Goal: Contribute content: Contribute content

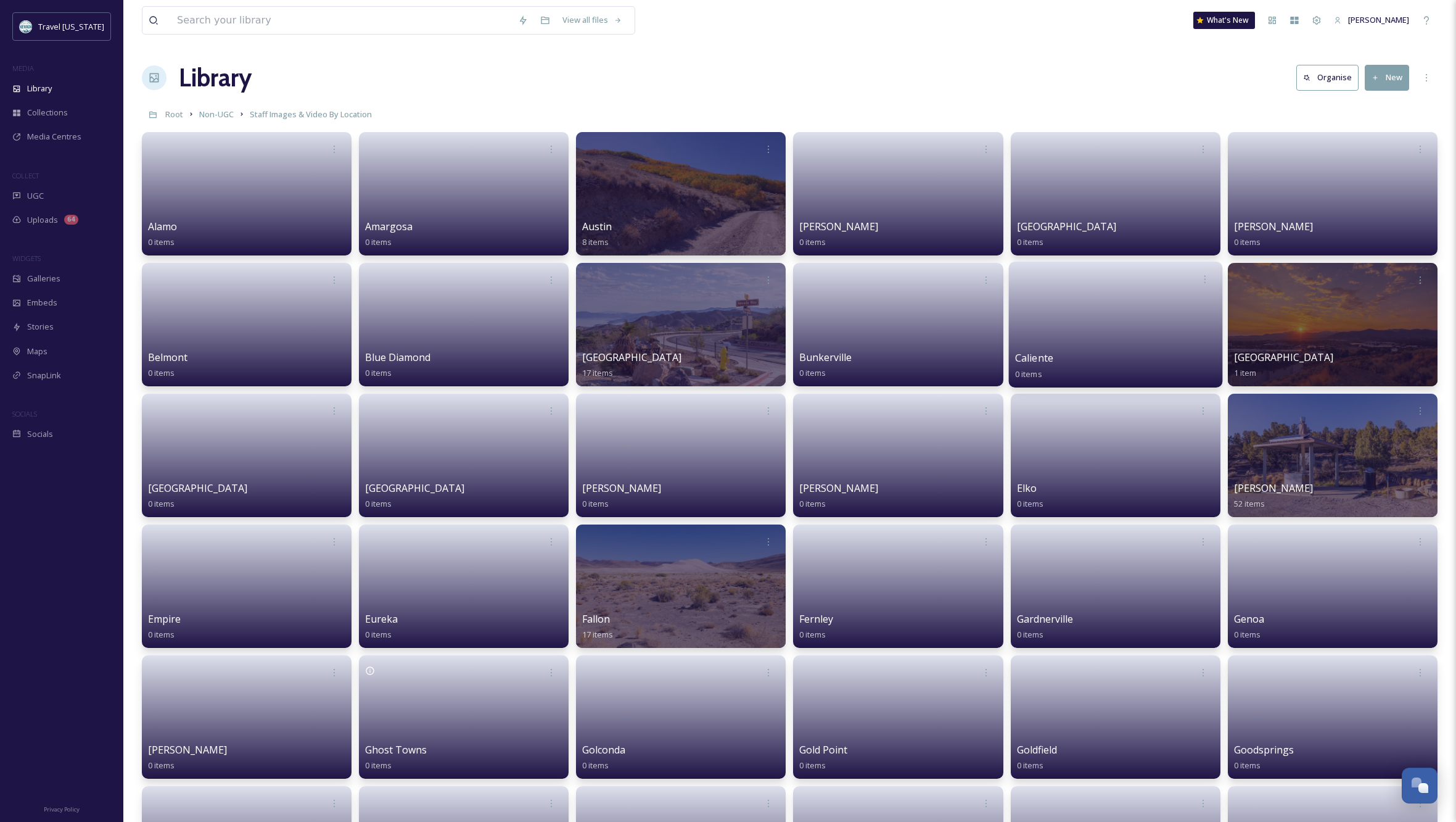
click at [1189, 331] on link at bounding box center [1115, 320] width 202 height 60
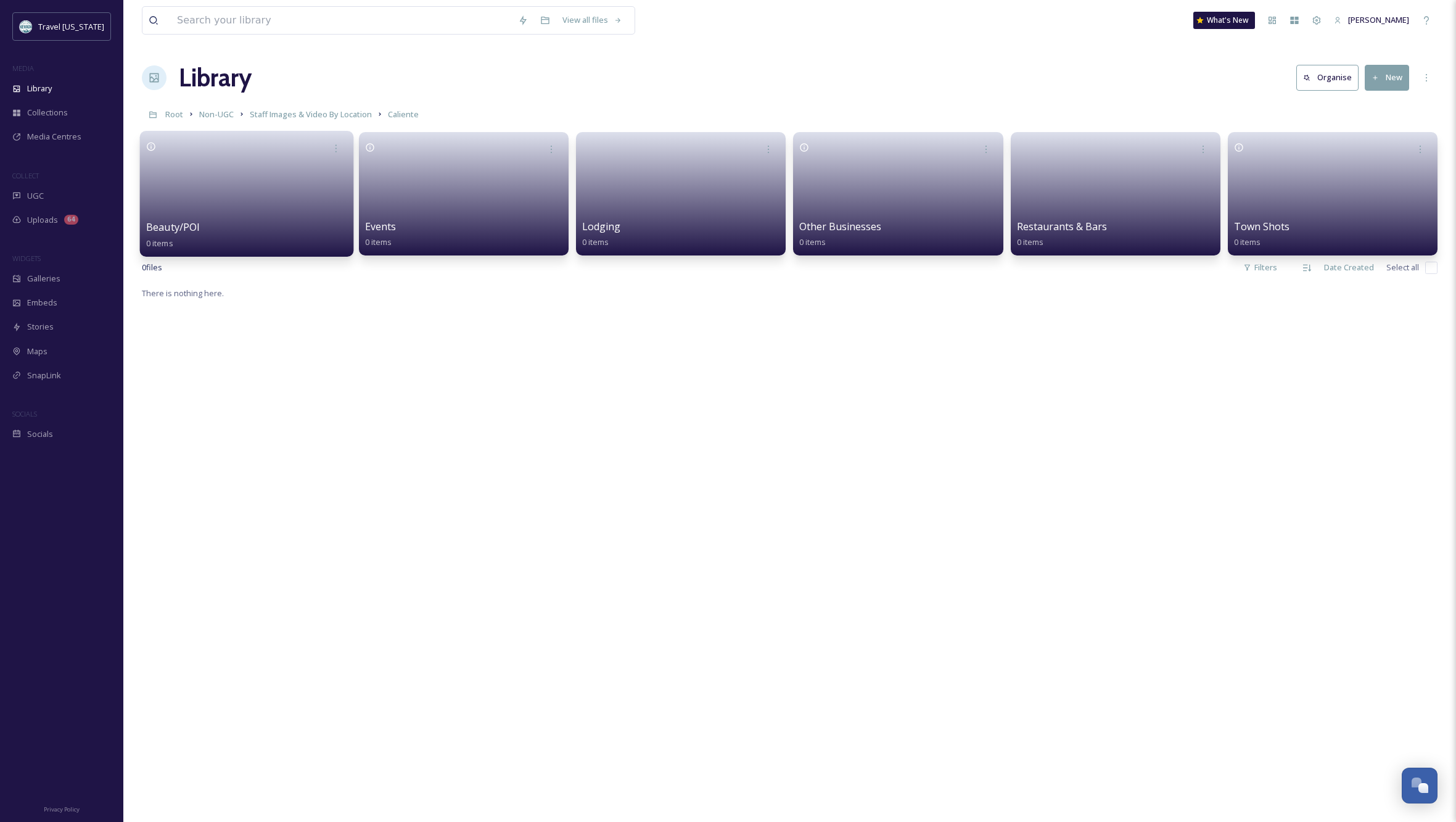
click at [272, 183] on link at bounding box center [248, 190] width 202 height 60
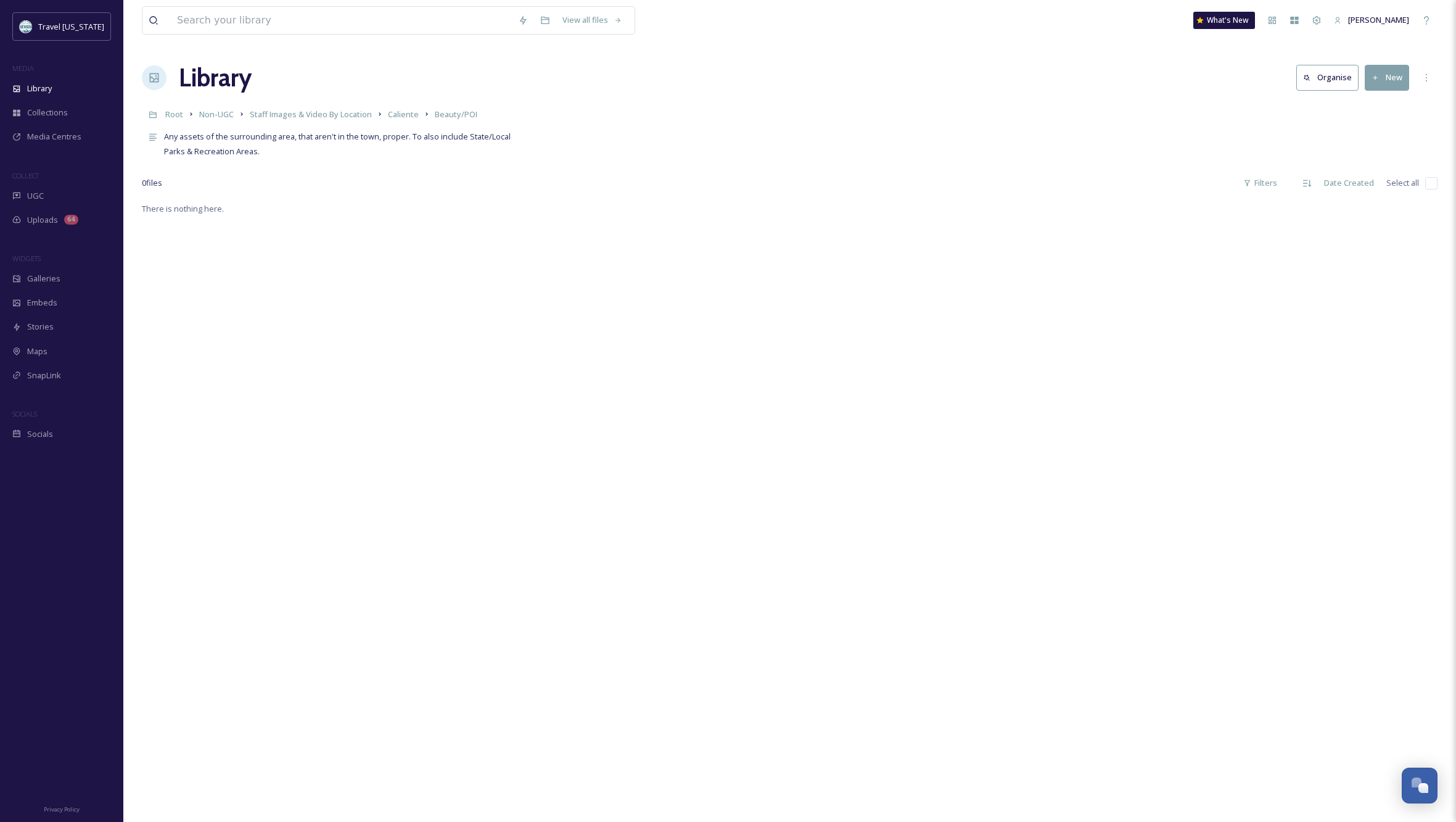
click at [1399, 81] on button "New" at bounding box center [1387, 78] width 44 height 26
click at [1376, 151] on span "Folder" at bounding box center [1373, 154] width 23 height 11
click at [1298, 84] on input at bounding box center [1342, 85] width 203 height 28
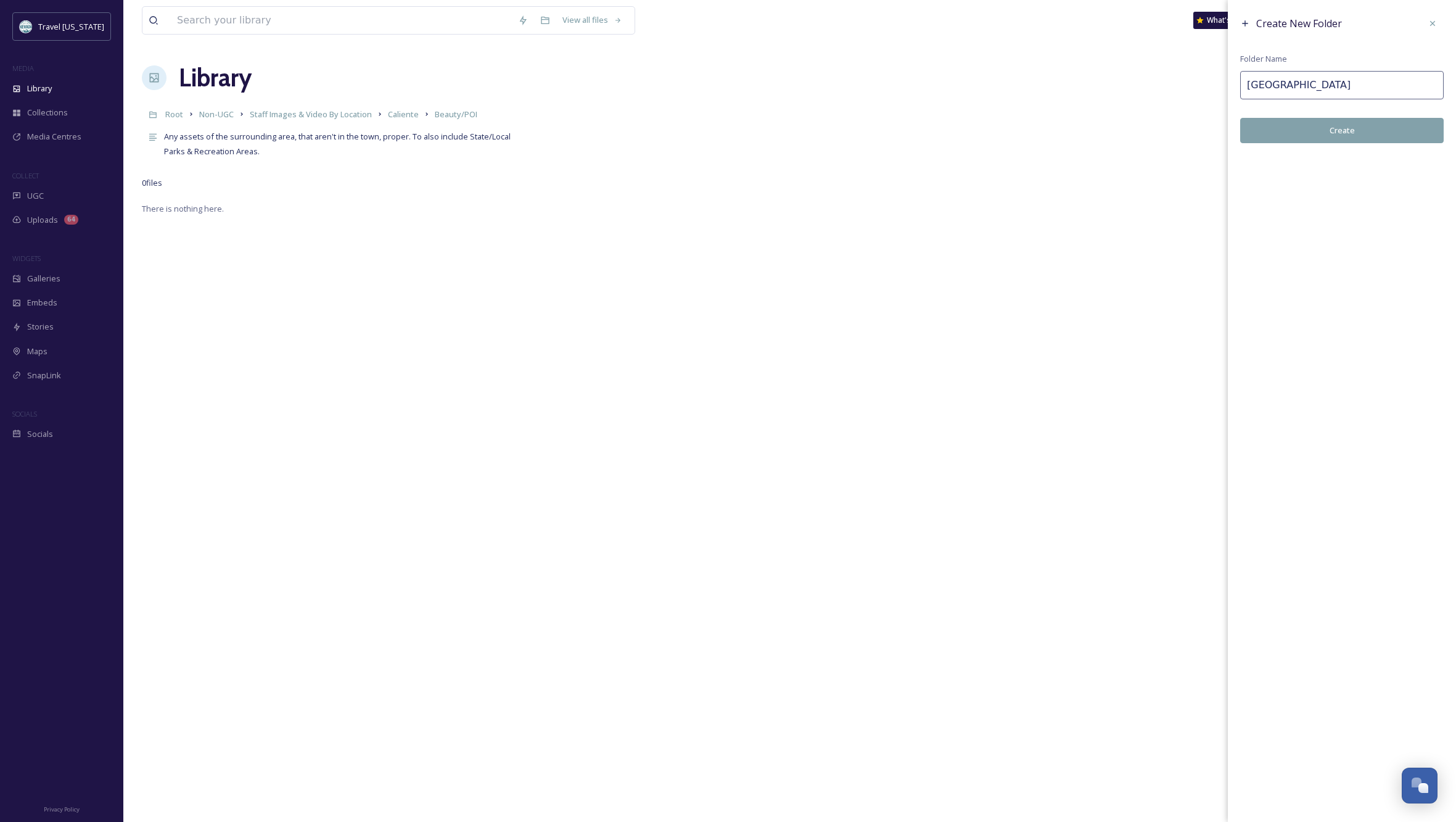
type input "[GEOGRAPHIC_DATA]"
click at [1371, 127] on button "Create" at bounding box center [1342, 131] width 203 height 26
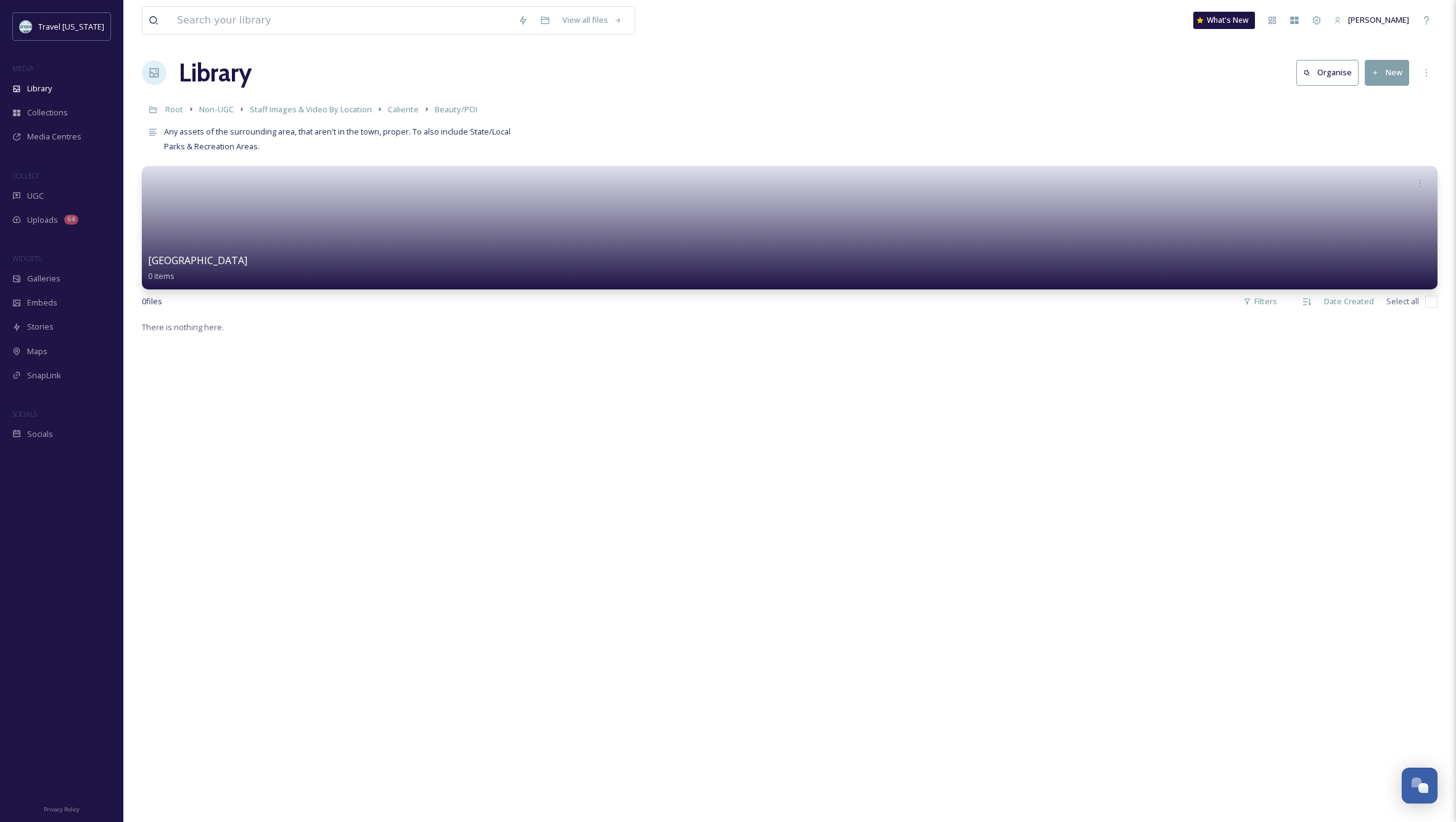
click at [1390, 77] on button "New" at bounding box center [1387, 73] width 44 height 26
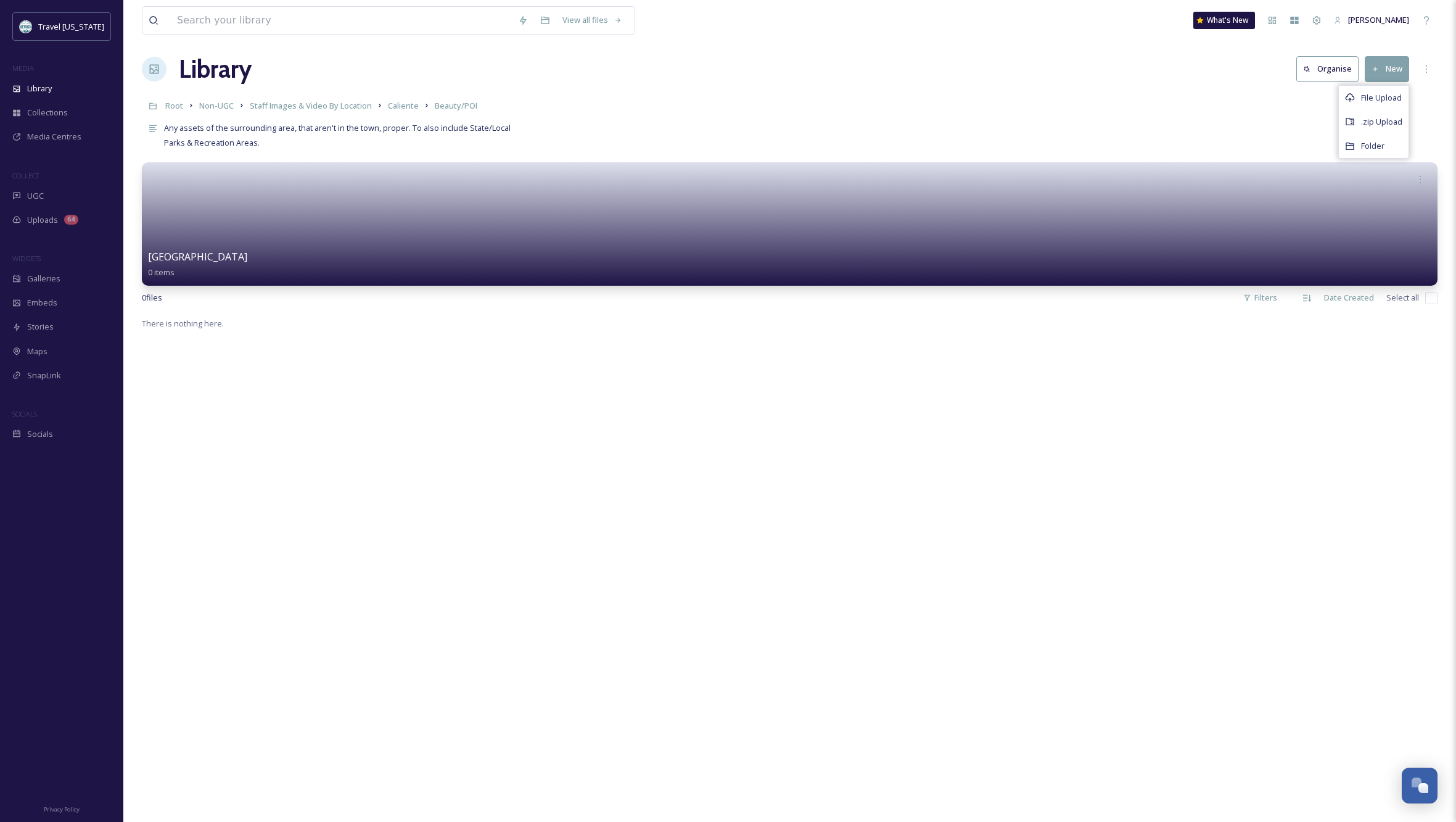
scroll to position [8, 1]
click at [758, 455] on div "There is nothing here." at bounding box center [790, 727] width 1296 height 822
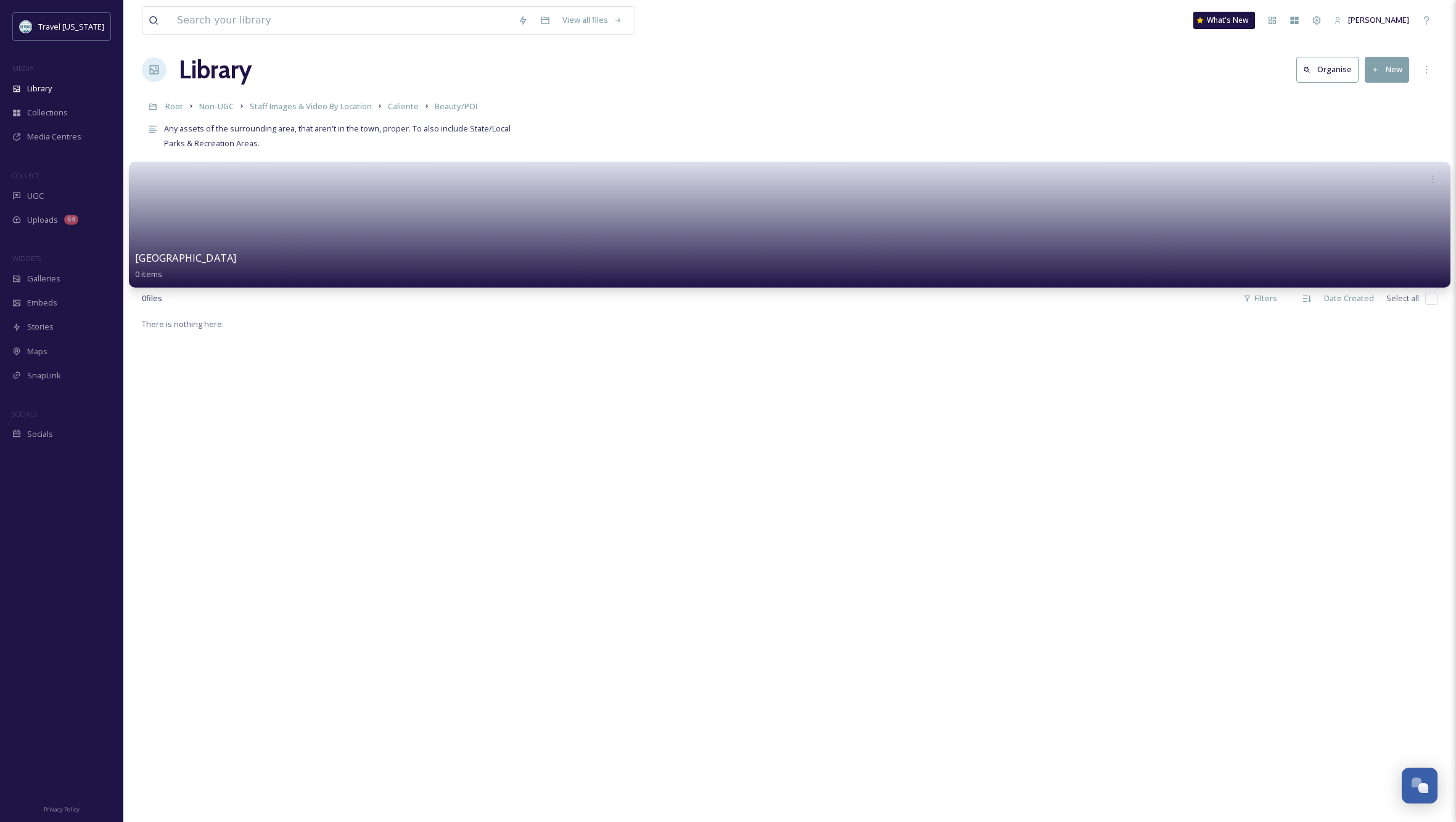
click at [230, 263] on span "[GEOGRAPHIC_DATA]" at bounding box center [186, 258] width 101 height 14
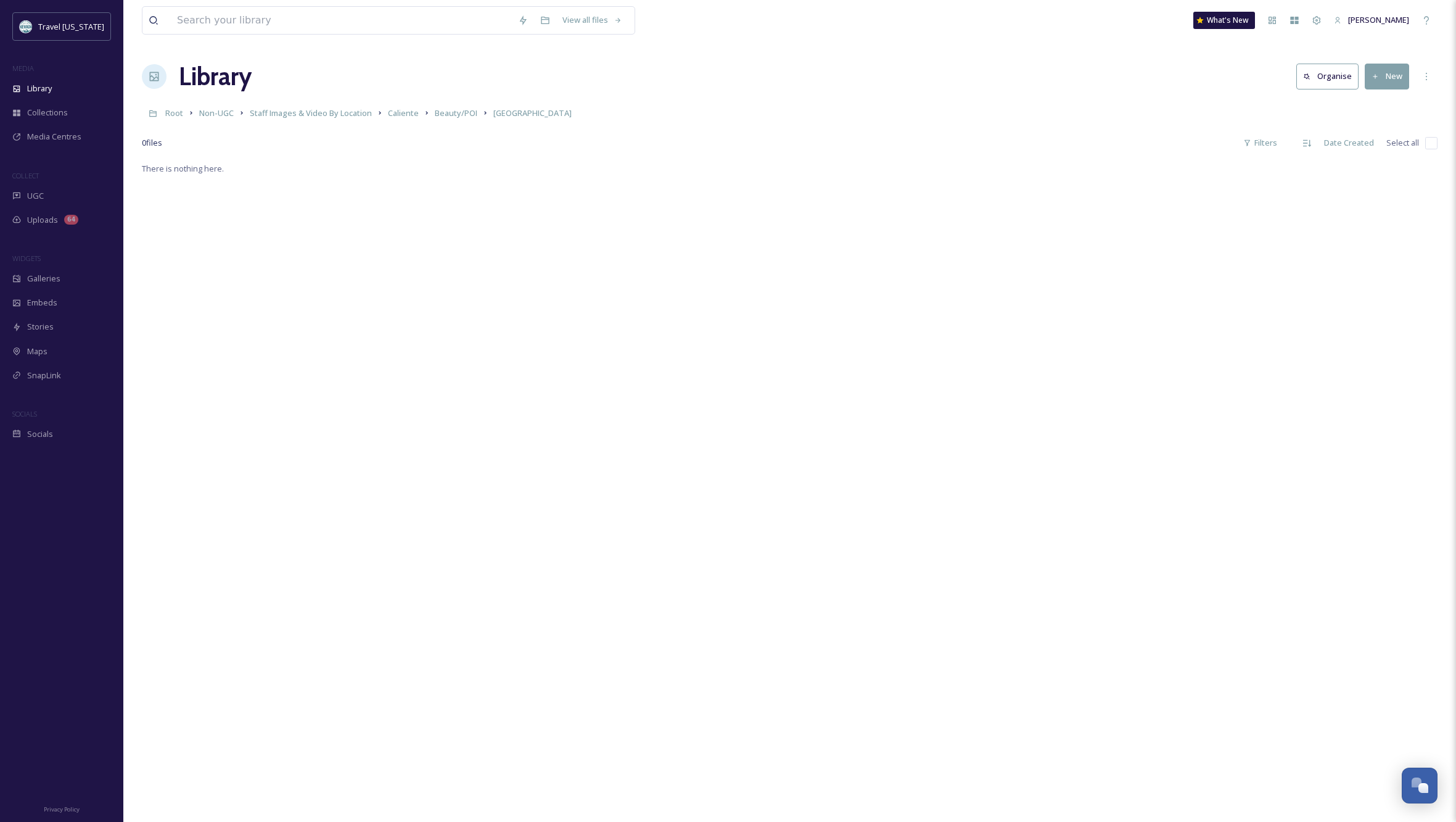
scroll to position [2, 1]
click at [1391, 75] on button "New" at bounding box center [1387, 75] width 44 height 26
click at [1383, 106] on span "File Upload" at bounding box center [1381, 104] width 41 height 11
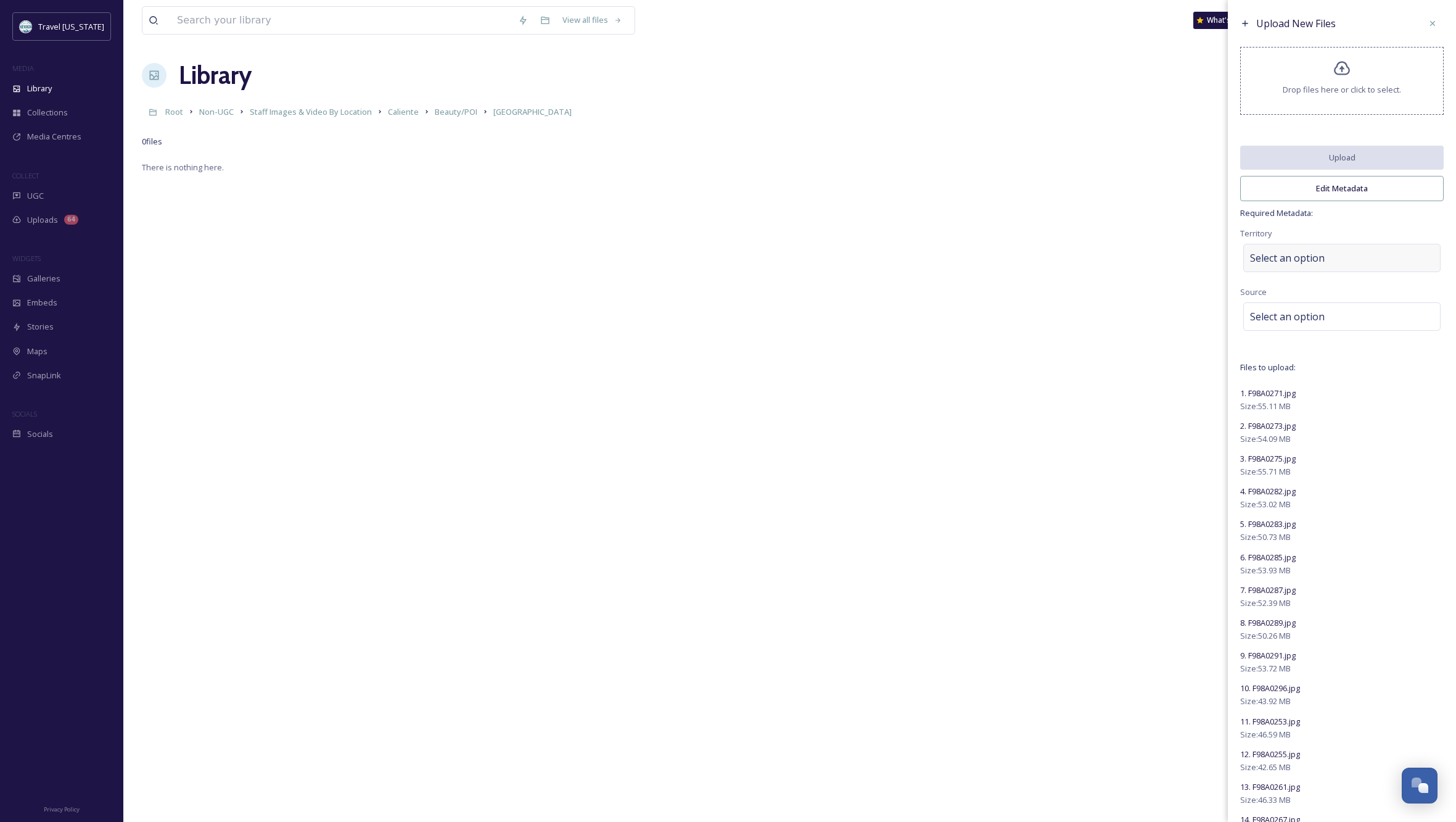
click at [1344, 269] on div "Select an option" at bounding box center [1341, 258] width 197 height 28
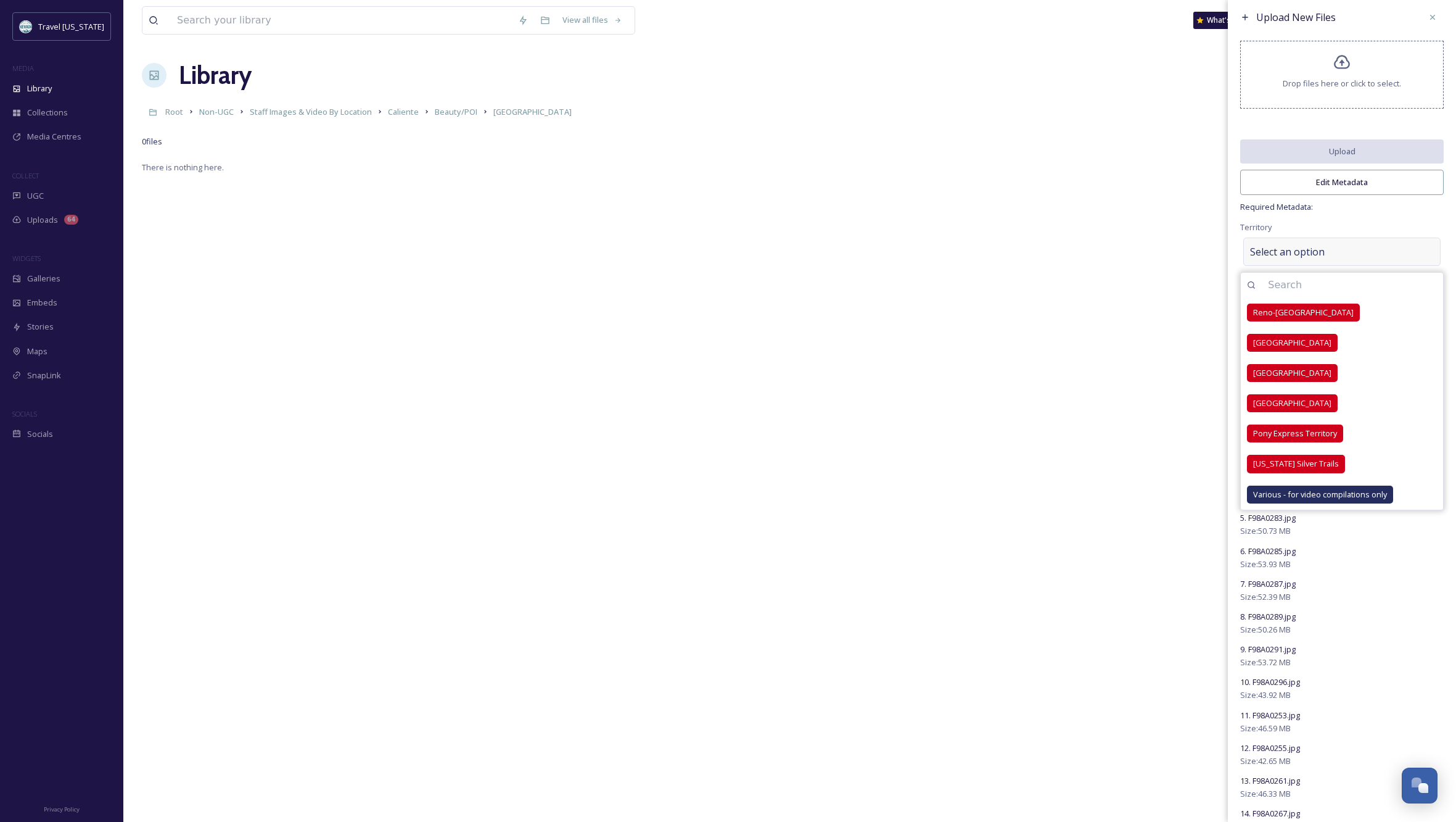
click at [1344, 266] on div "Select an option" at bounding box center [1341, 252] width 197 height 28
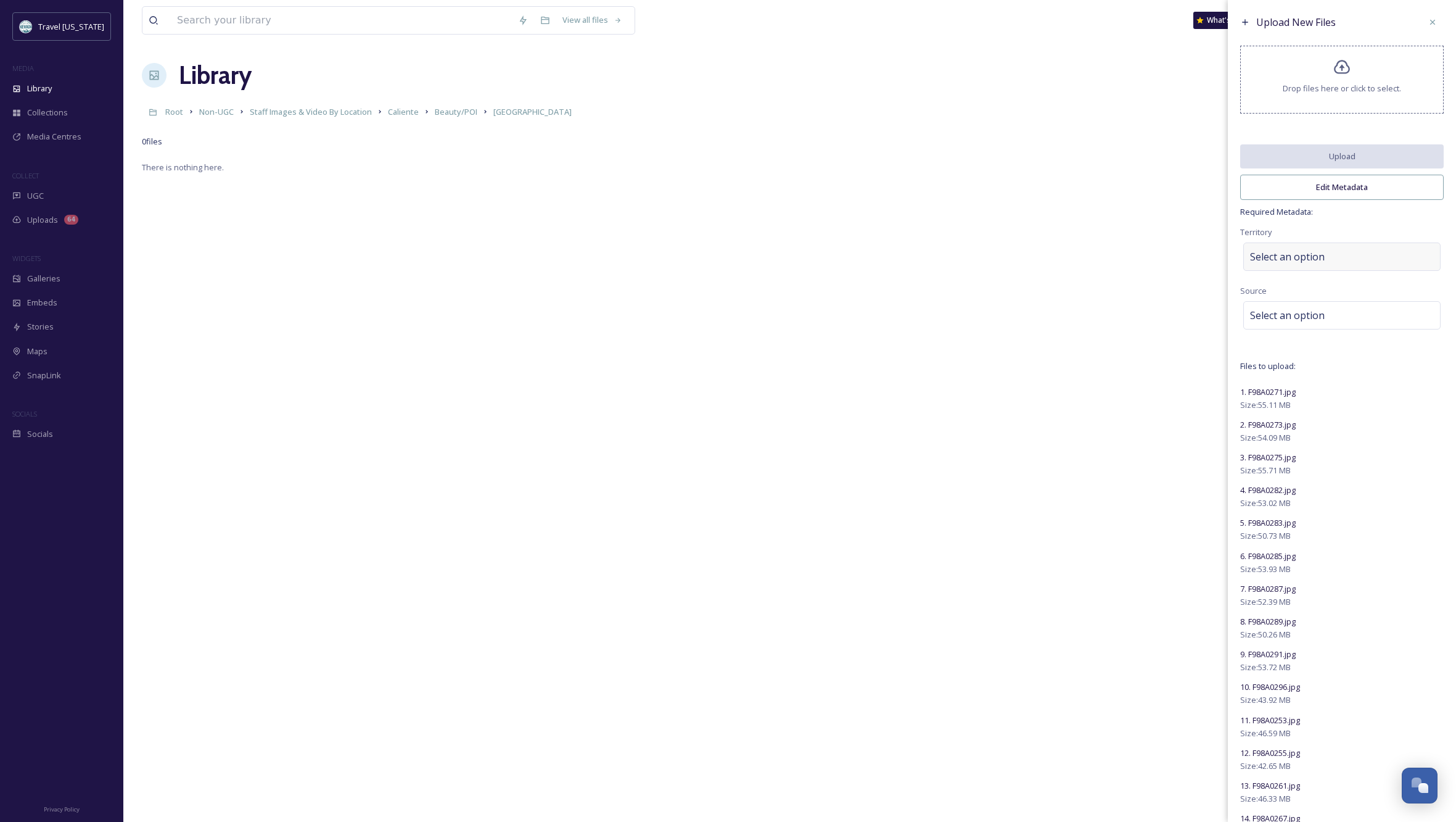
click at [1312, 264] on span "Select an option" at bounding box center [1287, 256] width 75 height 15
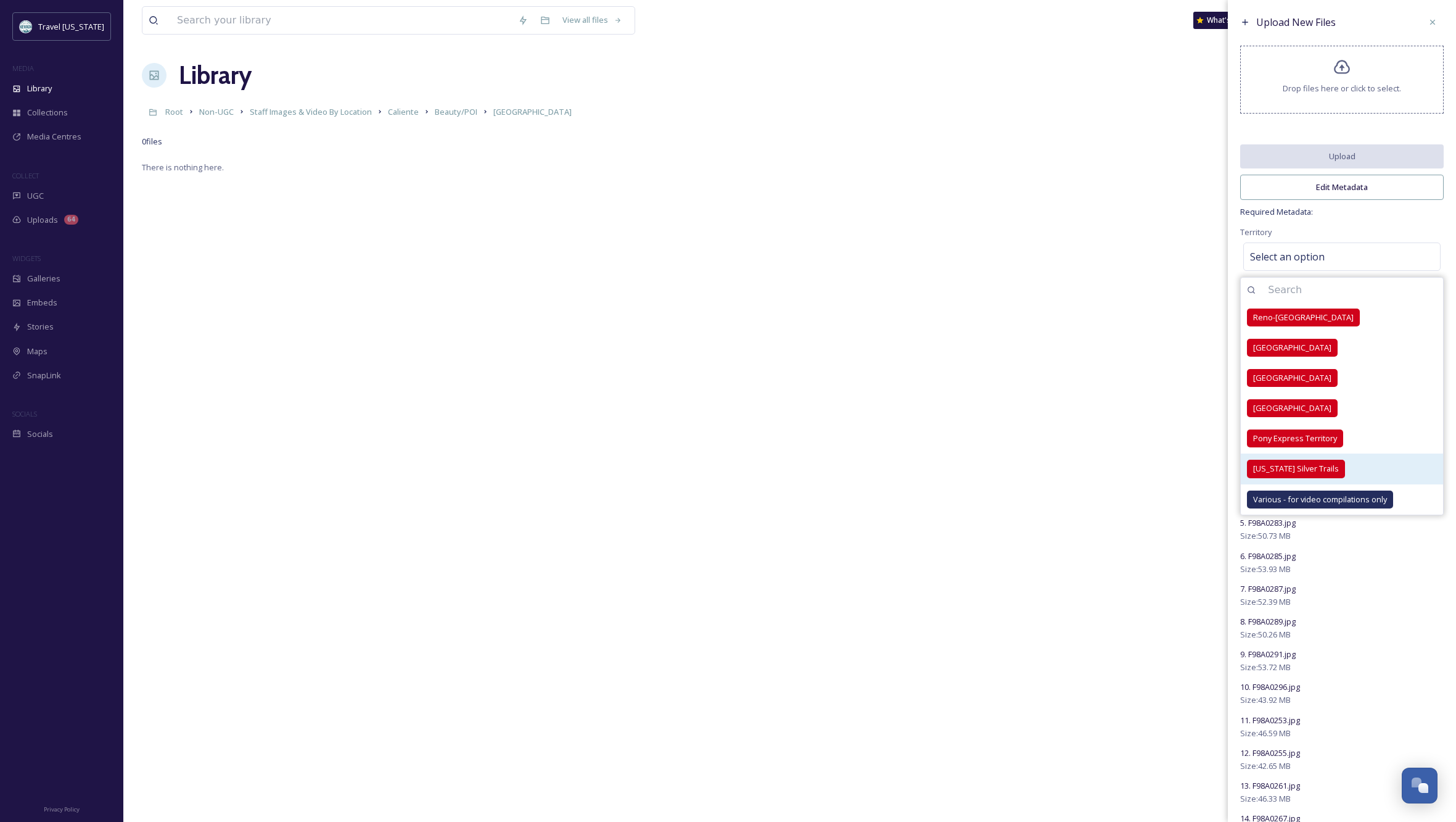
click at [1287, 473] on span "[US_STATE] Silver Trails" at bounding box center [1296, 468] width 86 height 11
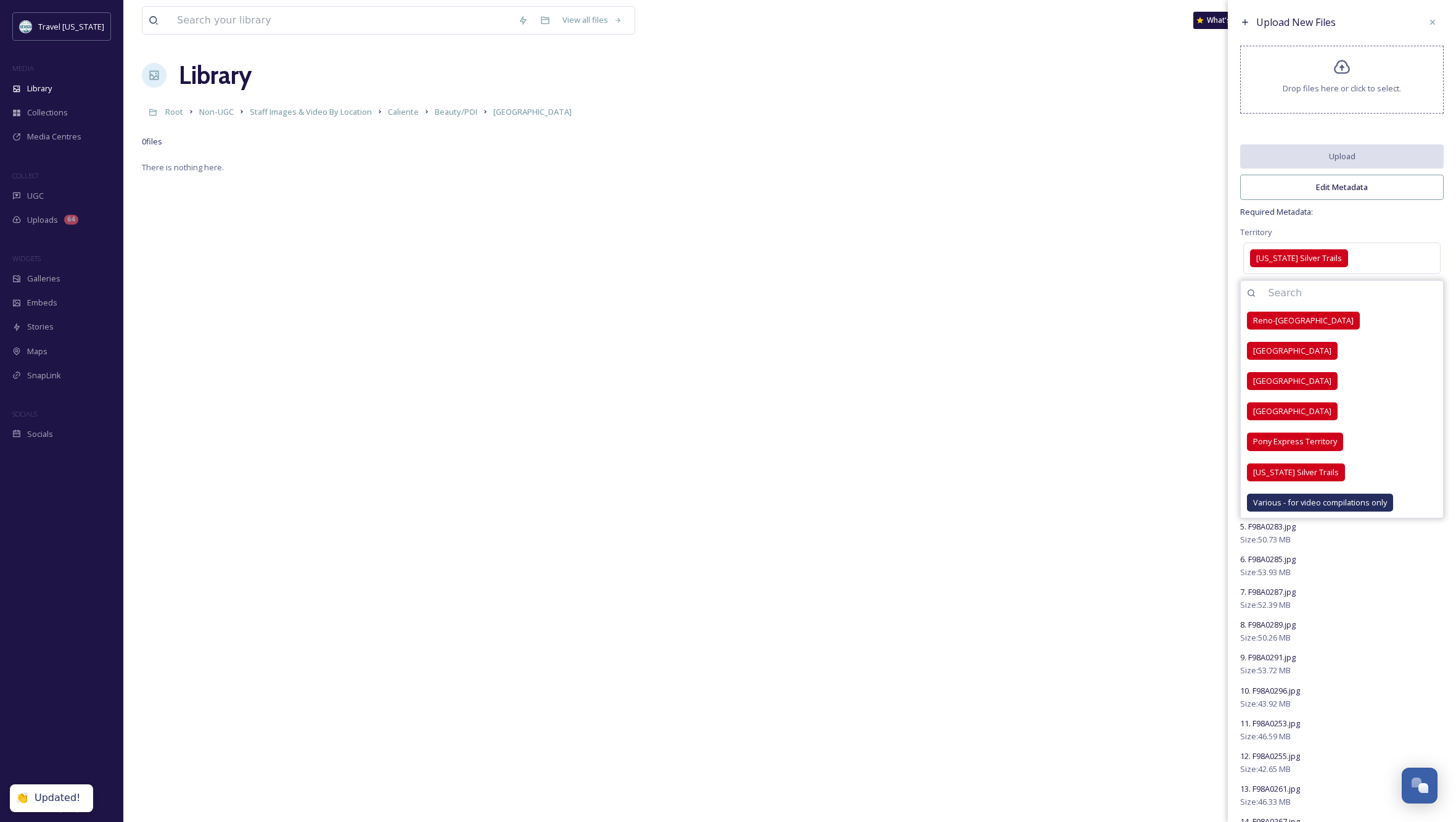
click at [1359, 230] on div "Upload New Files Drop files here or click to select. Upload Edit Metadata Requi…" at bounding box center [1341, 582] width 228 height 1167
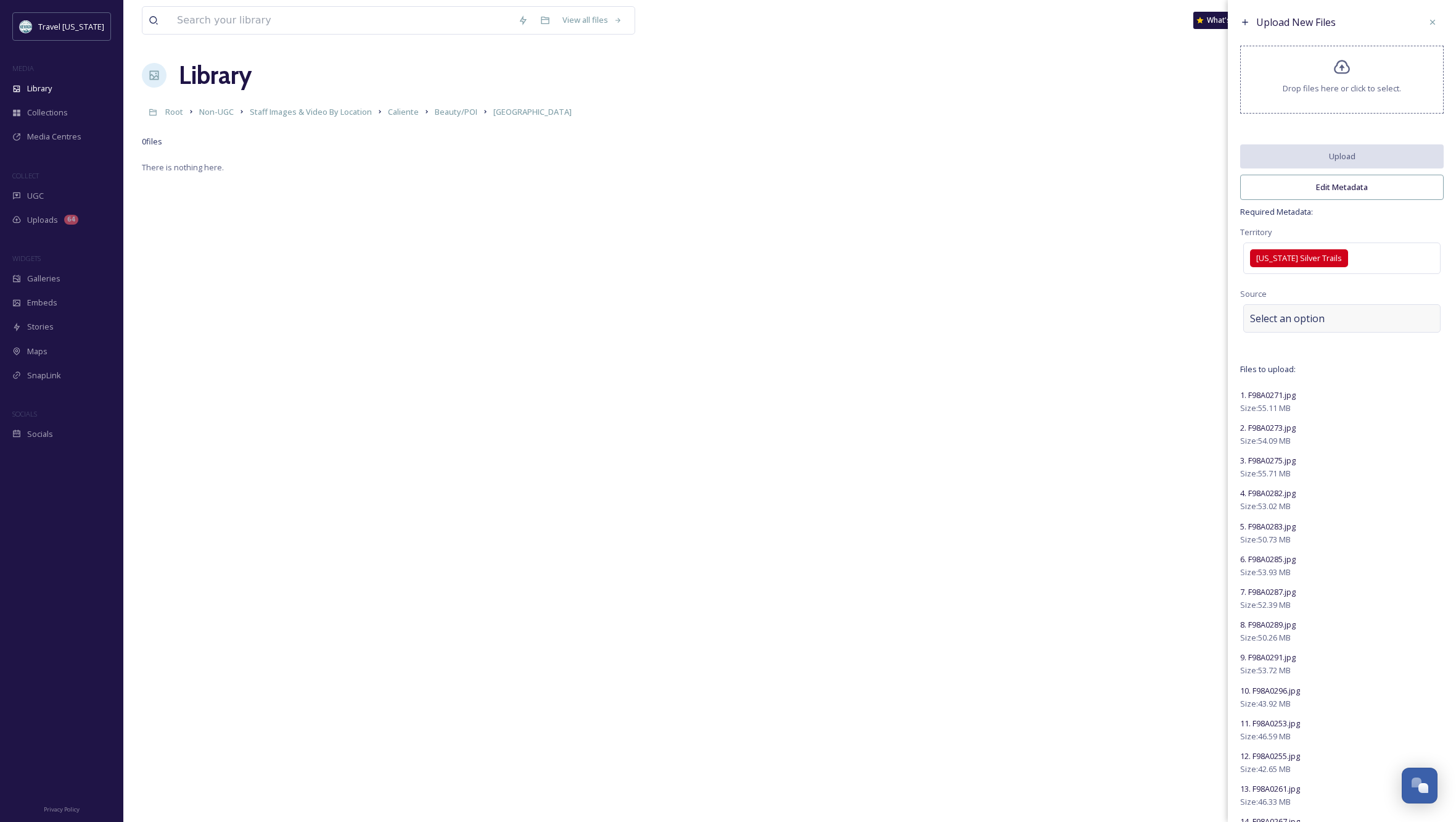
click at [1294, 326] on span "Select an option" at bounding box center [1287, 318] width 75 height 15
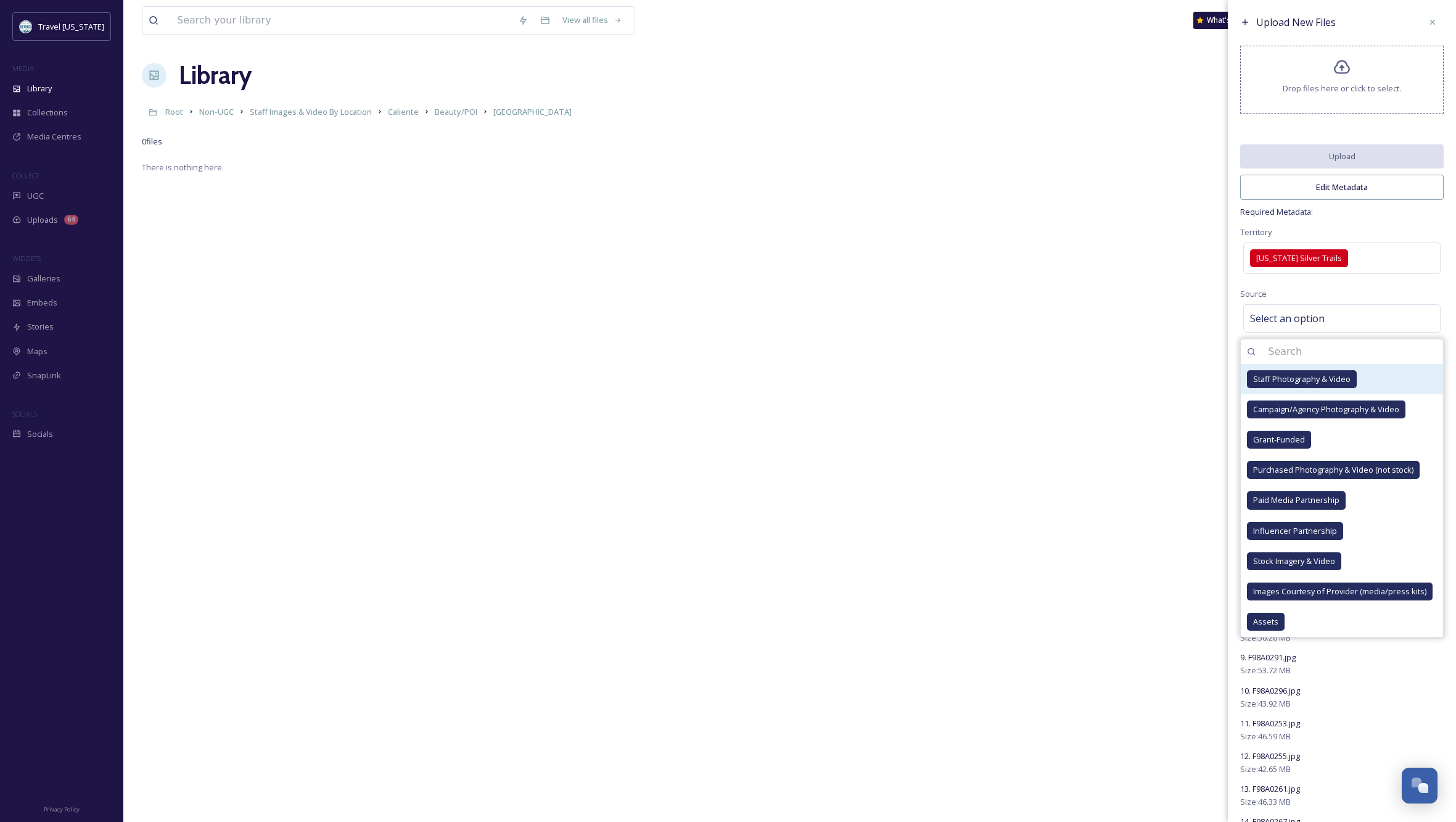
click at [1292, 383] on span "Staff Photography & Video" at bounding box center [1302, 379] width 97 height 11
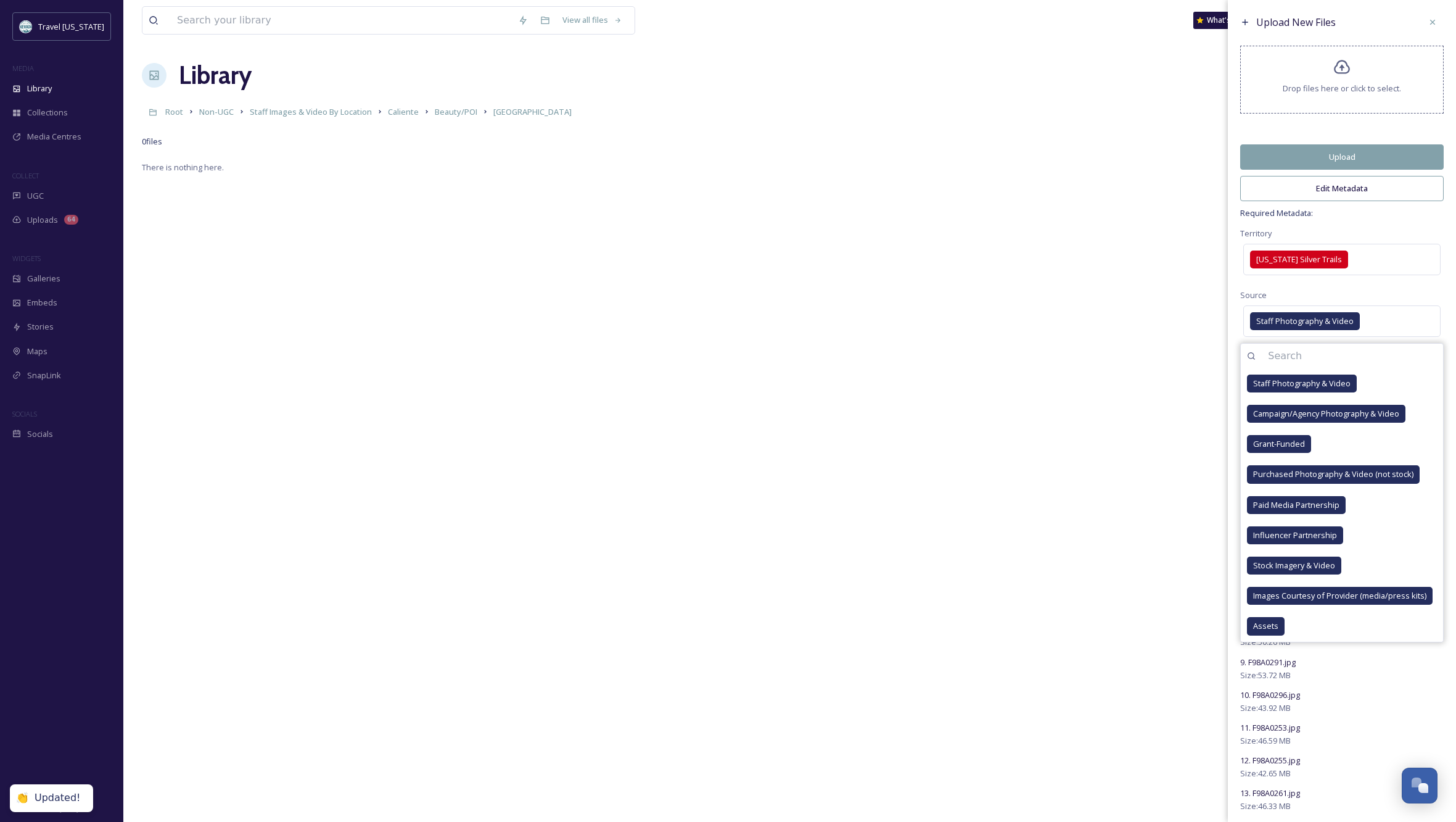
click at [1331, 196] on button "Edit Metadata" at bounding box center [1342, 189] width 203 height 26
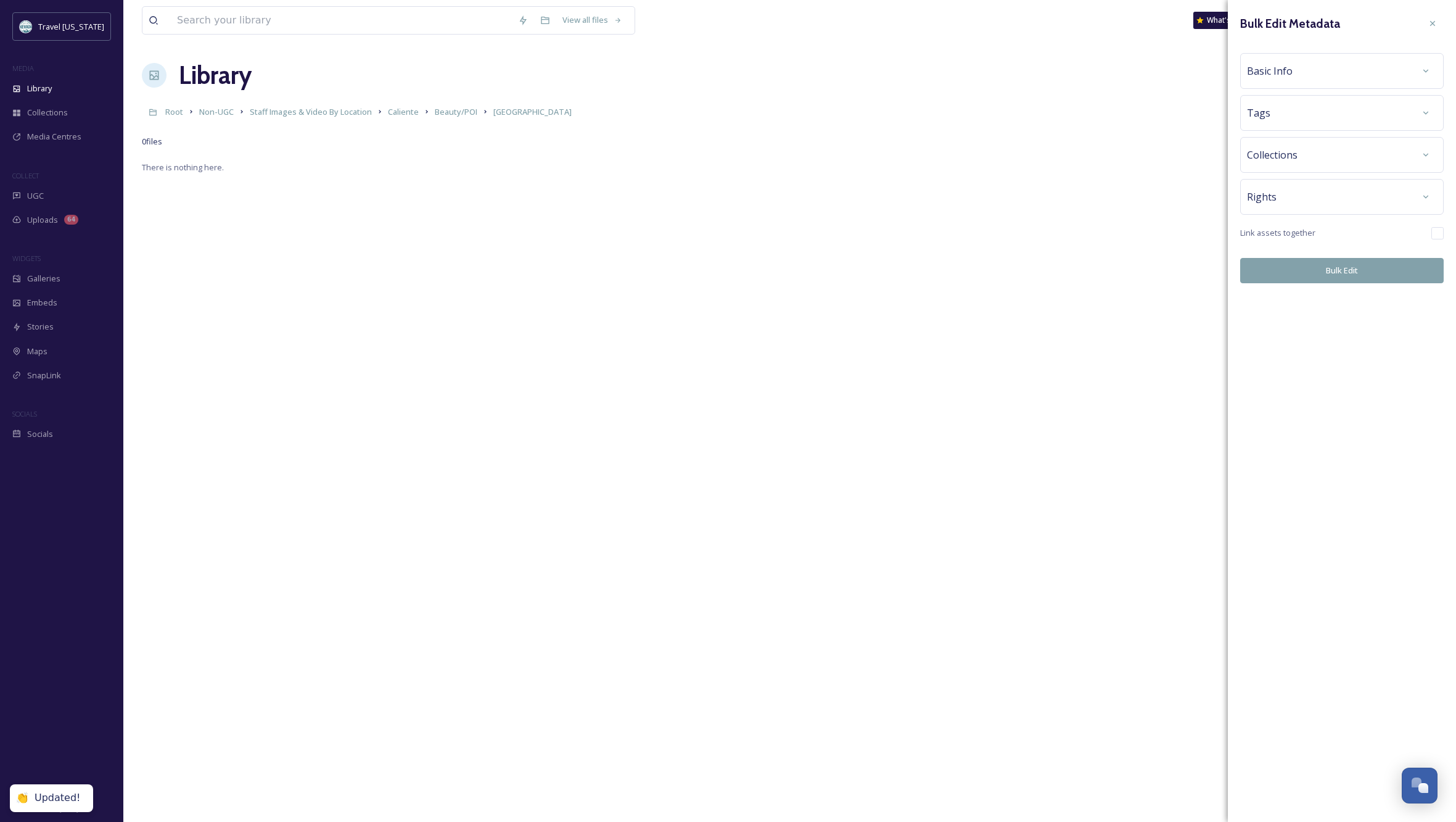
scroll to position [0, 0]
click at [1329, 68] on div "Basic Info" at bounding box center [1341, 70] width 190 height 22
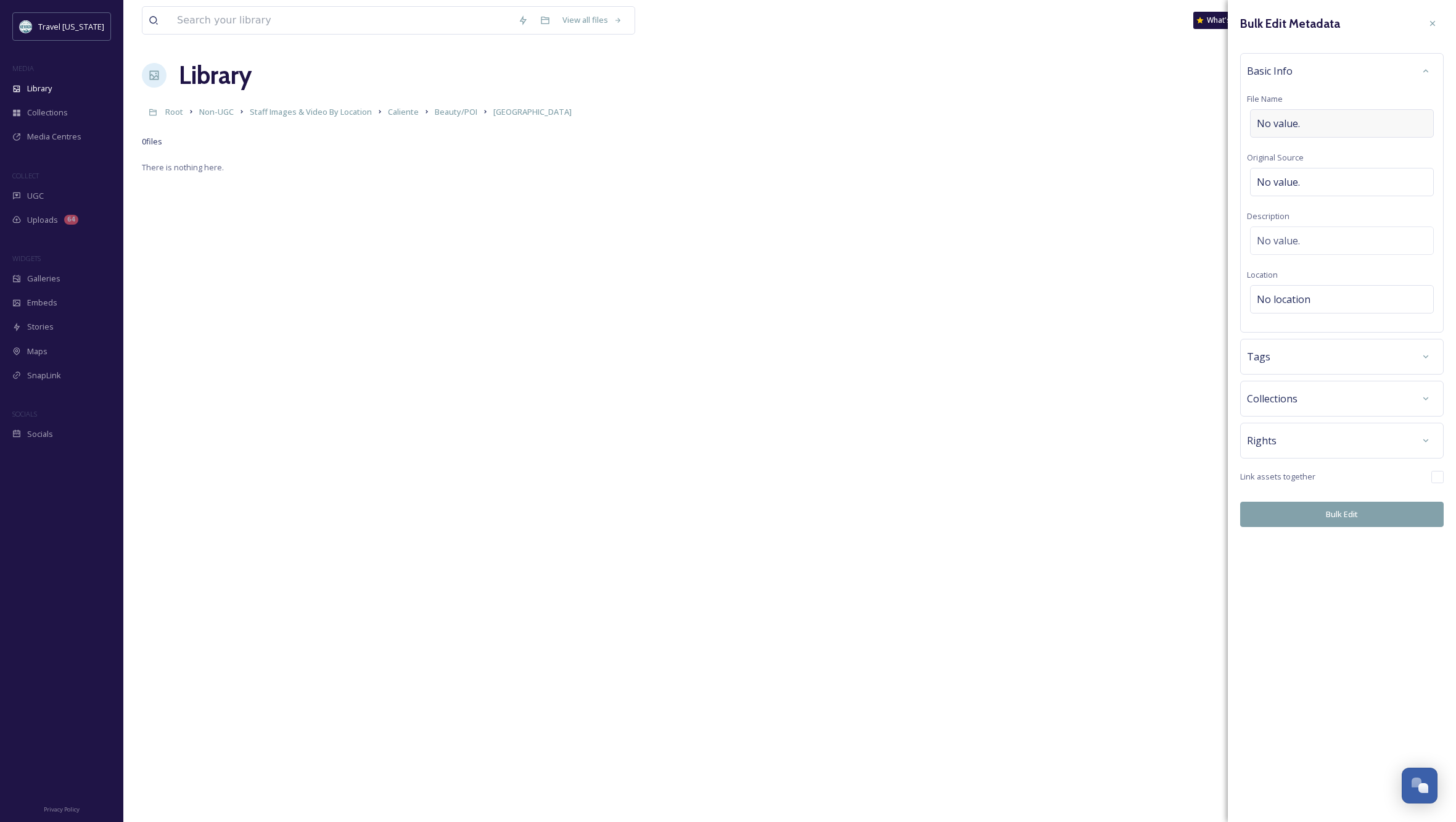
click at [1313, 122] on div "No value." at bounding box center [1342, 123] width 184 height 28
type input "[GEOGRAPHIC_DATA]"
click at [1332, 300] on div "No location" at bounding box center [1342, 296] width 184 height 28
click at [1332, 300] on input at bounding box center [1341, 299] width 183 height 27
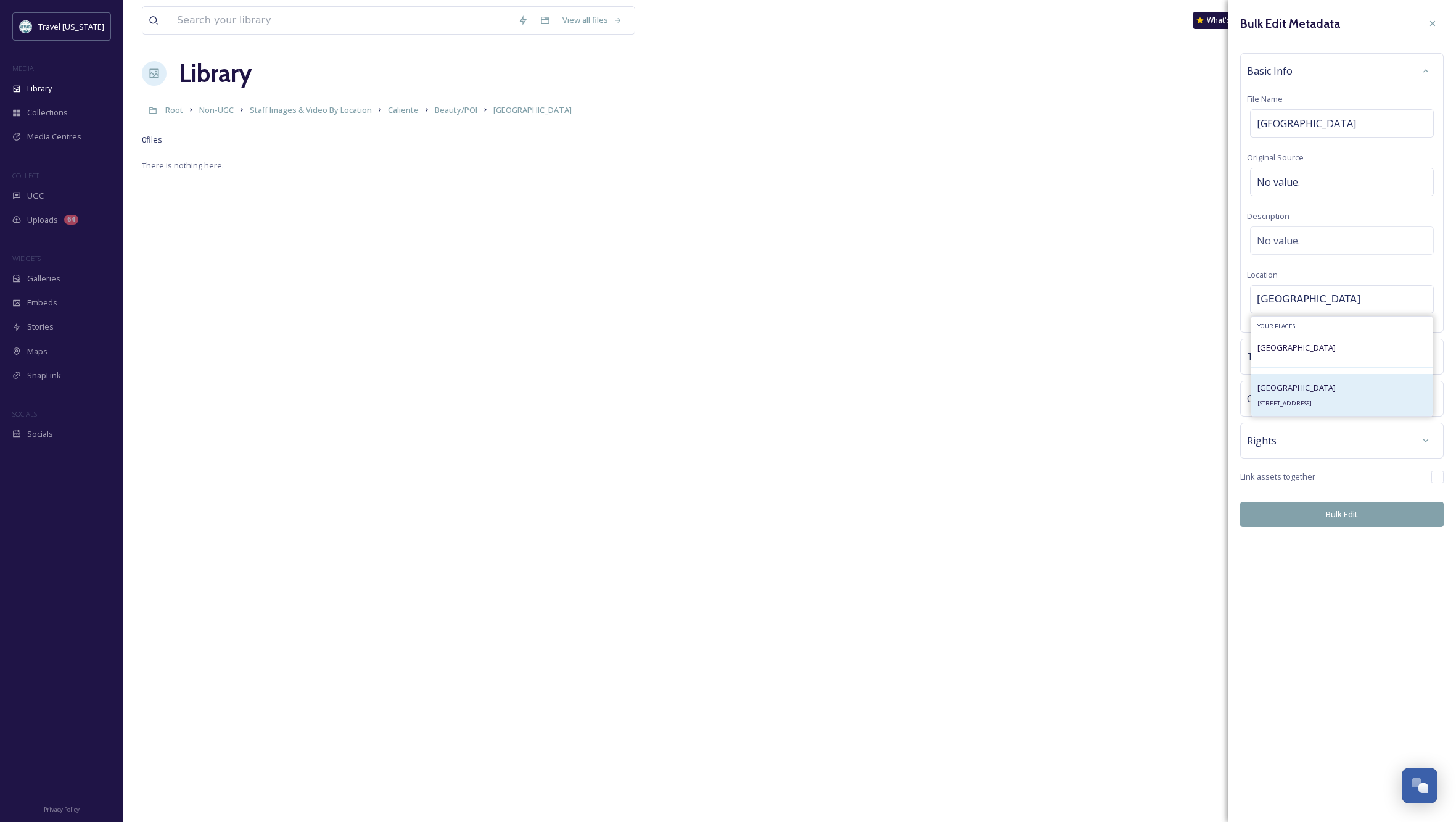
scroll to position [4, 0]
type input "[GEOGRAPHIC_DATA]"
click at [1282, 397] on div "[GEOGRAPHIC_DATA] [STREET_ADDRESS]" at bounding box center [1297, 395] width 78 height 30
click at [1325, 438] on div "Rights" at bounding box center [1341, 440] width 190 height 22
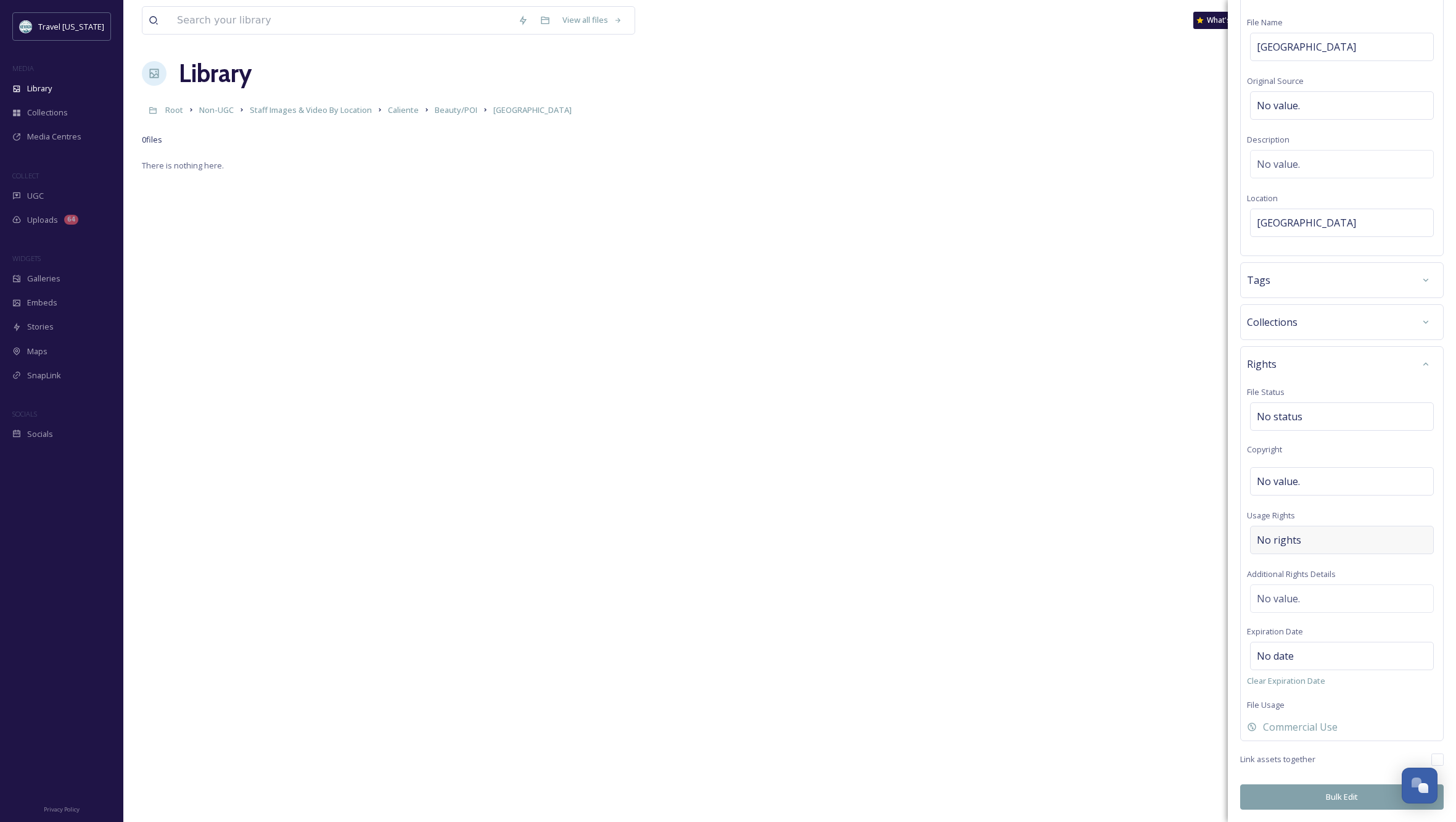
click at [1332, 537] on div "No rights" at bounding box center [1342, 540] width 184 height 28
click at [1325, 539] on input at bounding box center [1322, 543] width 136 height 27
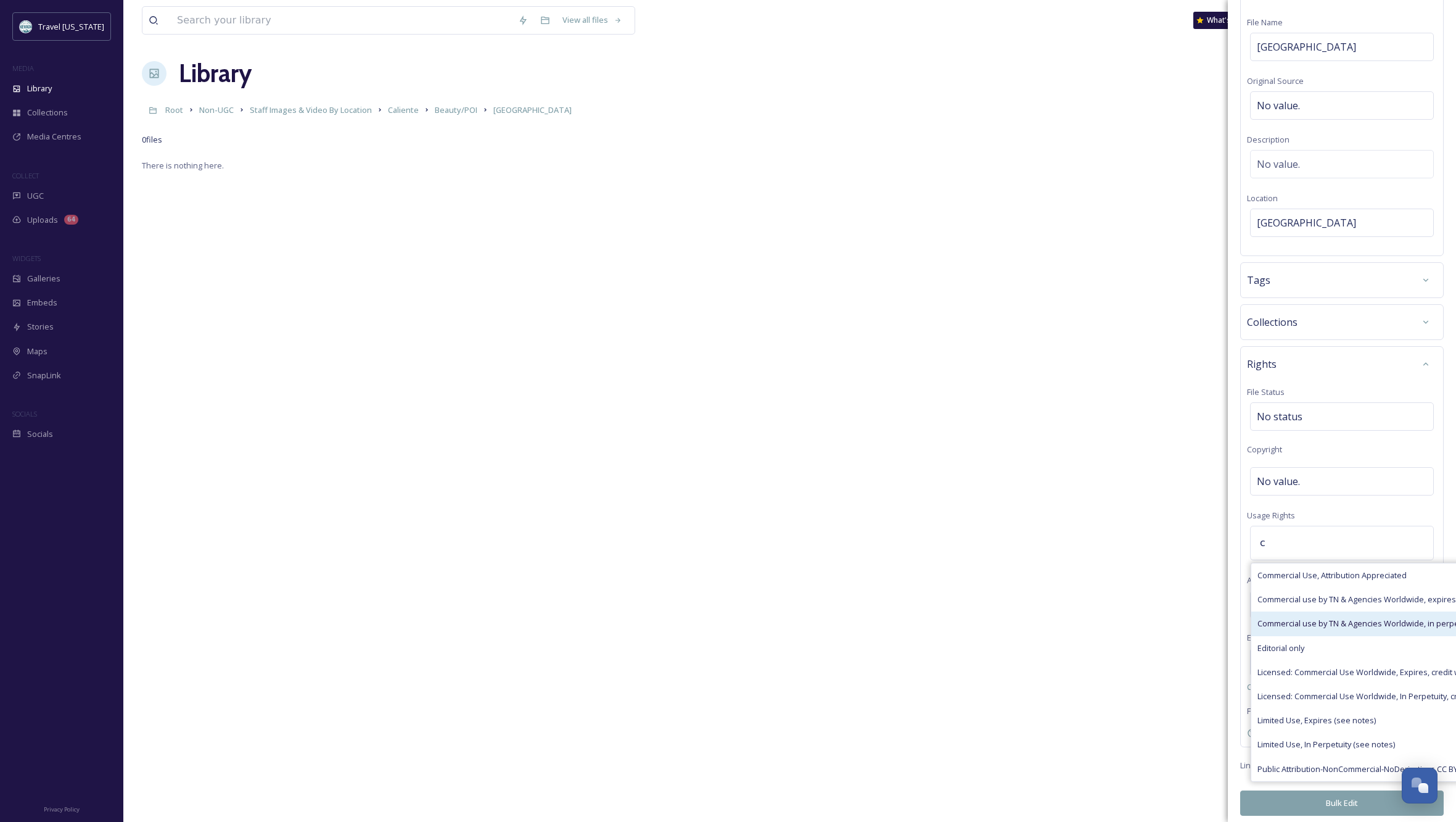
type input "c"
click at [1362, 621] on span "Commercial use by TN & Agencies Worldwide, in perpetuity" at bounding box center [1366, 623] width 217 height 11
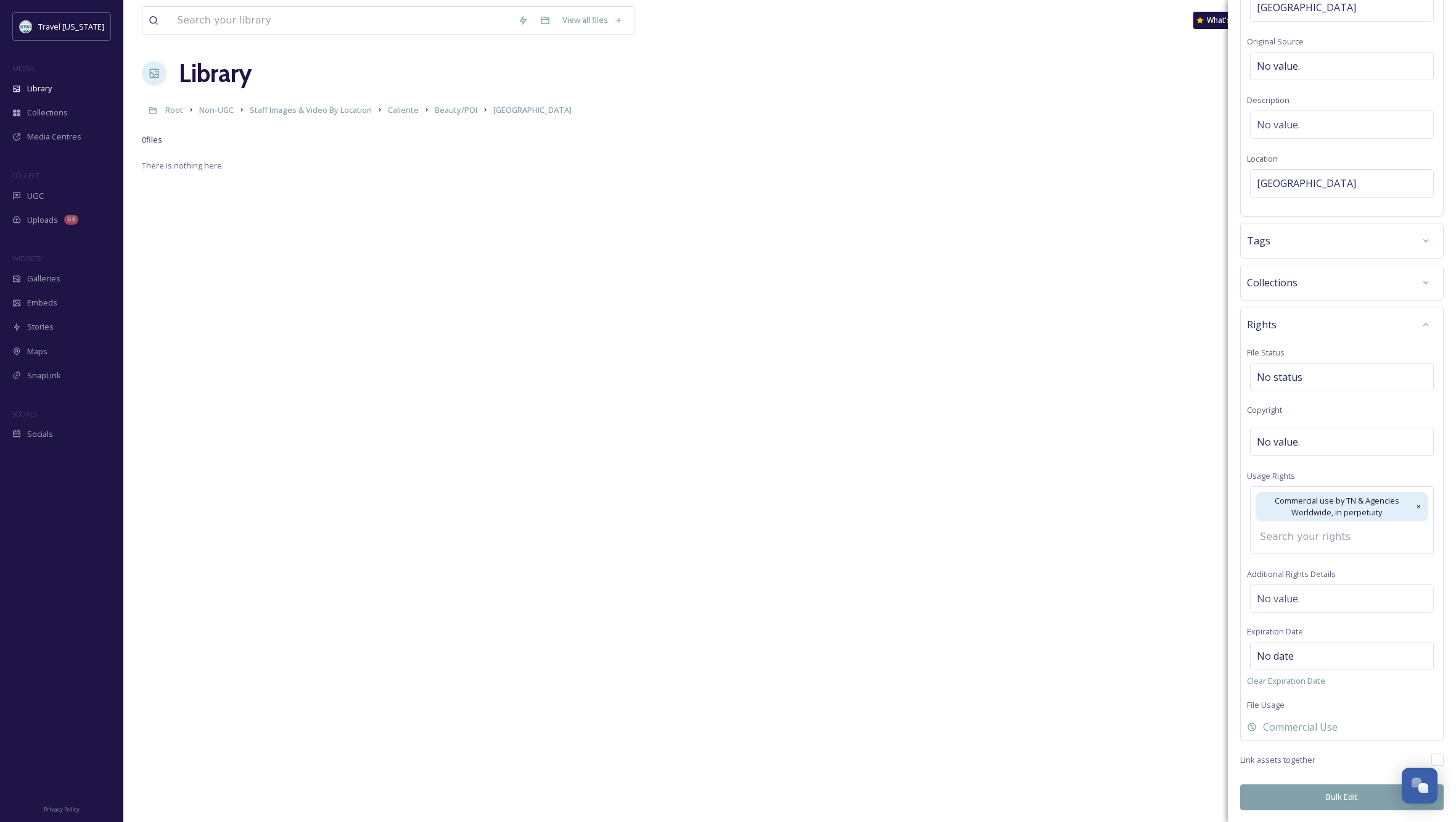
scroll to position [96, 0]
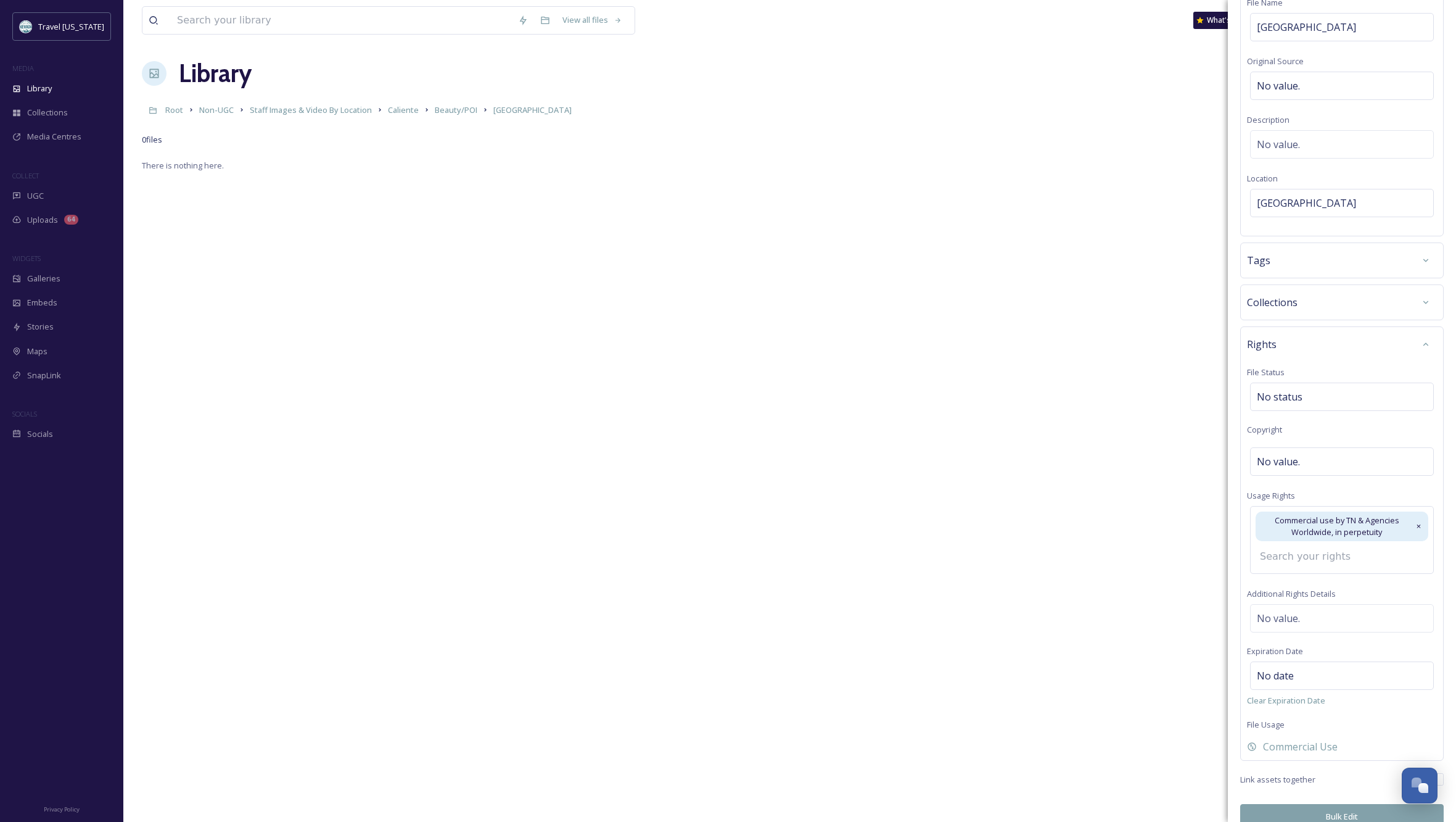
click at [1353, 804] on button "Bulk Edit" at bounding box center [1342, 817] width 203 height 26
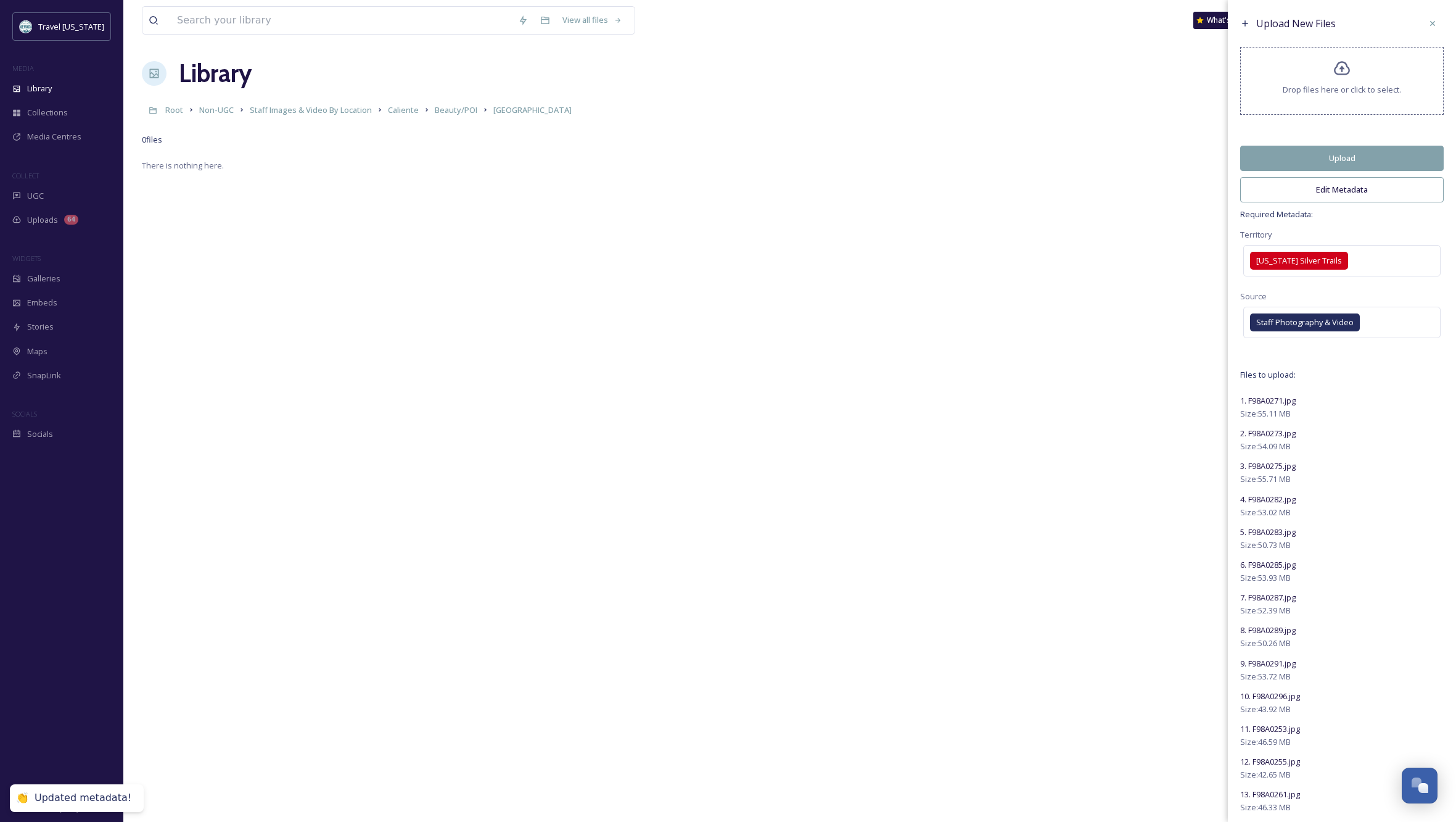
click at [1334, 167] on button "Upload" at bounding box center [1342, 159] width 203 height 26
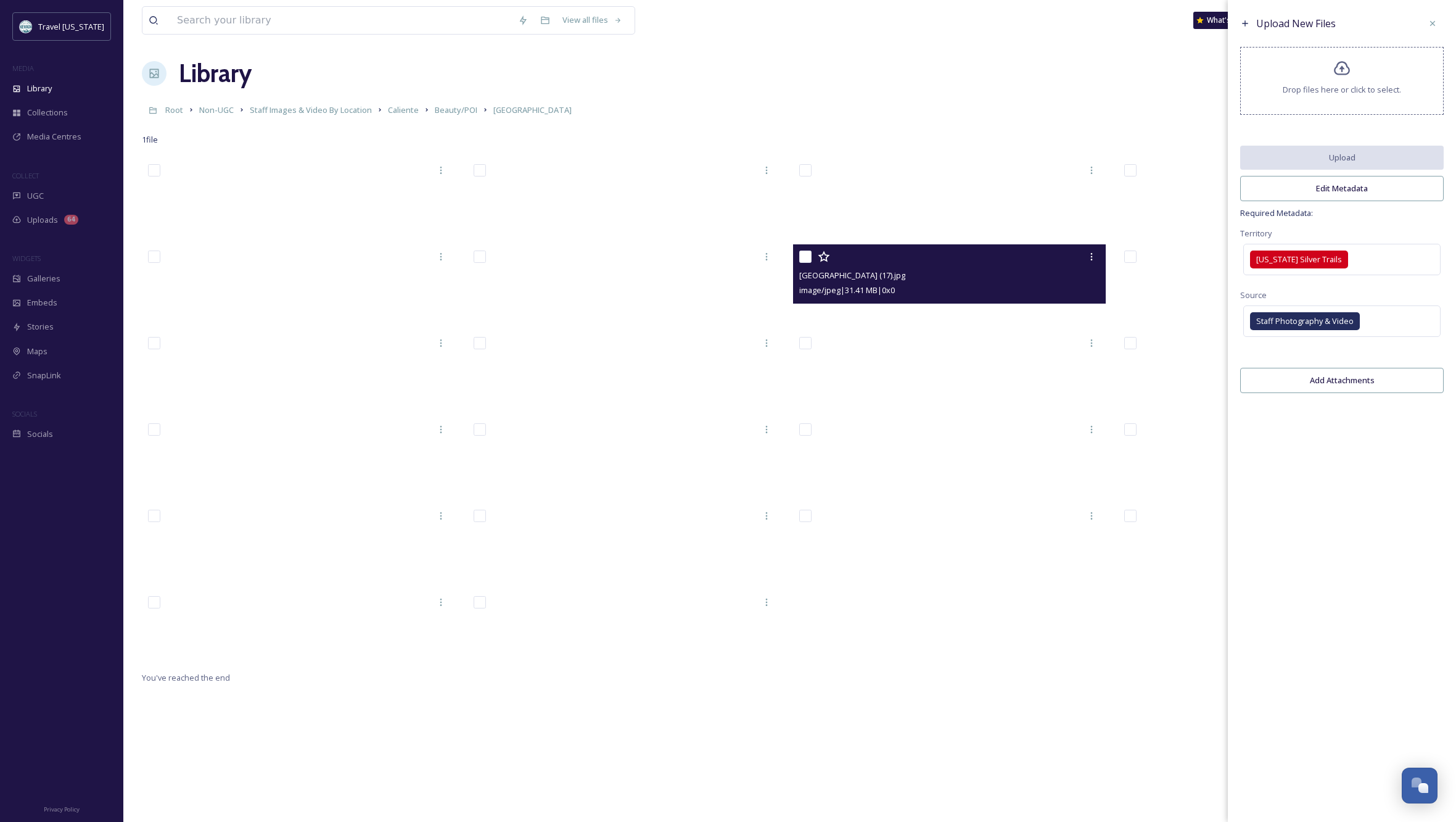
scroll to position [4, 0]
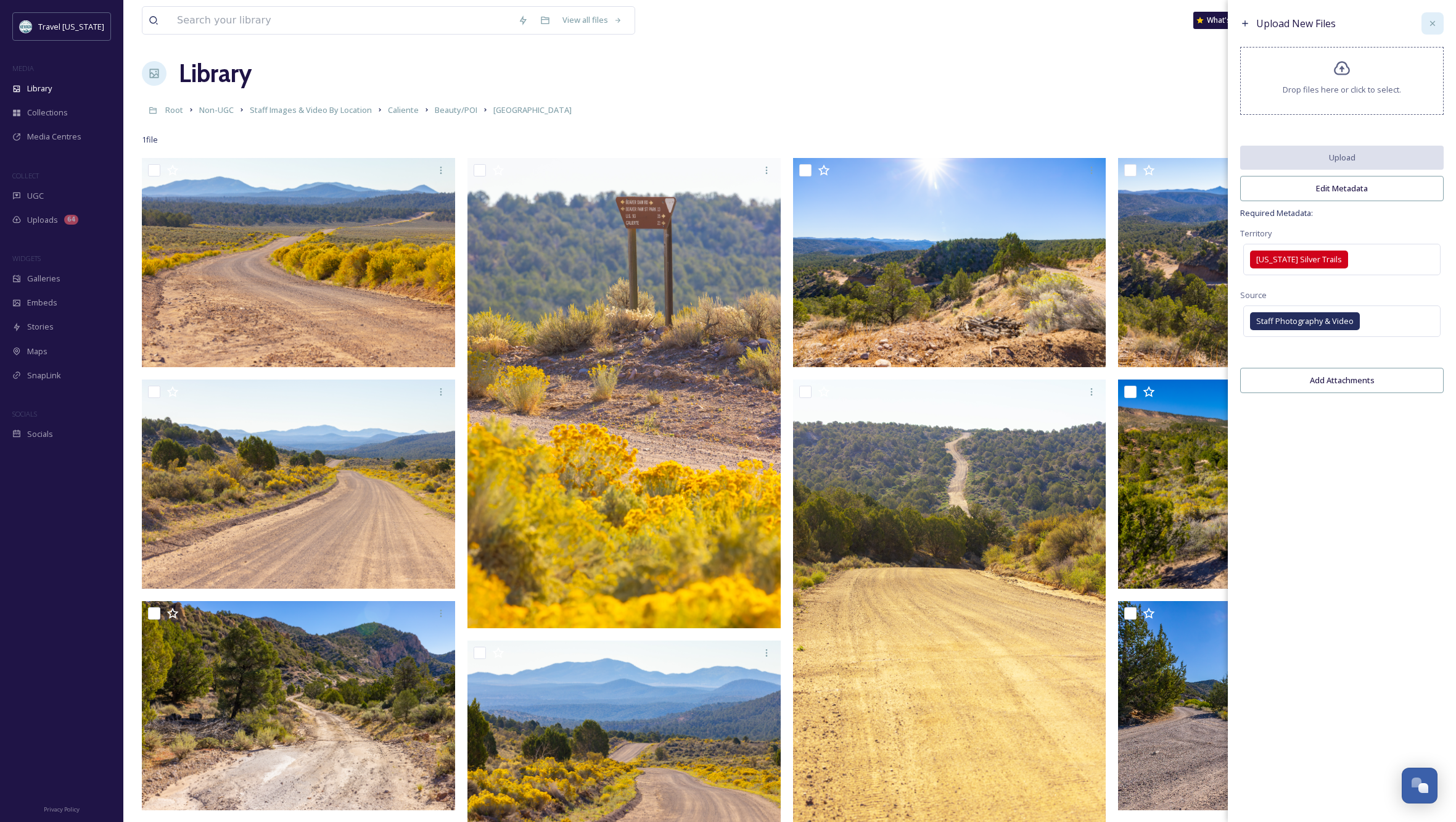
click at [1433, 21] on icon at bounding box center [1433, 23] width 10 height 10
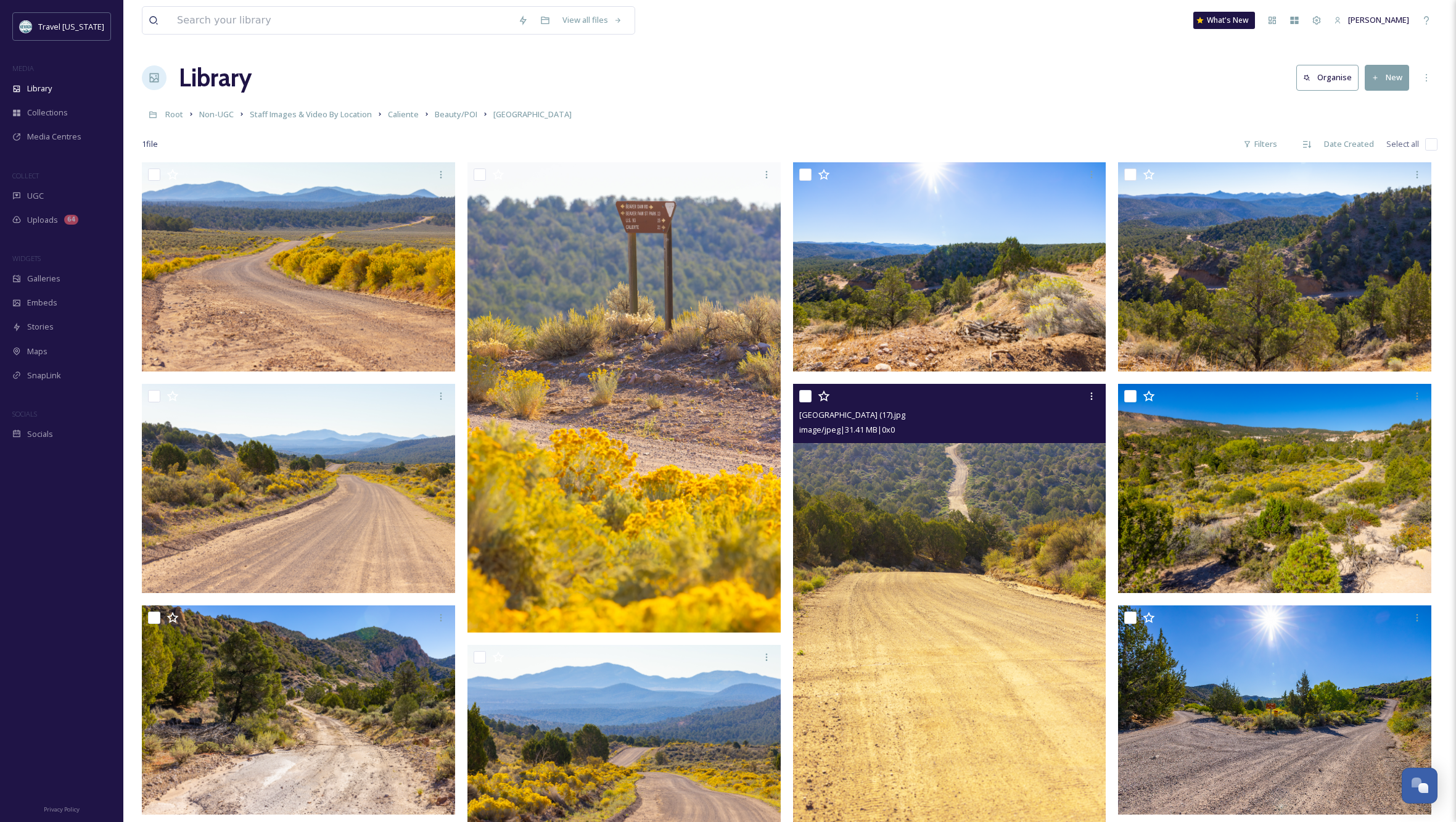
scroll to position [0, 0]
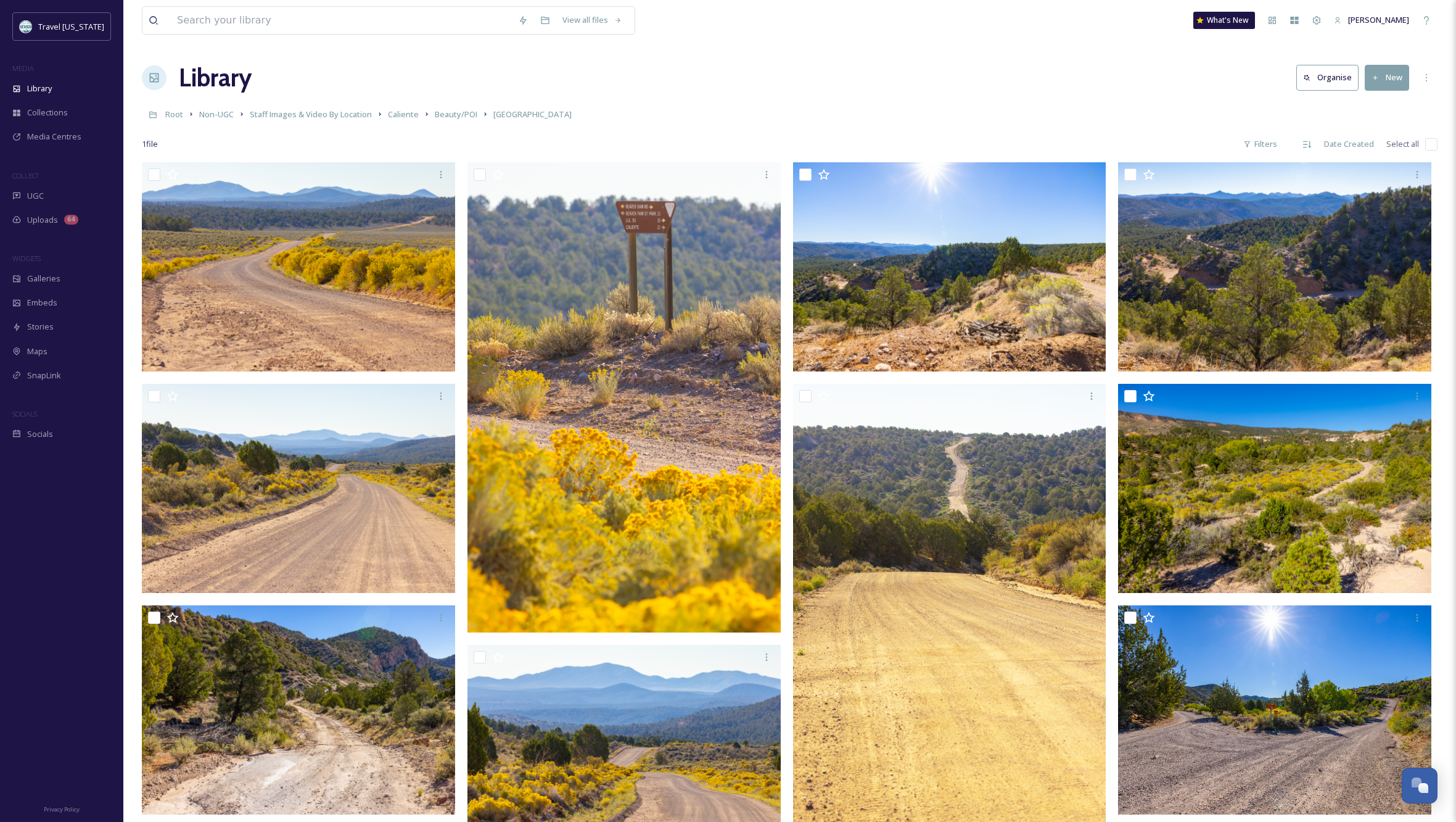
click at [1393, 78] on button "New" at bounding box center [1387, 78] width 44 height 26
click at [1383, 105] on span "File Upload" at bounding box center [1381, 106] width 41 height 11
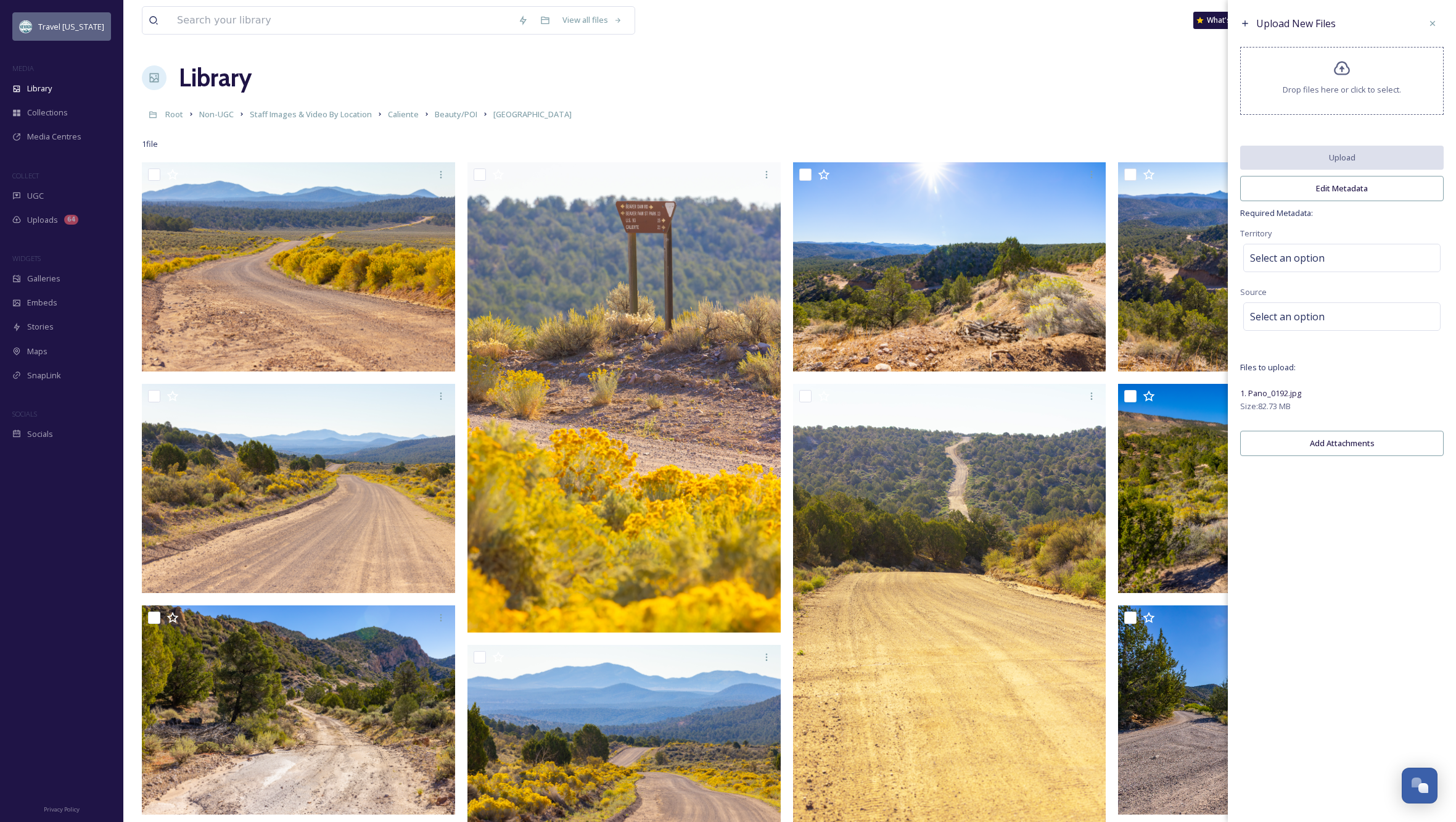
scroll to position [2, 1]
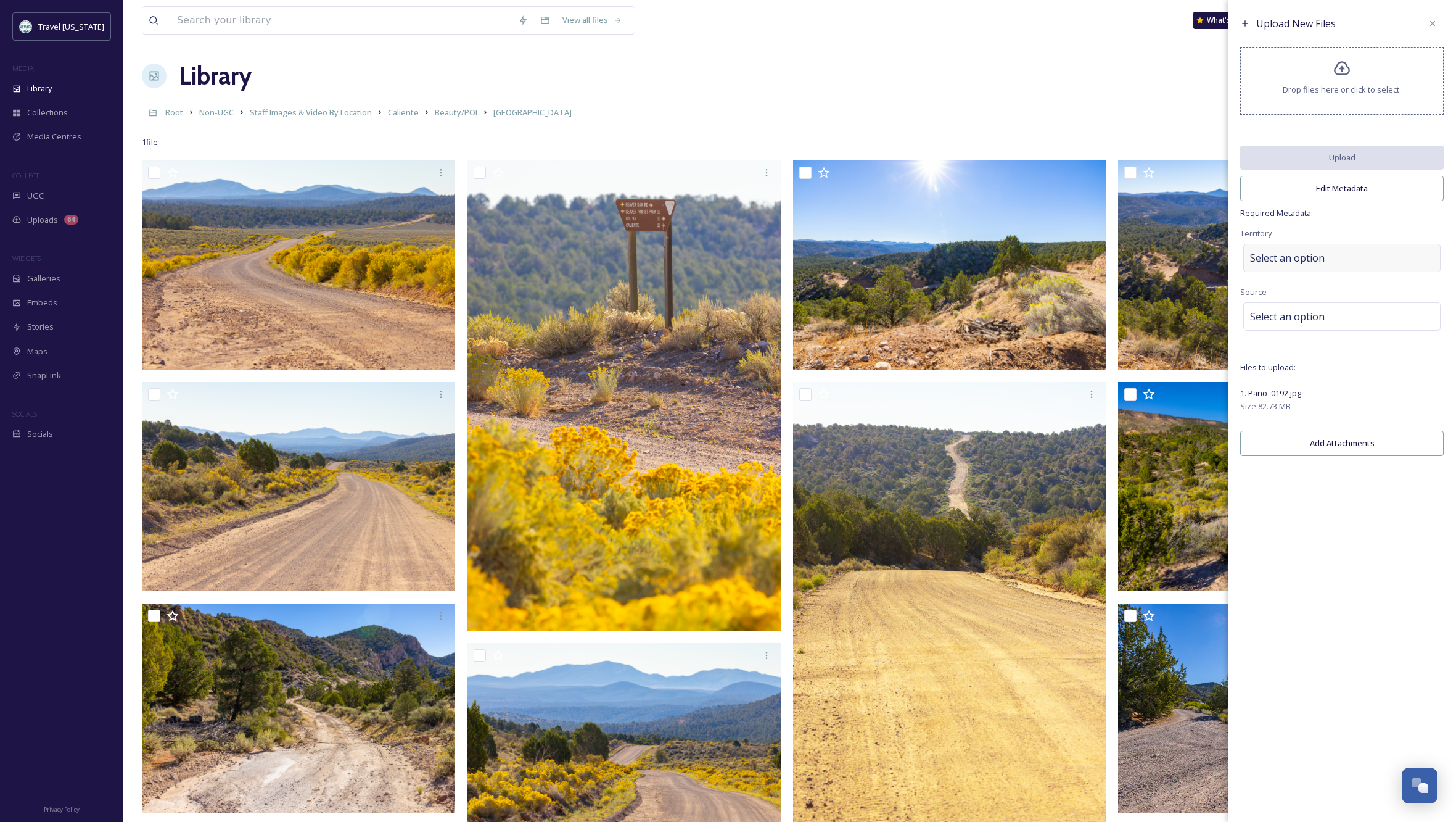
click at [1311, 265] on span "Select an option" at bounding box center [1287, 258] width 75 height 15
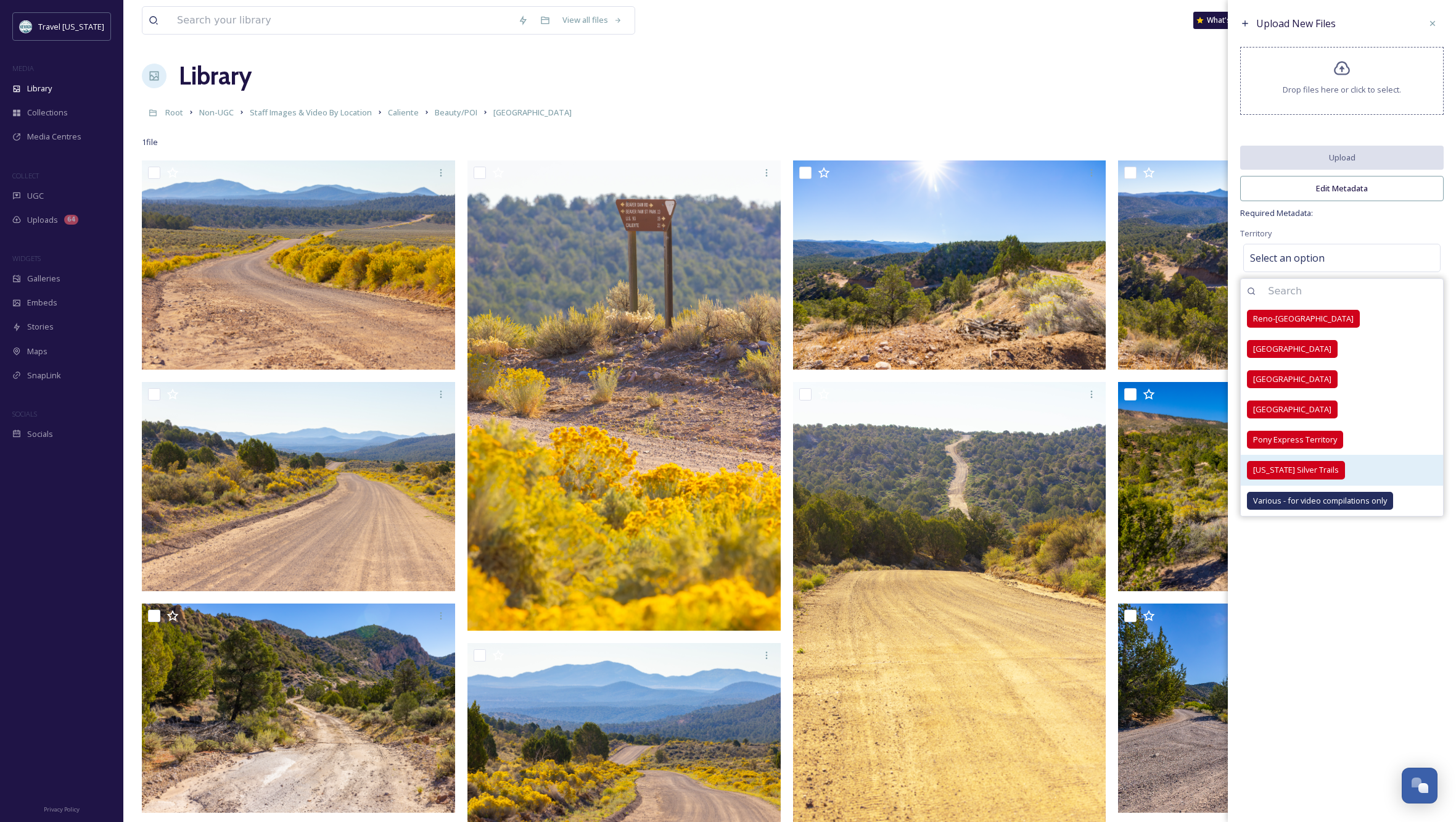
click at [1276, 472] on span "[US_STATE] Silver Trails" at bounding box center [1296, 470] width 86 height 11
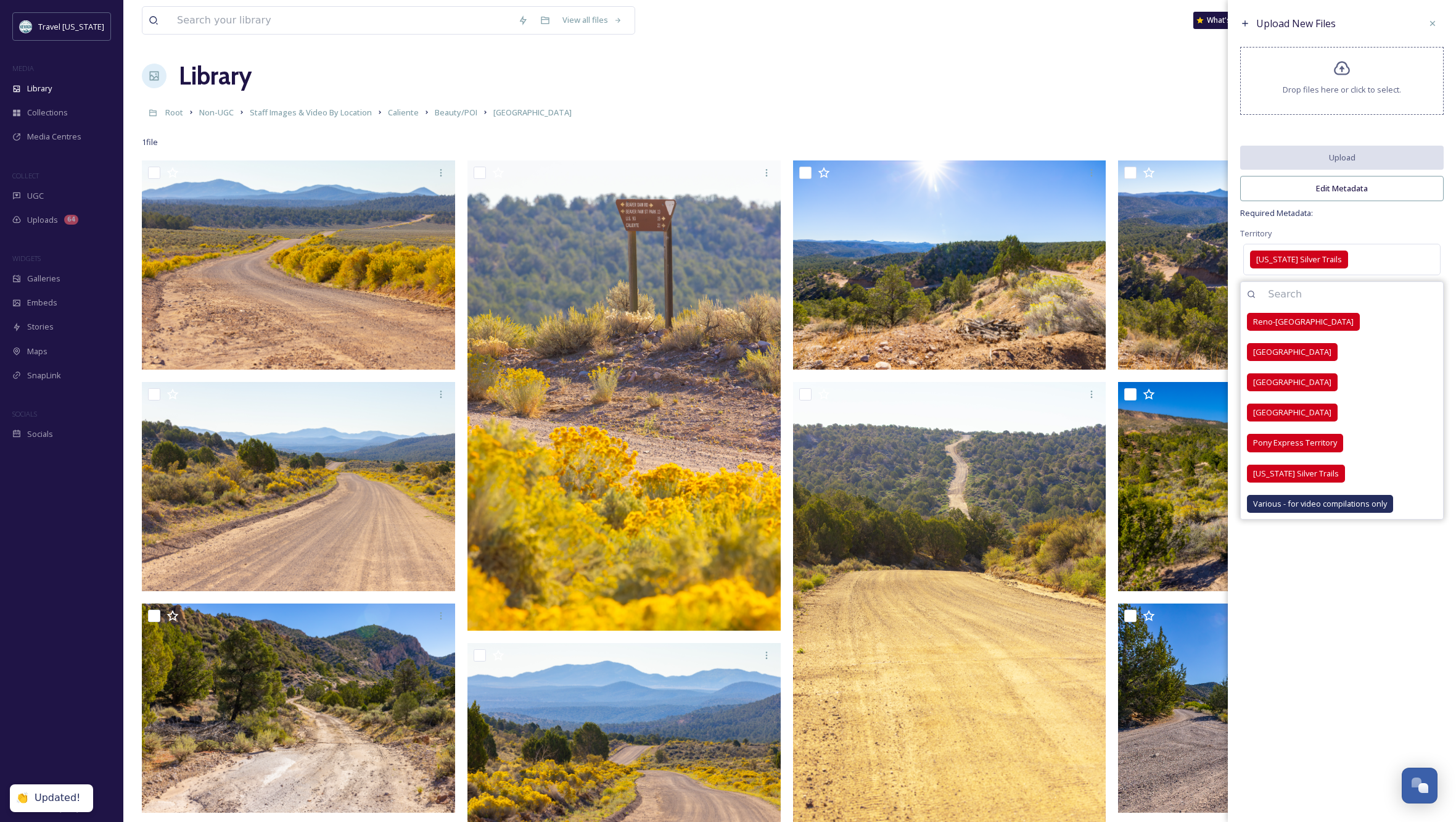
click at [1425, 233] on div "Upload New Files Drop files here or click to select. Upload Edit Metadata Requi…" at bounding box center [1341, 238] width 228 height 478
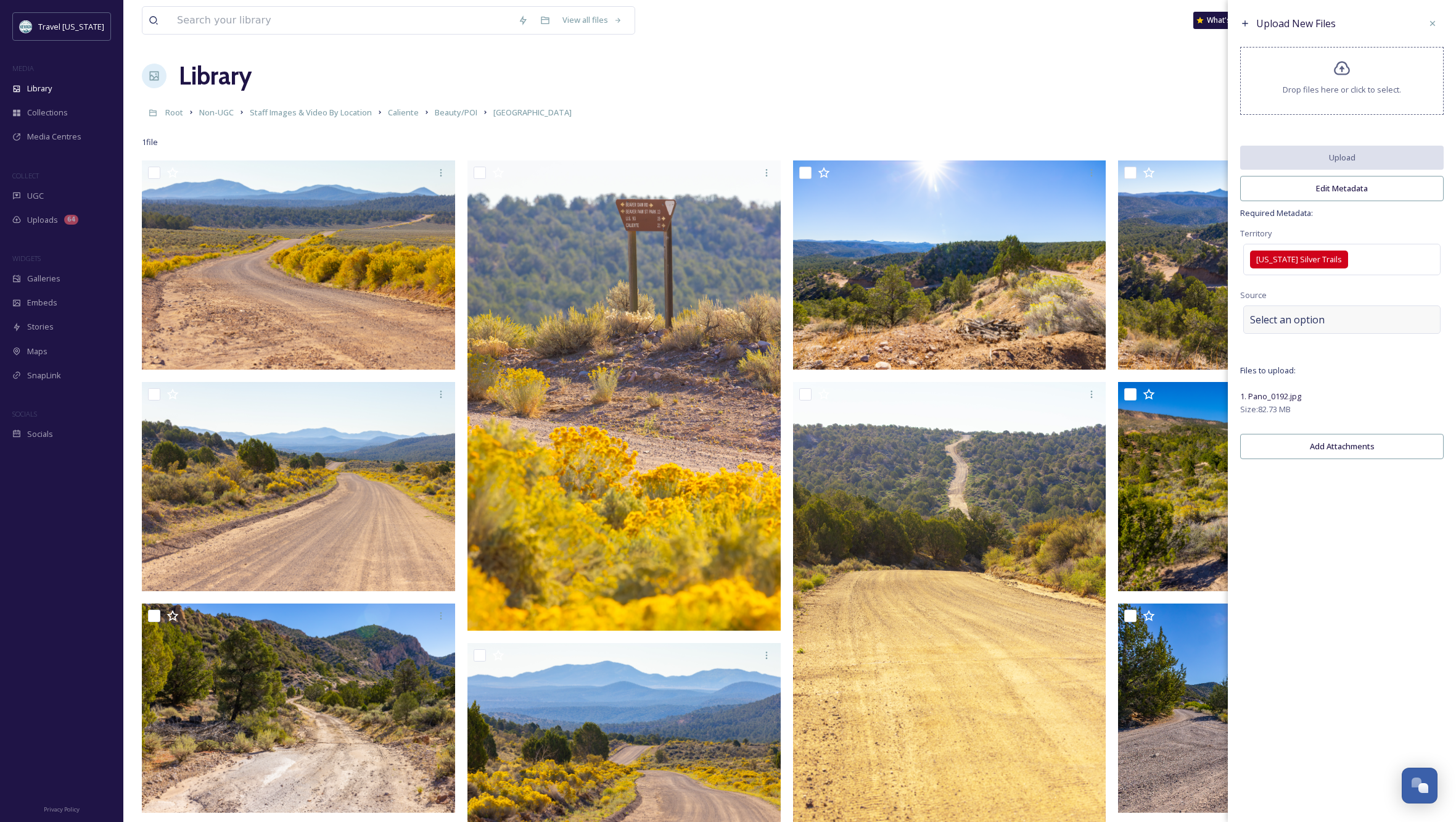
click at [1265, 326] on span "Select an option" at bounding box center [1287, 320] width 75 height 15
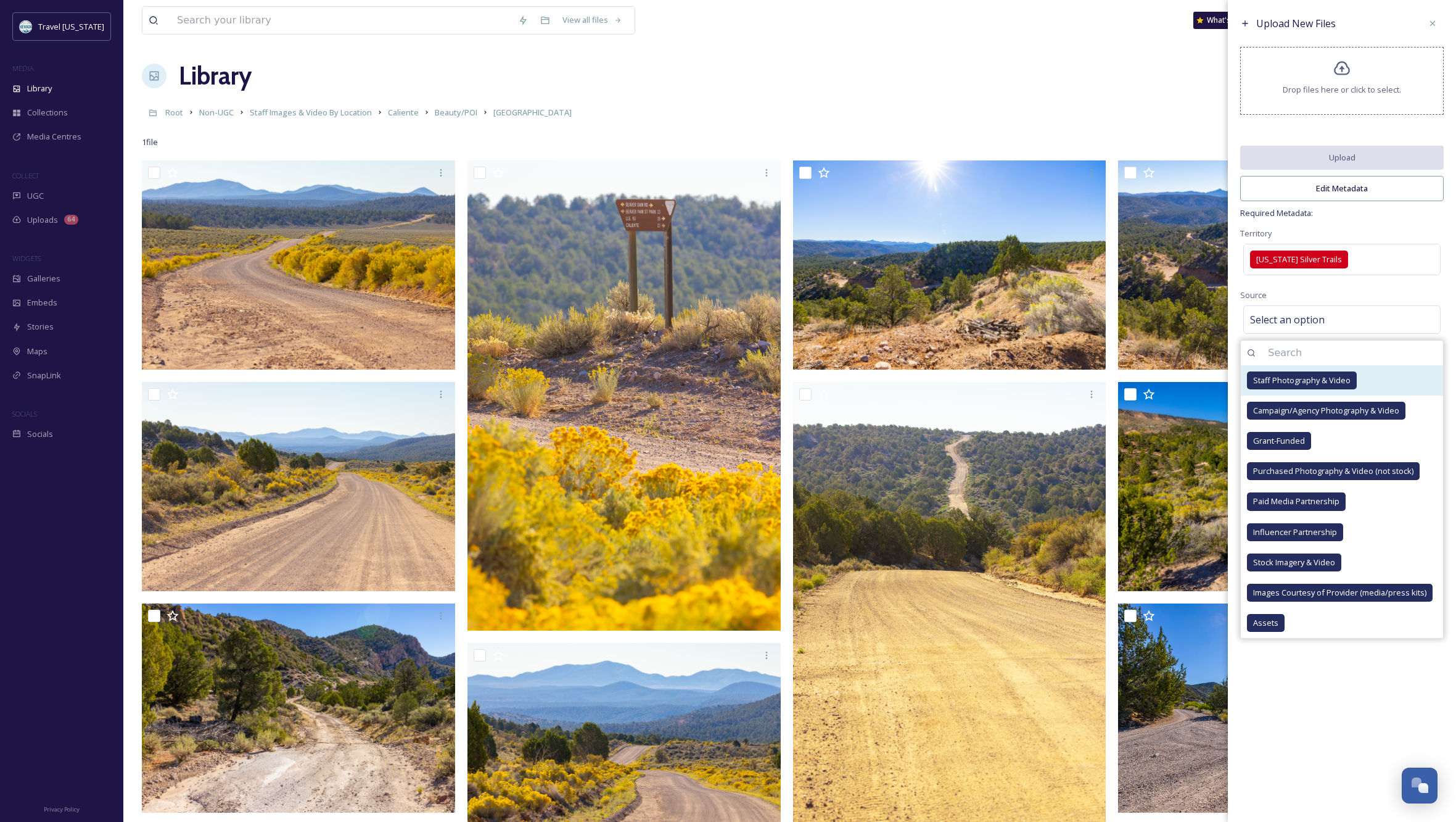
click at [1293, 386] on span "Staff Photography & Video" at bounding box center [1302, 380] width 97 height 11
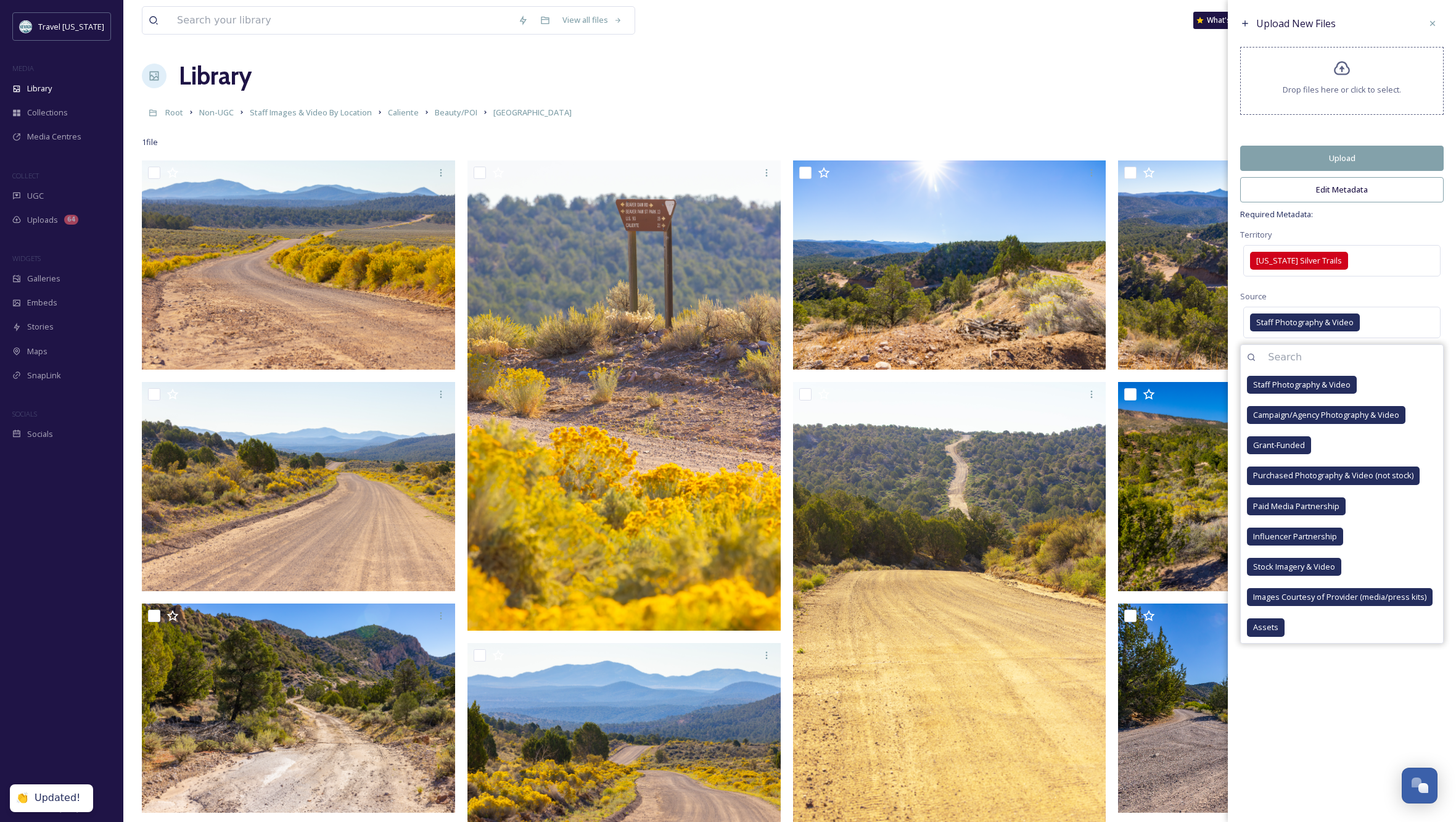
click at [1360, 716] on div "Upload New Files Drop files here or click to select. Upload Edit Metadata Requi…" at bounding box center [1341, 411] width 228 height 822
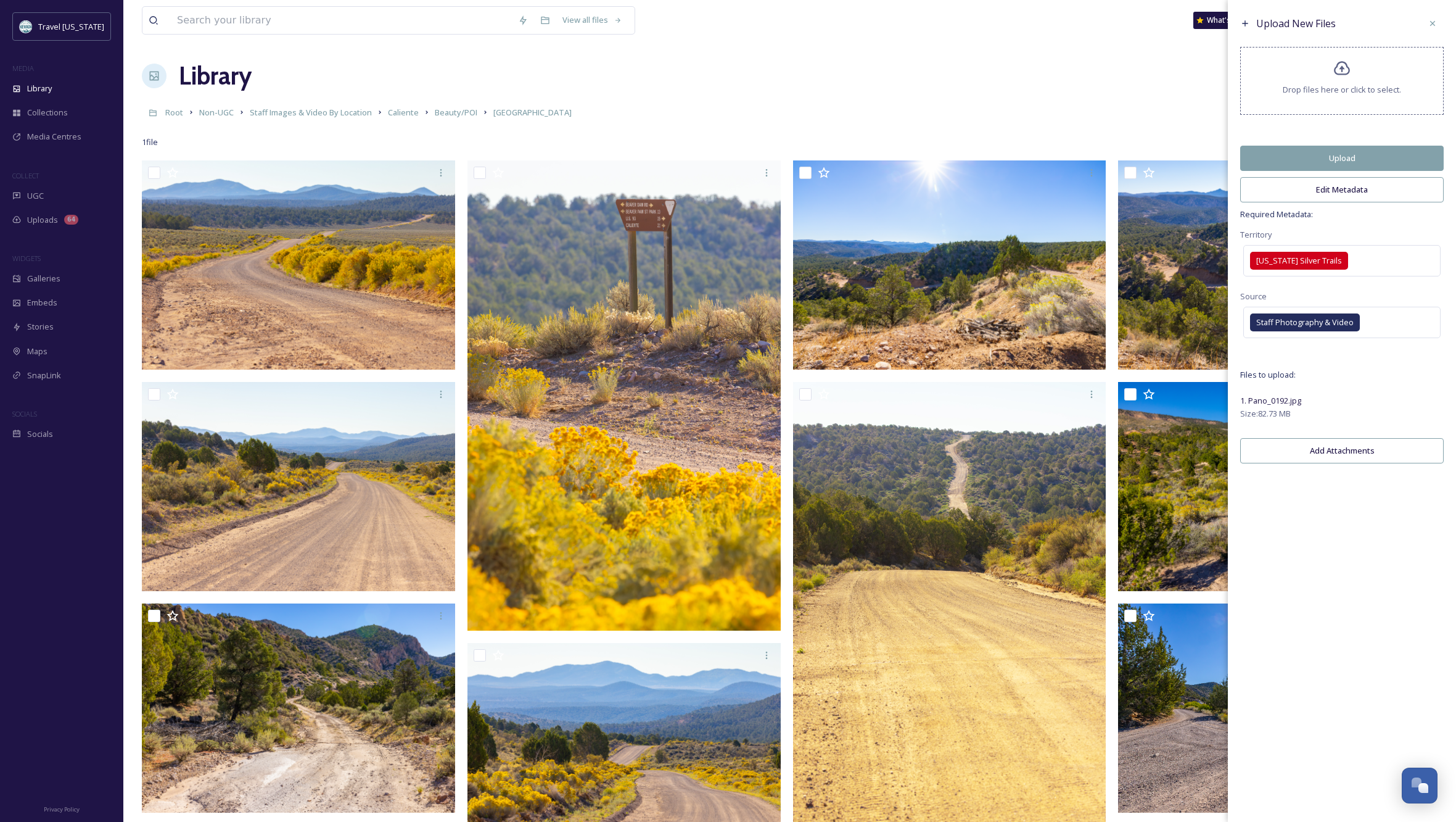
click at [1355, 197] on button "Edit Metadata" at bounding box center [1342, 190] width 203 height 26
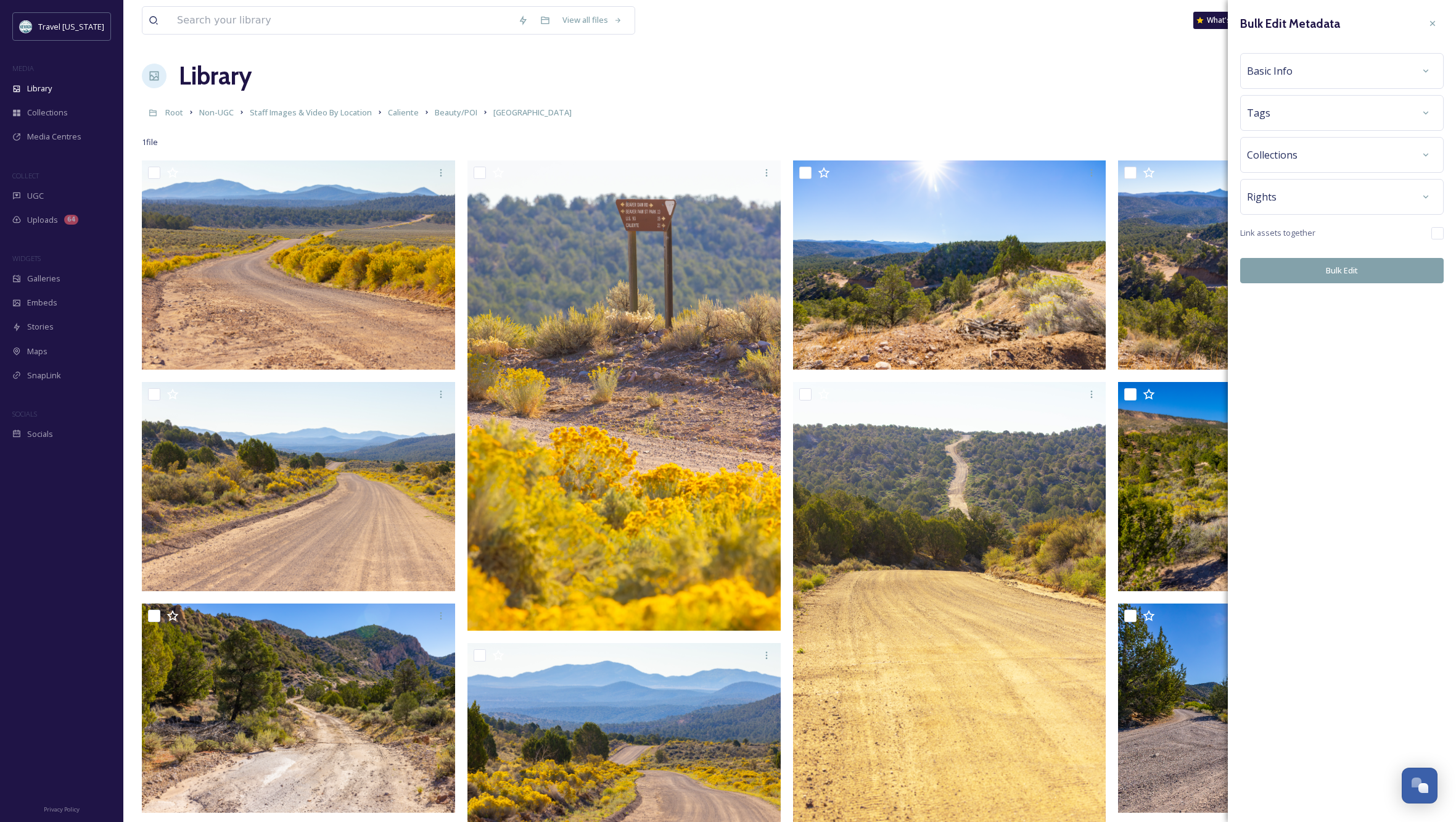
scroll to position [0, 0]
click at [1343, 66] on div "Basic Info" at bounding box center [1341, 70] width 190 height 22
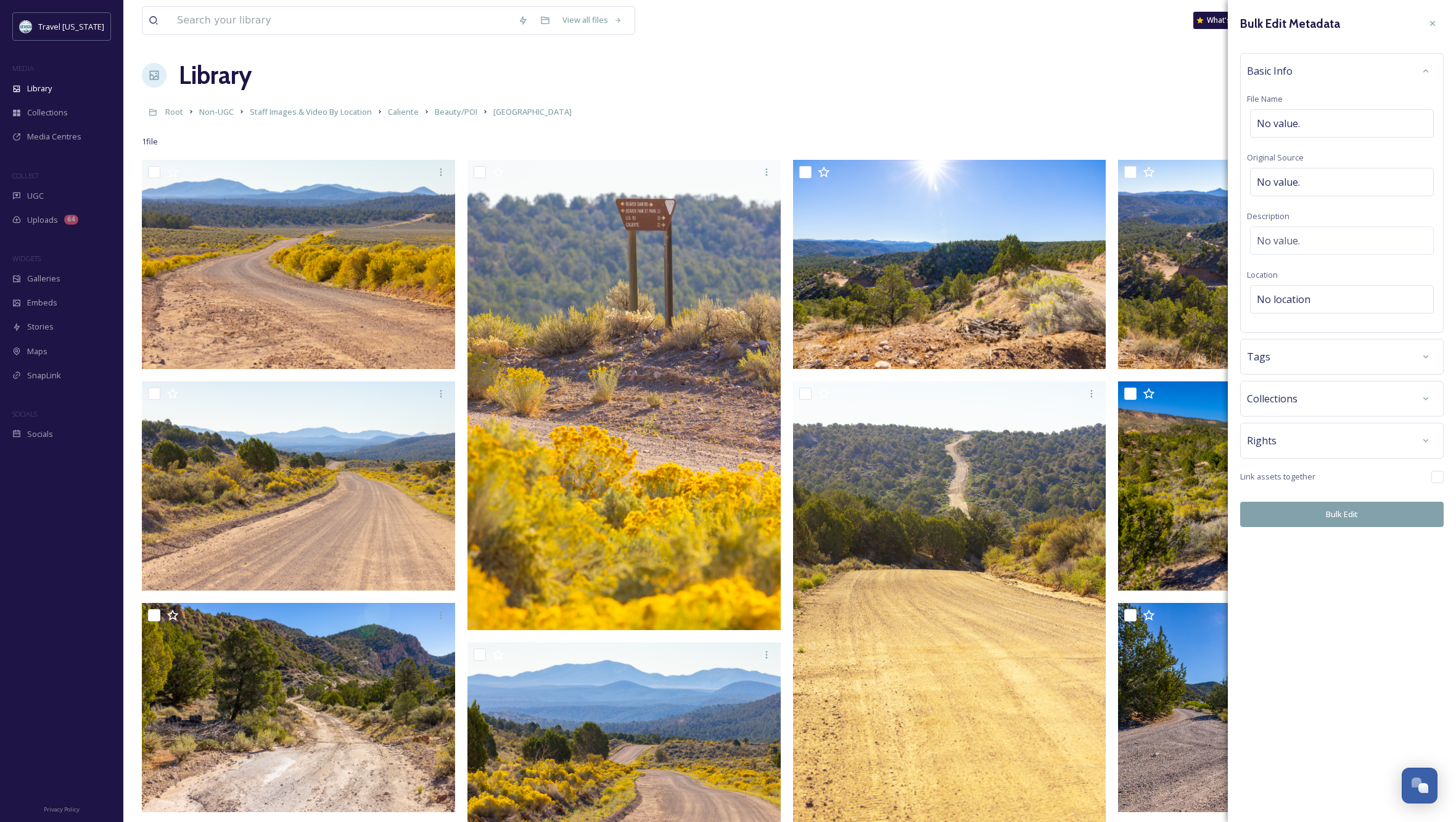
scroll to position [5, 0]
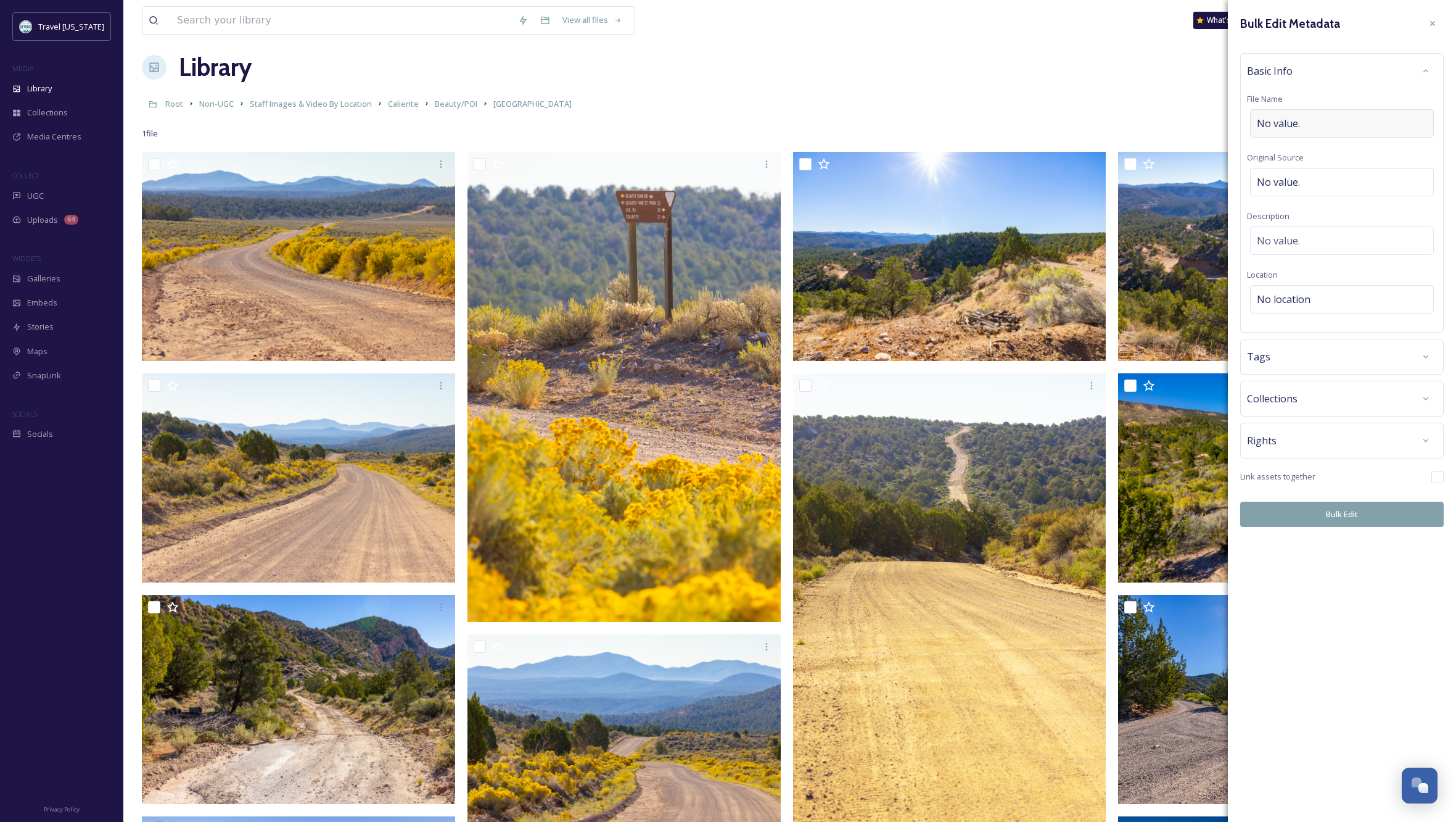
click at [1312, 122] on div "No value." at bounding box center [1342, 123] width 184 height 28
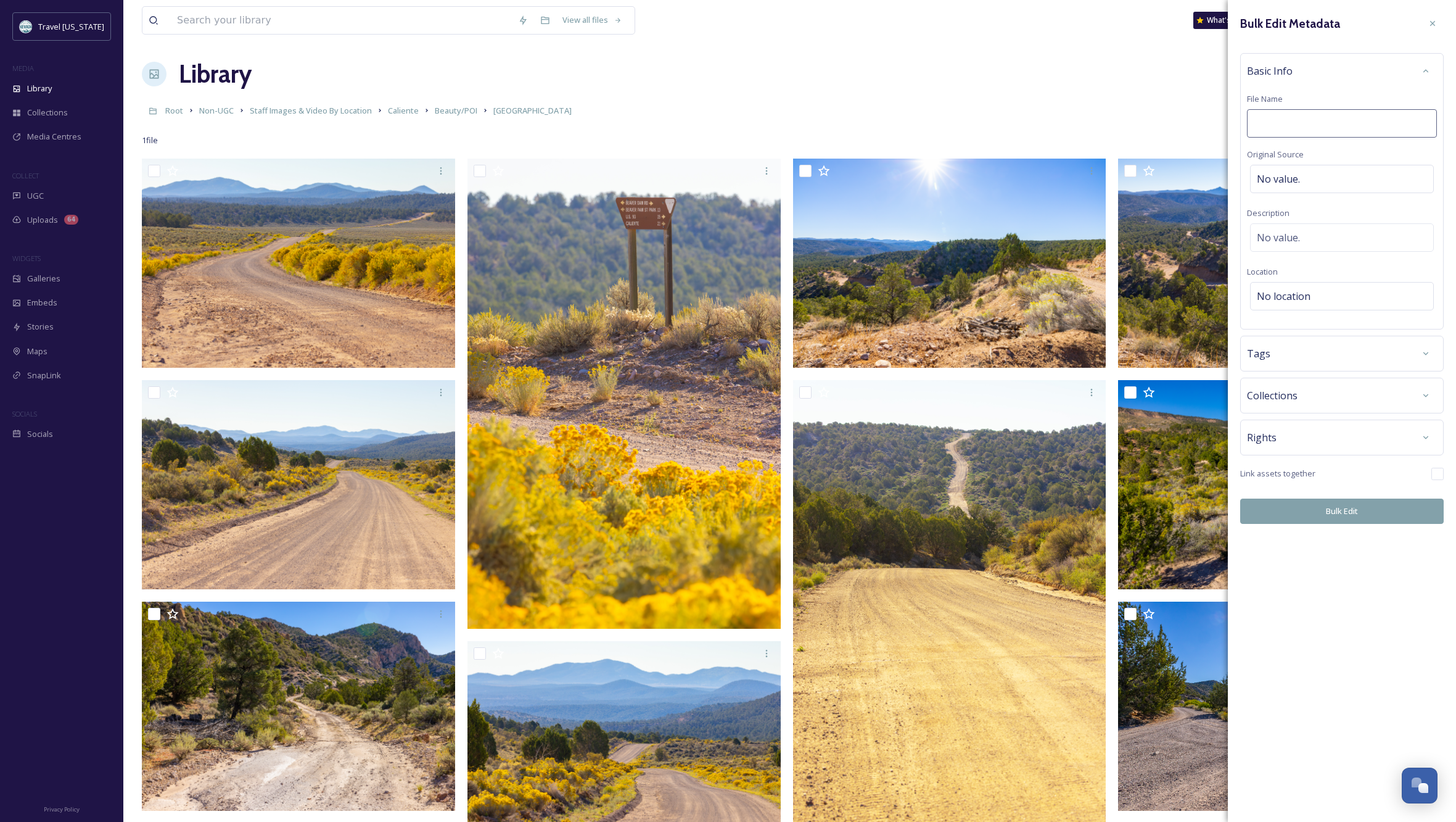
scroll to position [3, 0]
type input "[GEOGRAPHIC_DATA]"
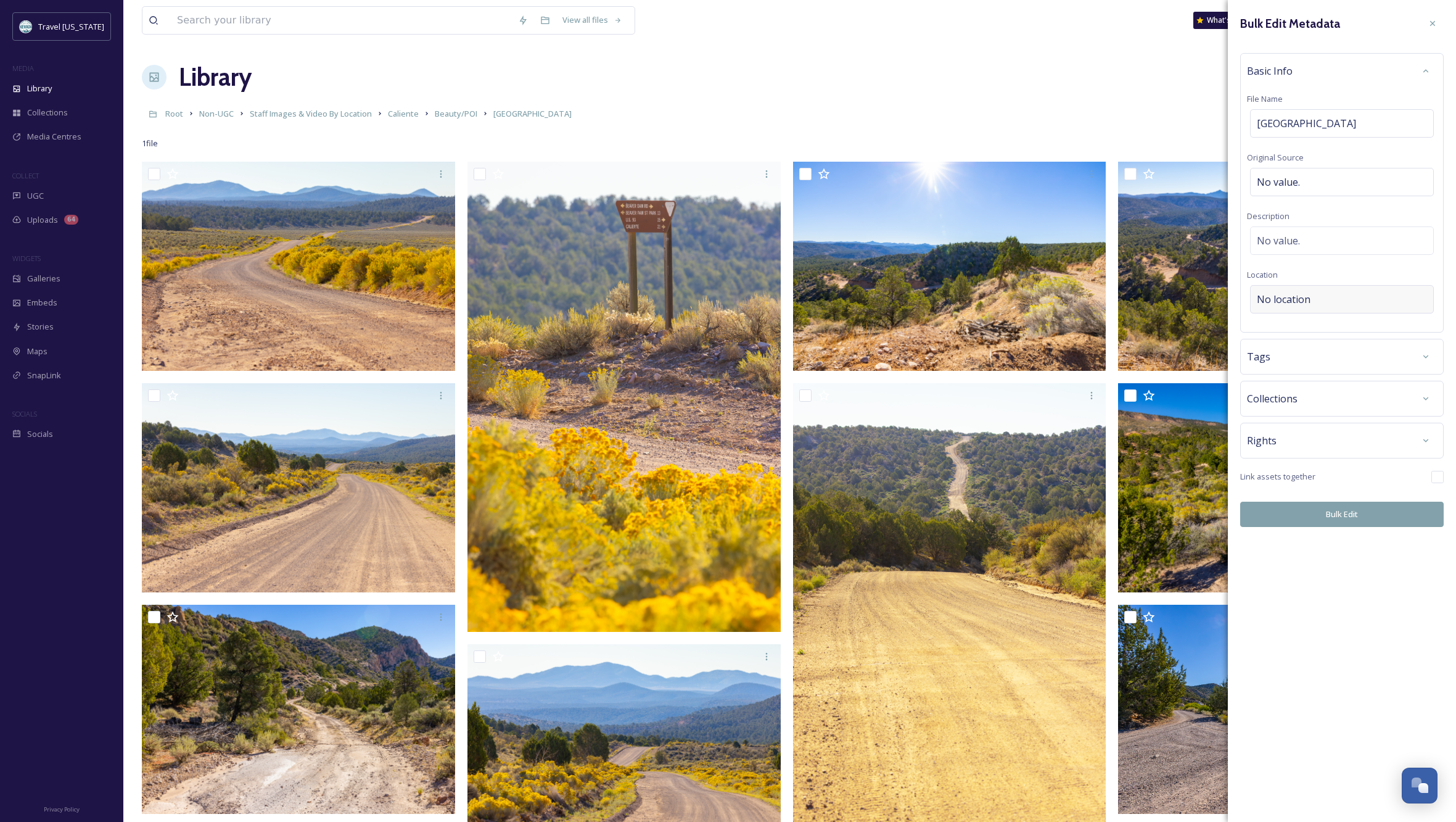
scroll to position [4, 1]
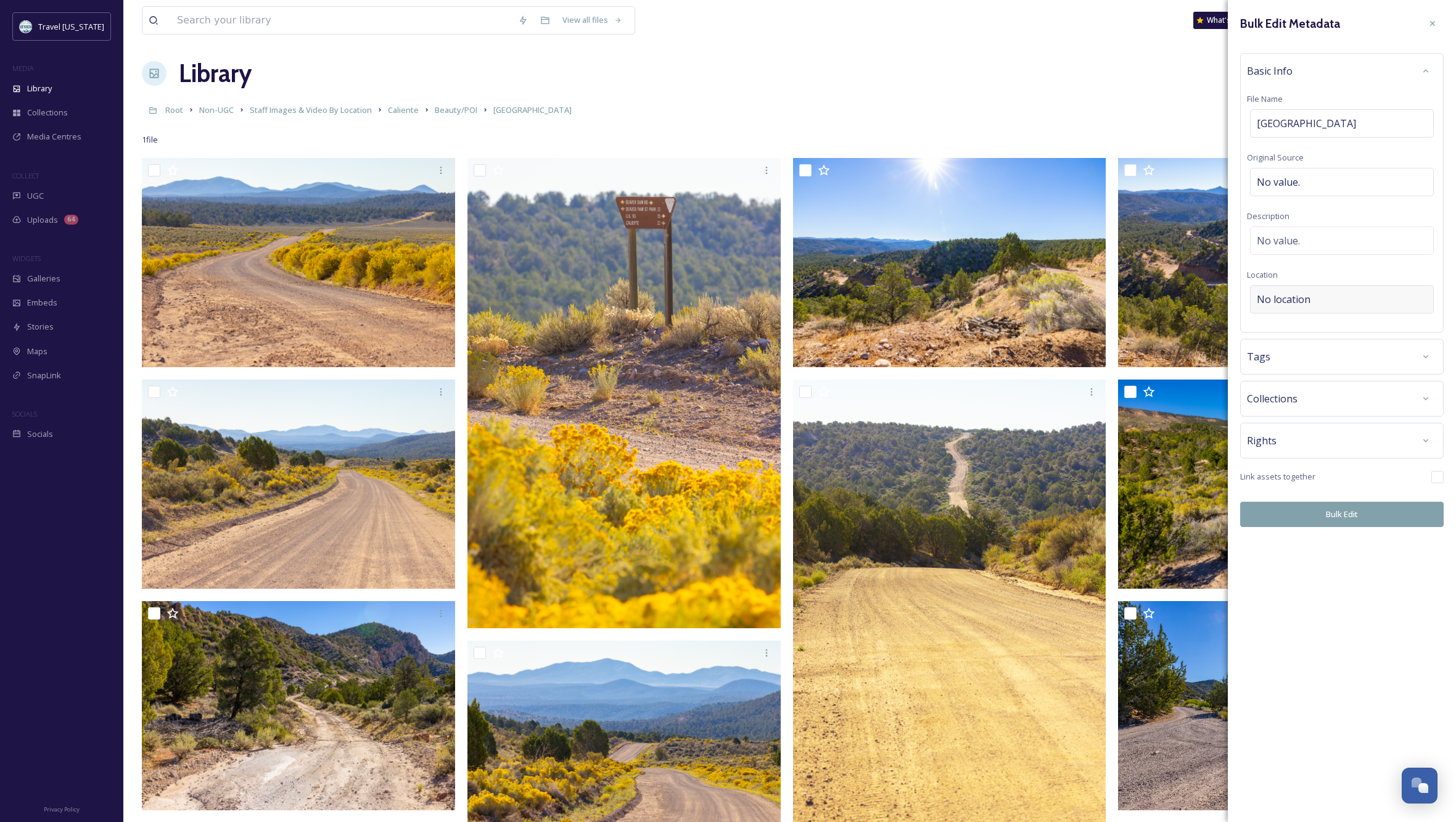
click at [1294, 297] on span "No location" at bounding box center [1283, 299] width 53 height 15
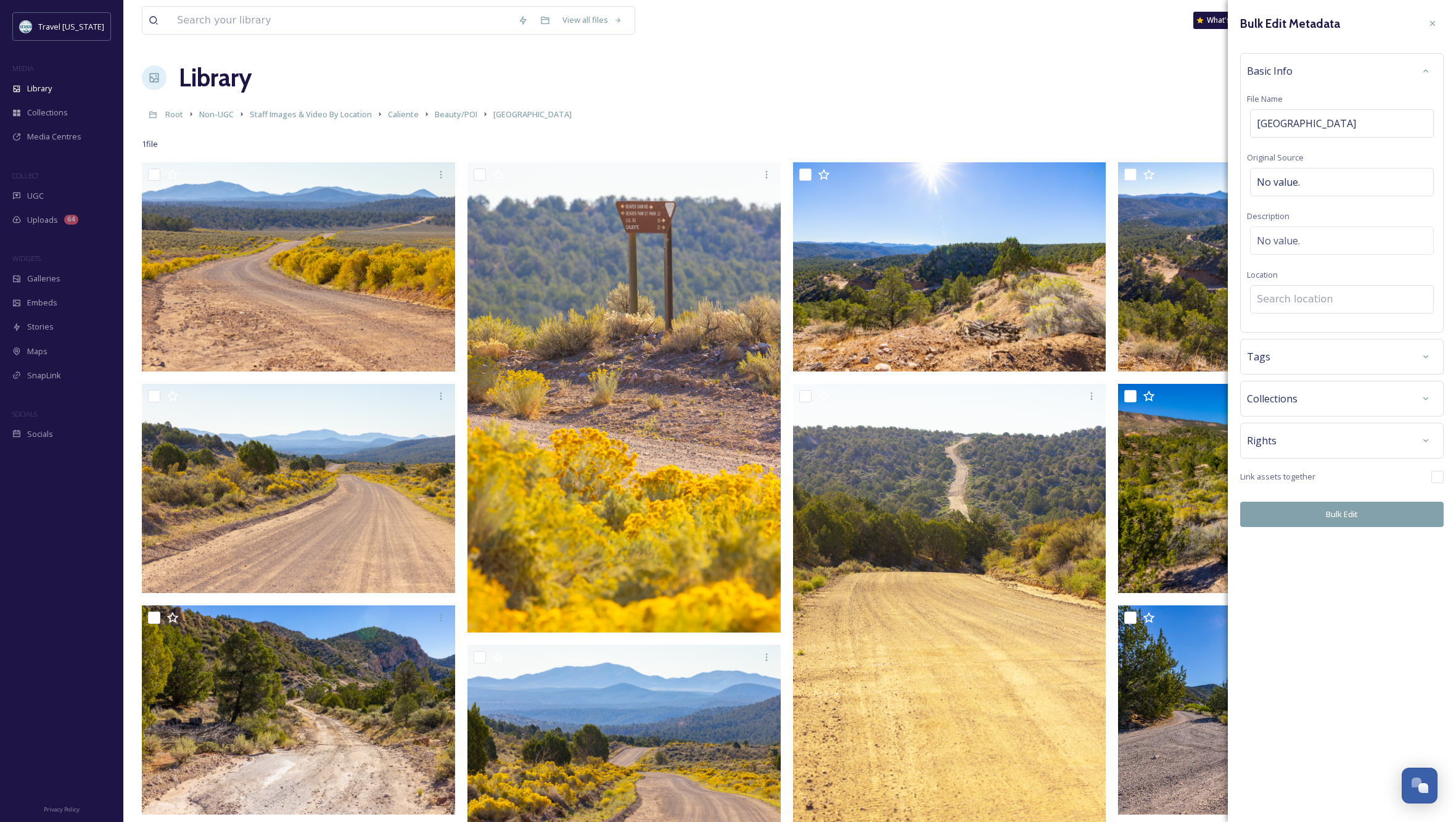
scroll to position [0, 0]
click at [1294, 297] on input at bounding box center [1341, 299] width 183 height 27
type input "[GEOGRAPHIC_DATA]"
drag, startPoint x: 1305, startPoint y: 422, endPoint x: 1350, endPoint y: 427, distance: 45.3
click at [1305, 422] on div "[GEOGRAPHIC_DATA] [STREET_ADDRESS]" at bounding box center [1297, 422] width 78 height 30
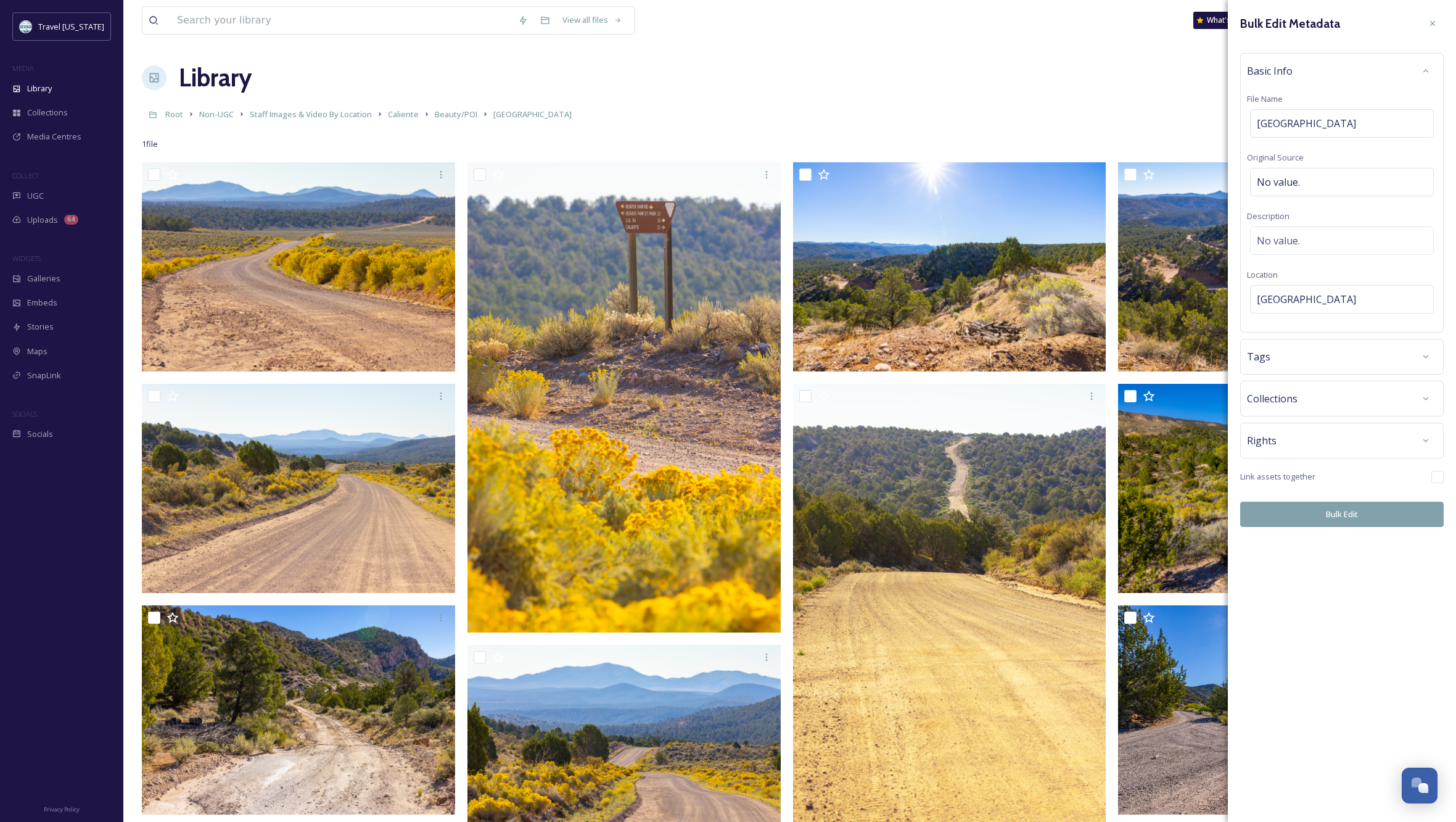
click at [1322, 435] on div "Rights" at bounding box center [1341, 440] width 190 height 22
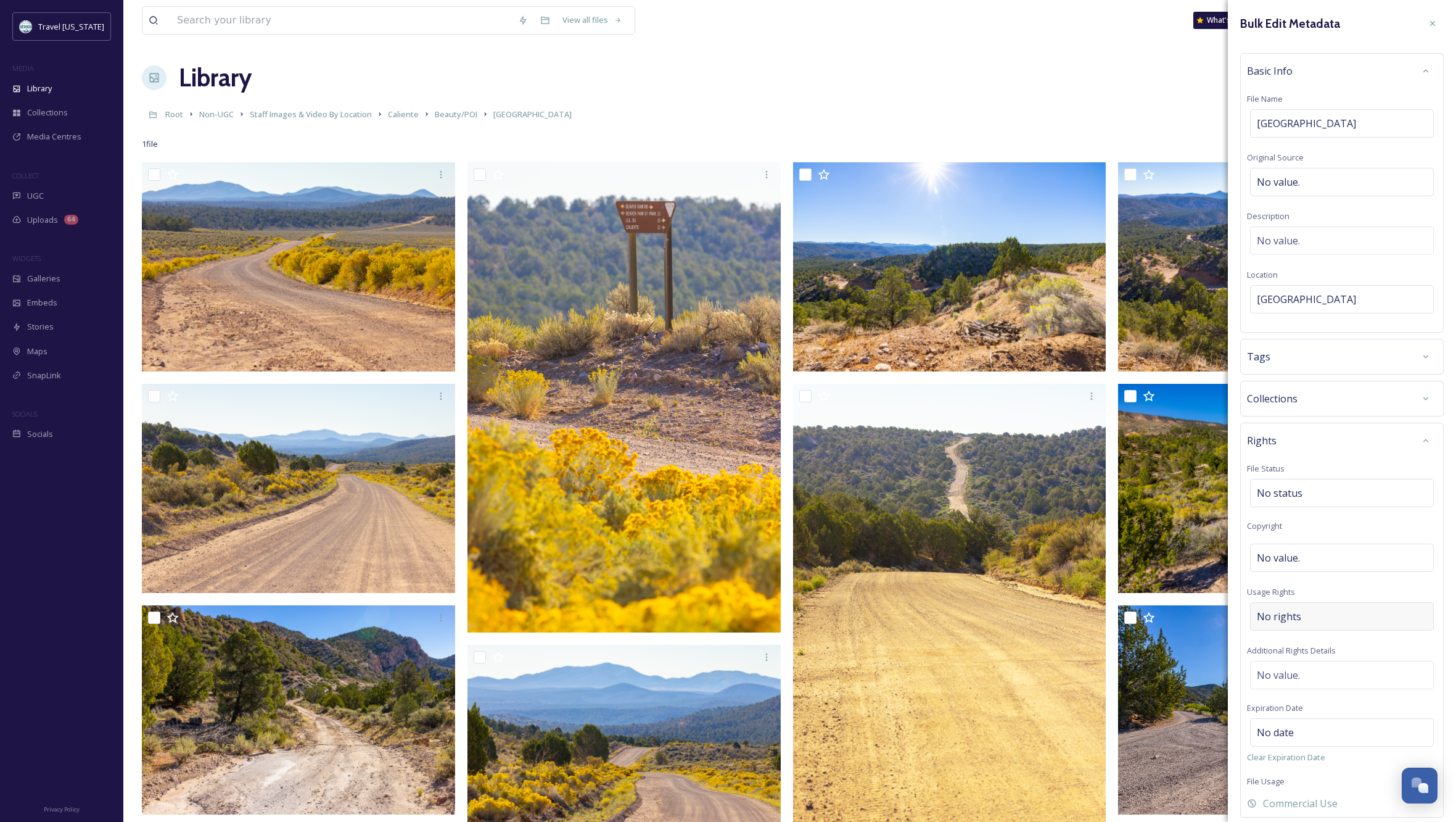
click at [1299, 608] on div "No rights" at bounding box center [1342, 616] width 184 height 28
click at [1299, 609] on input at bounding box center [1322, 619] width 136 height 27
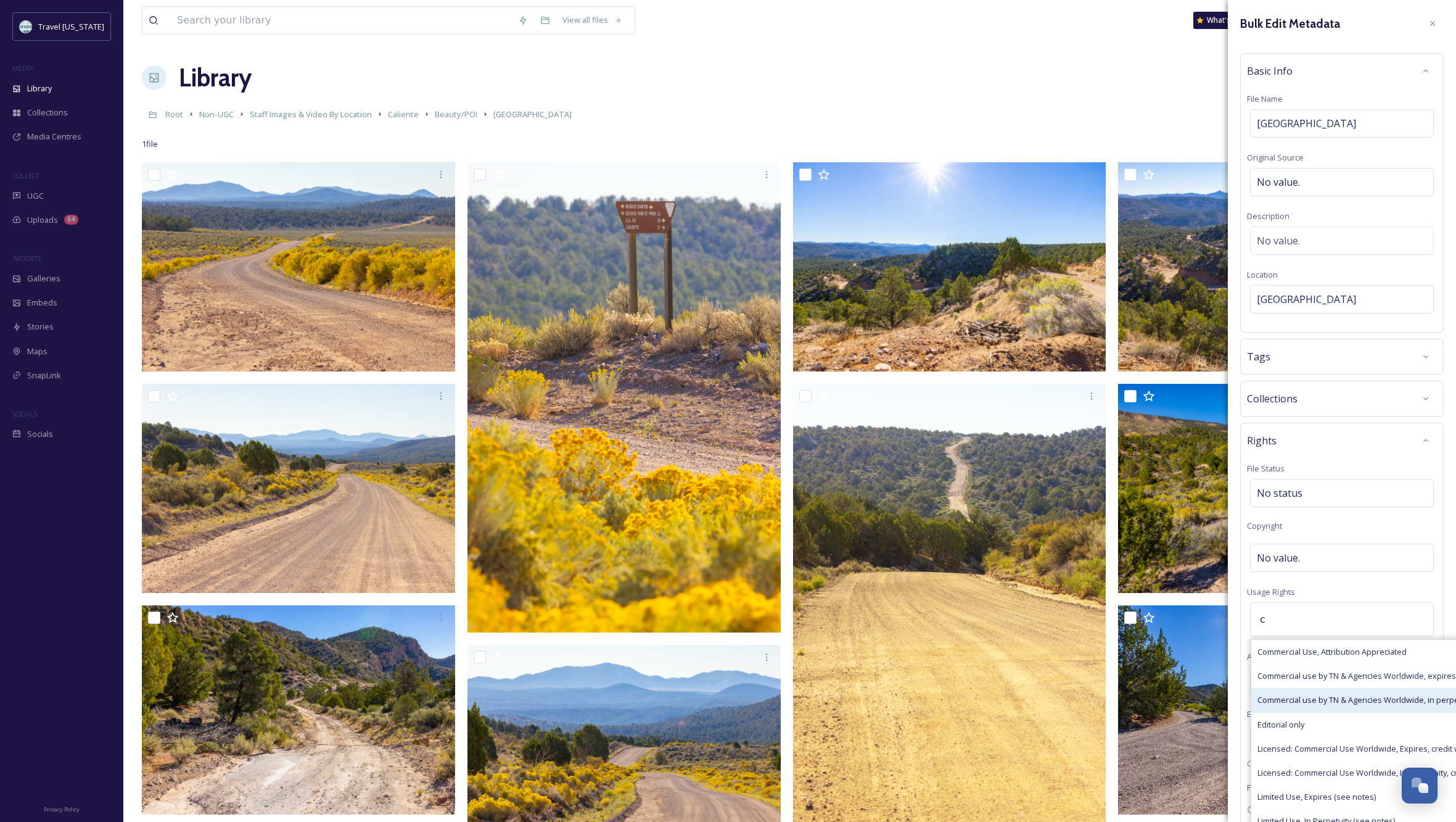
type input "c"
click at [1385, 696] on span "Commercial use by TN & Agencies Worldwide, in perpetuity" at bounding box center [1366, 700] width 217 height 11
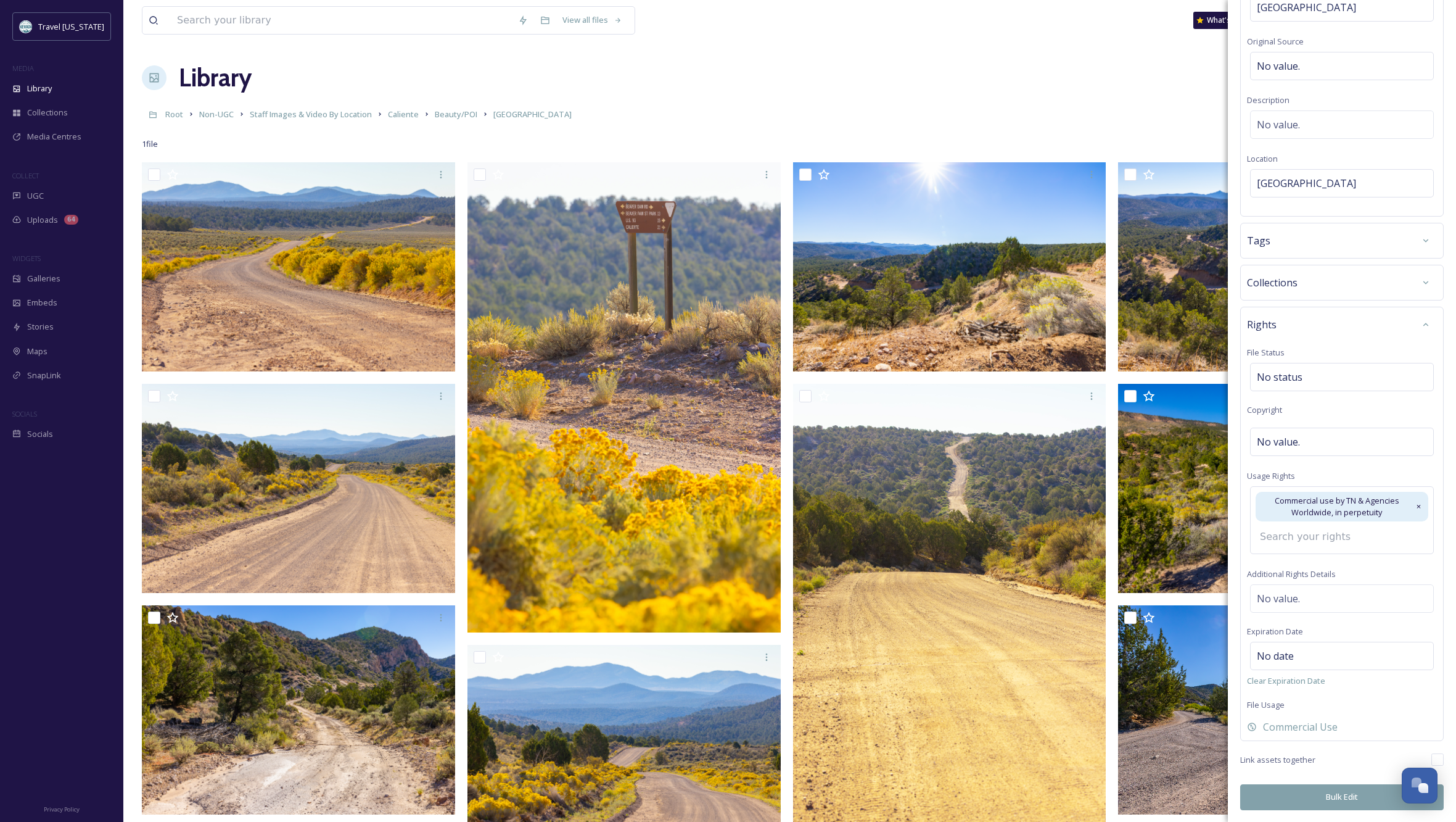
scroll to position [96, 0]
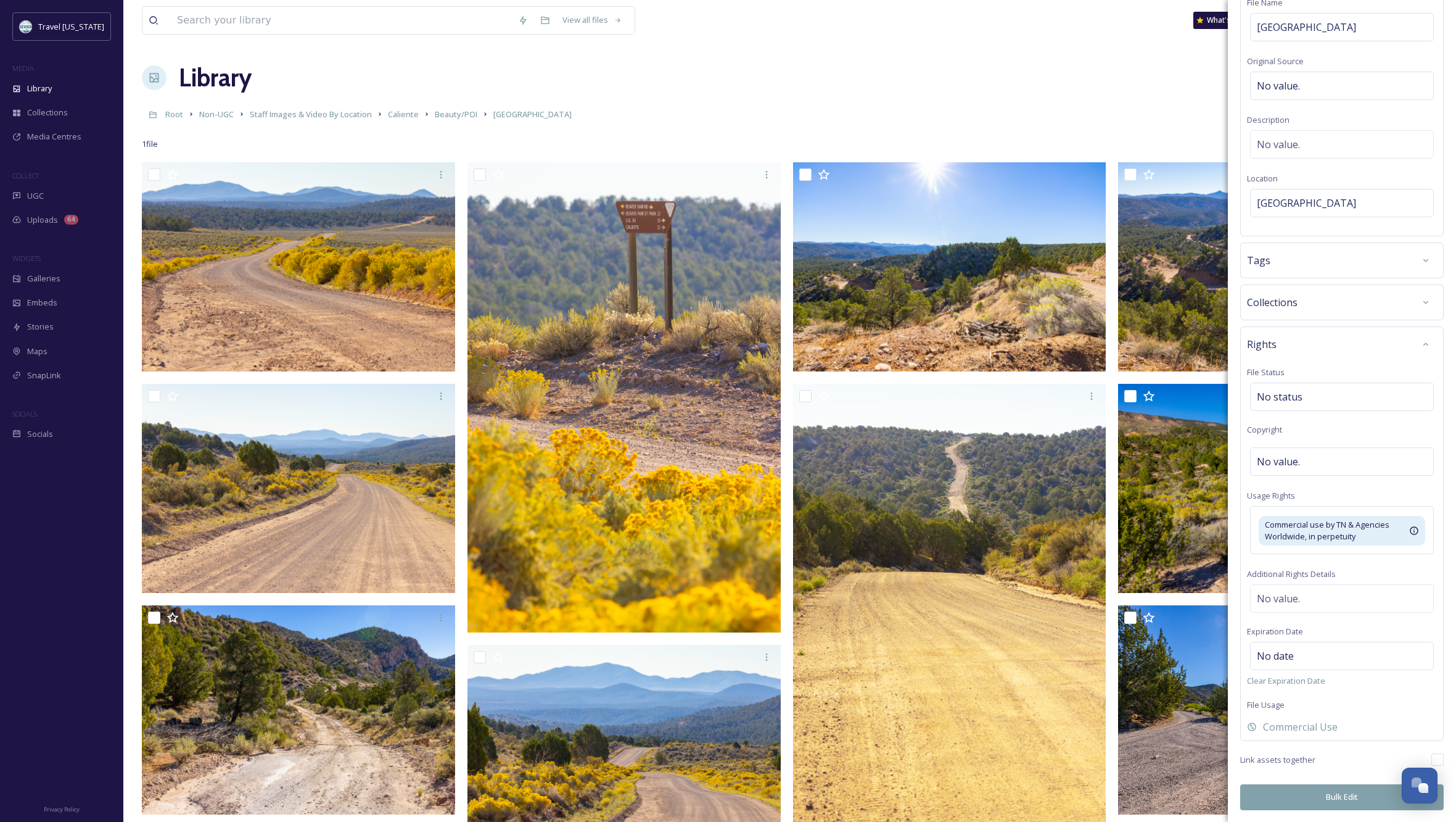
click at [1321, 801] on button "Bulk Edit" at bounding box center [1342, 797] width 203 height 26
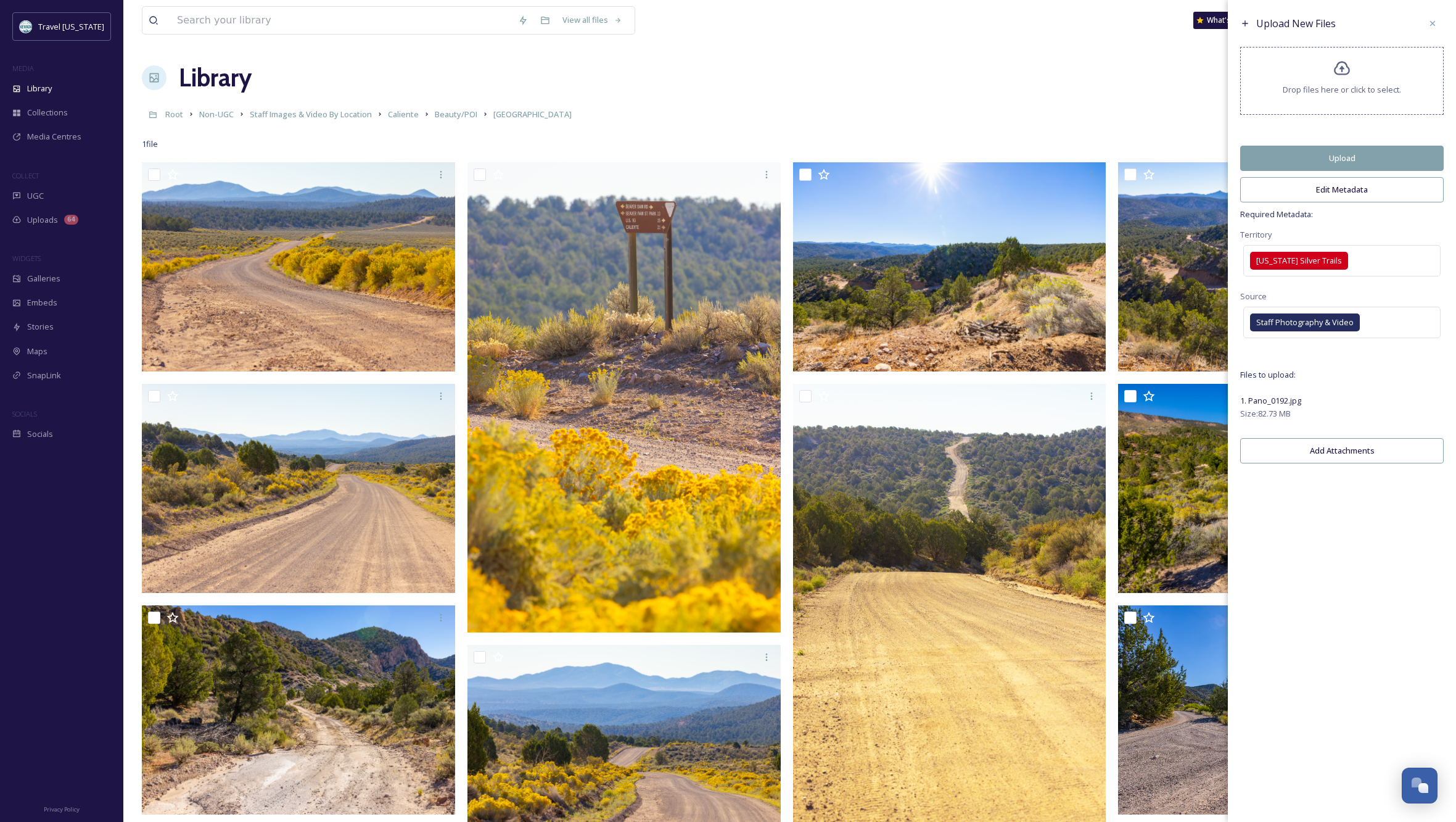
click at [1362, 165] on button "Upload" at bounding box center [1342, 159] width 203 height 26
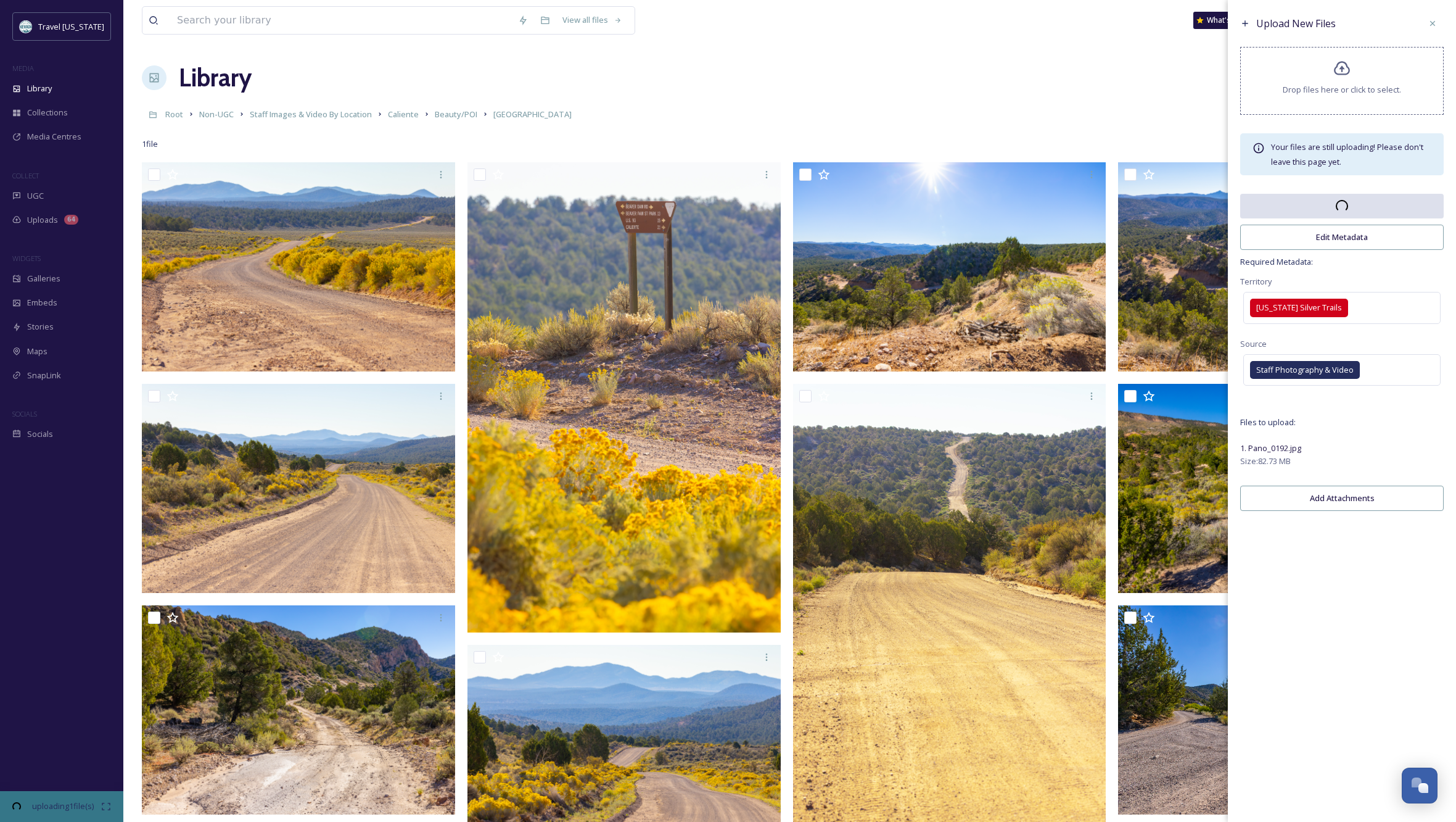
scroll to position [1, 0]
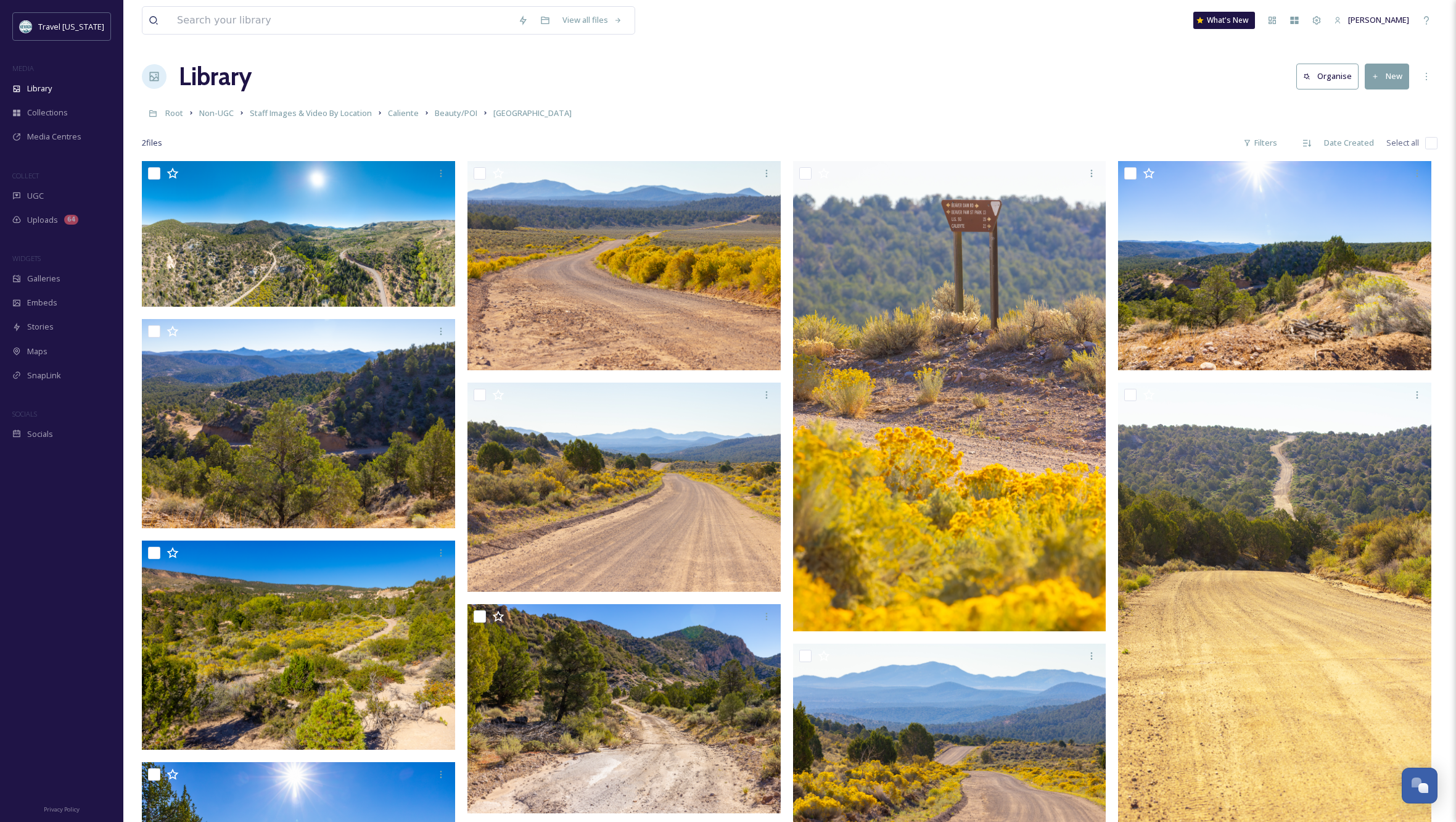
click at [748, 62] on div "Library Organise New" at bounding box center [790, 77] width 1296 height 37
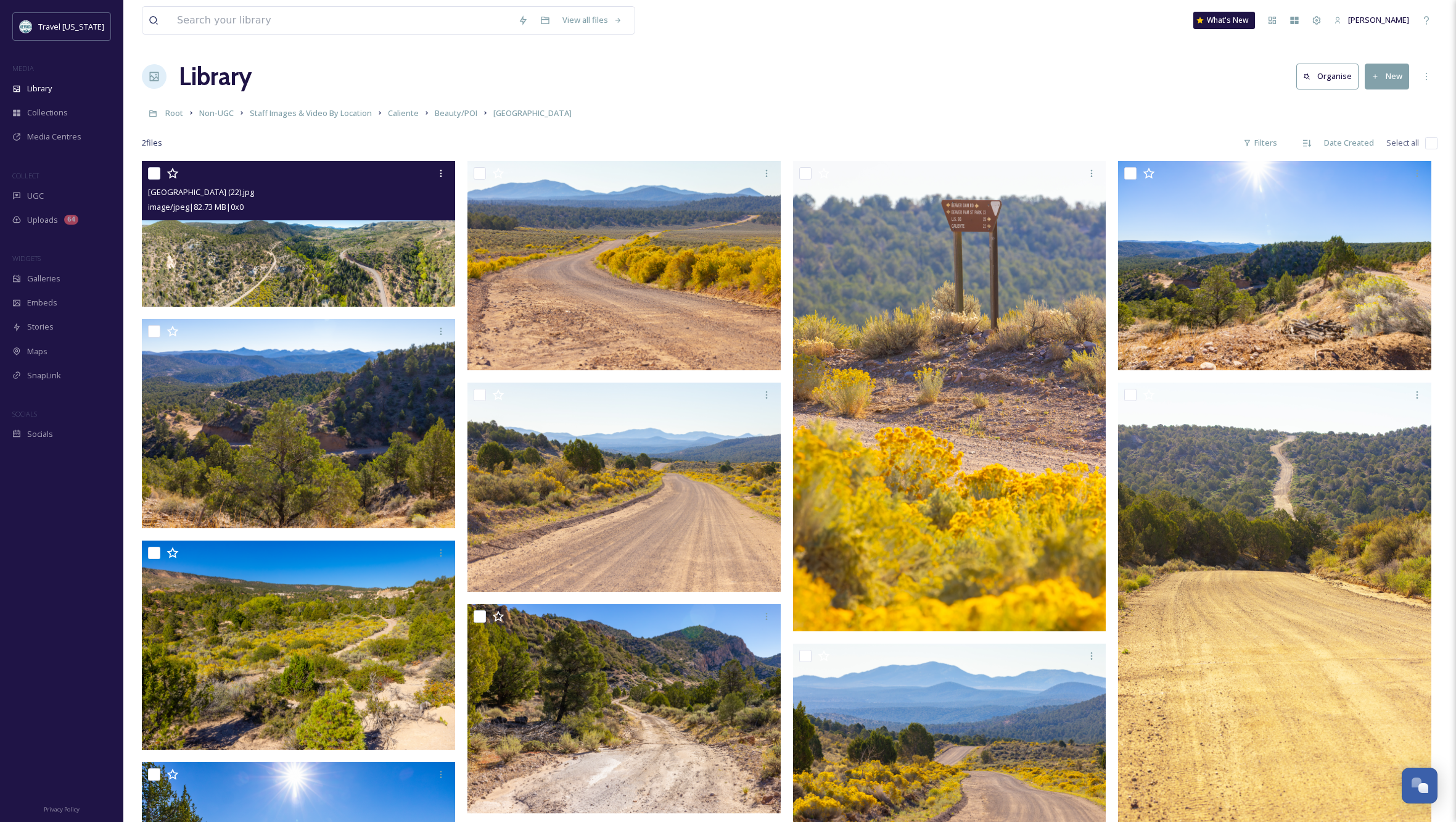
click at [309, 258] on img at bounding box center [298, 233] width 313 height 146
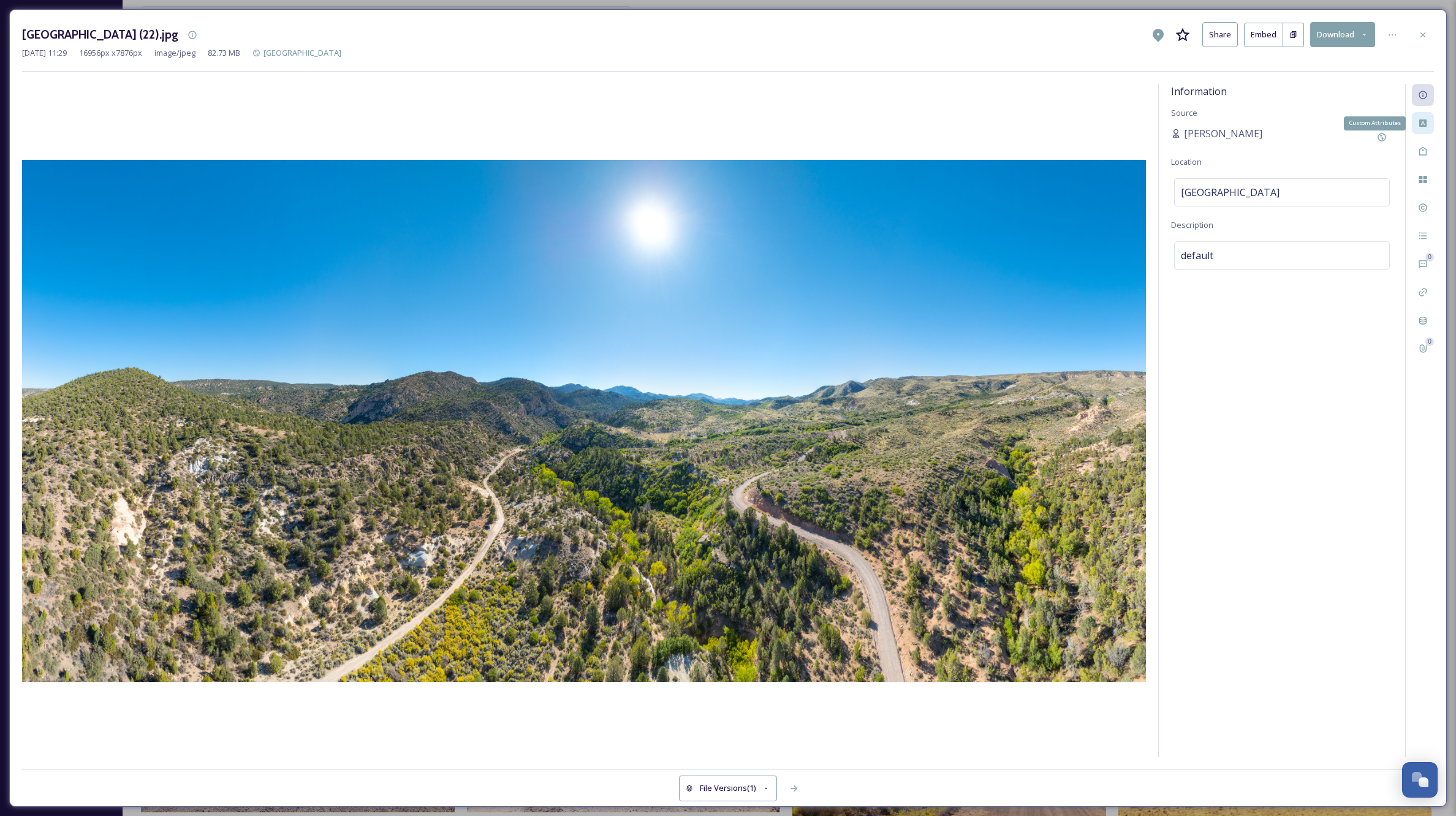
click at [1421, 120] on icon at bounding box center [1423, 123] width 7 height 7
click at [1308, 146] on div "Select option(s)" at bounding box center [1281, 144] width 216 height 28
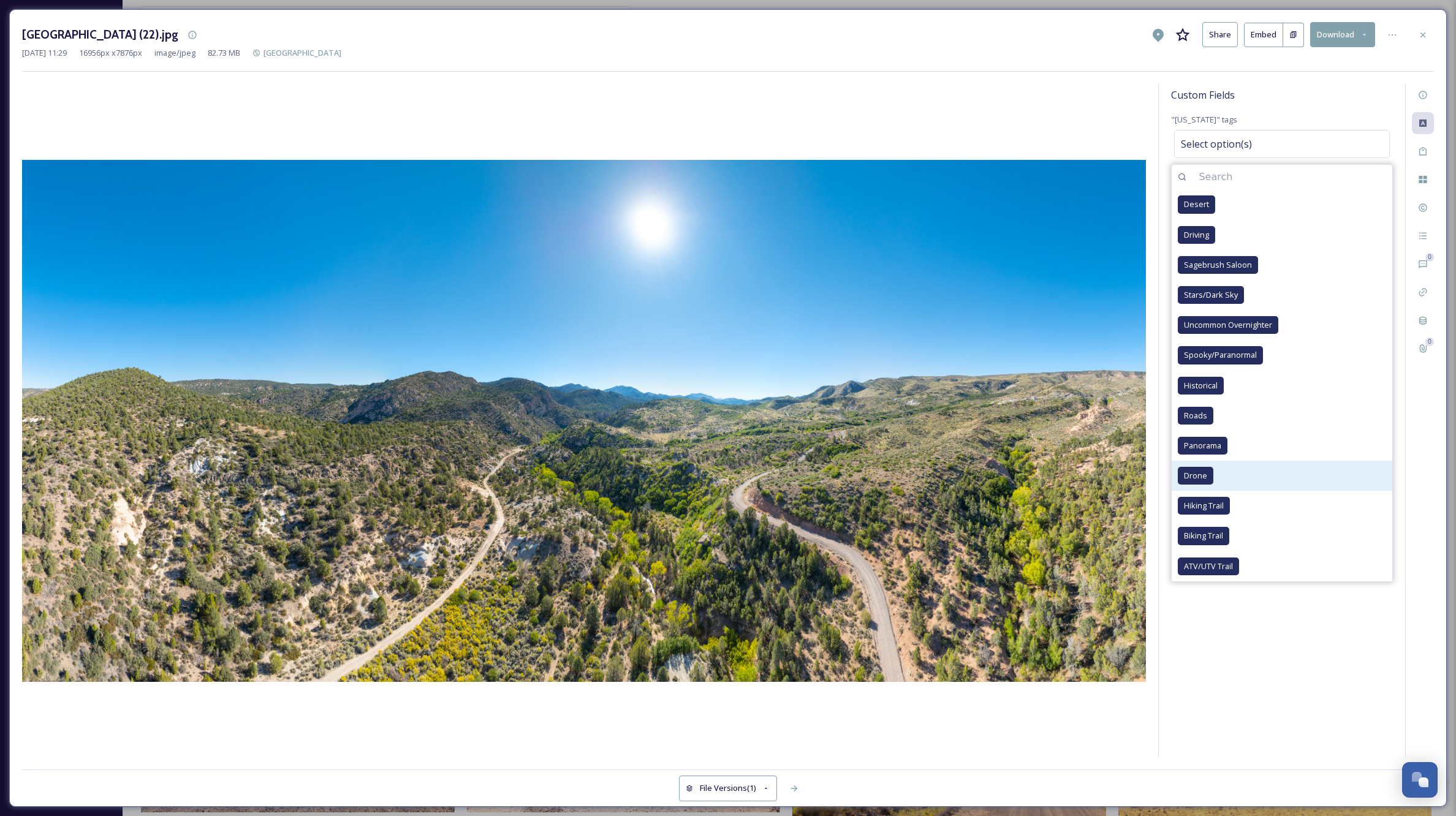
click at [1197, 480] on div "Drone" at bounding box center [1196, 475] width 35 height 18
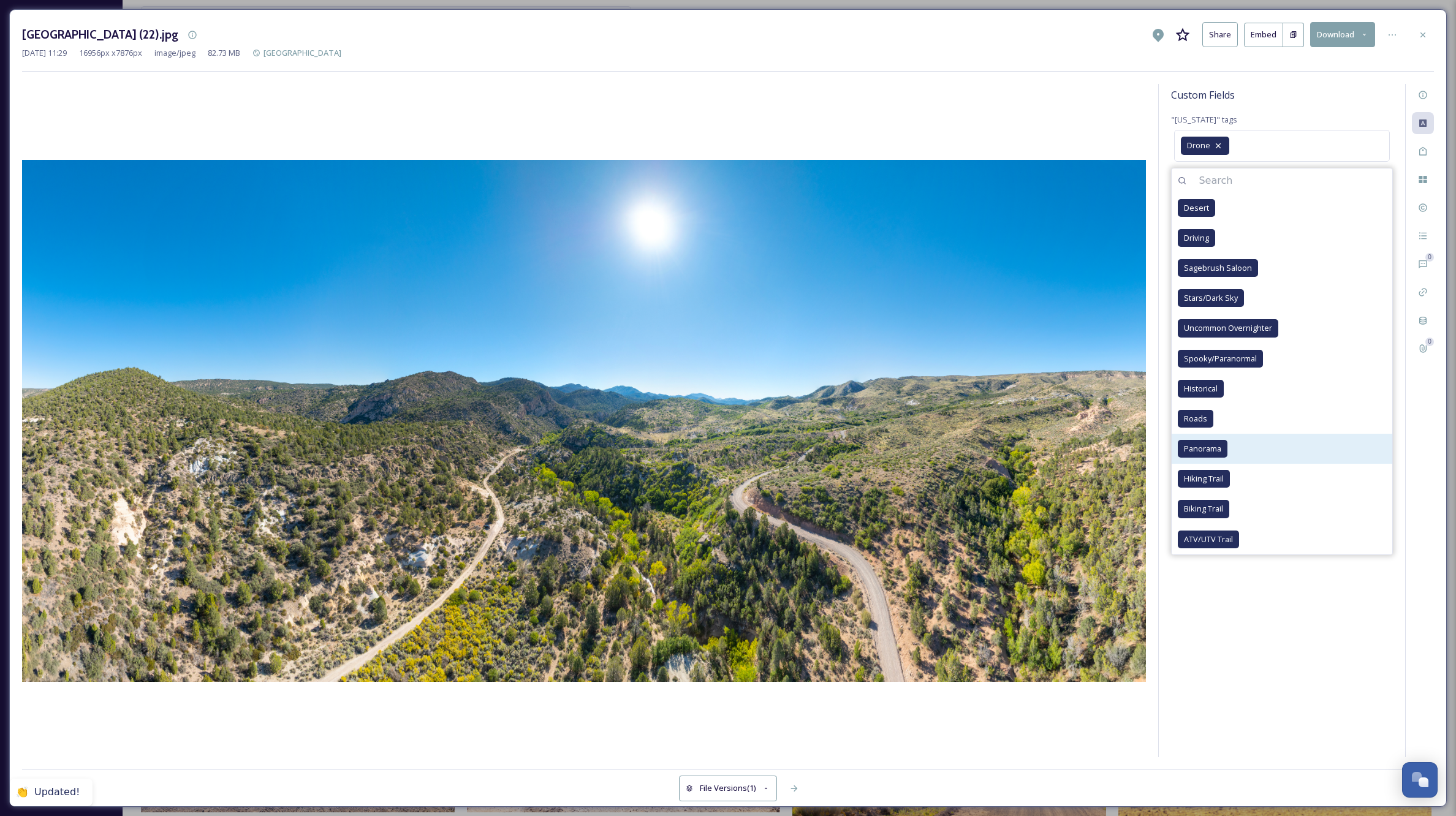
click at [1203, 445] on span "Panorama" at bounding box center [1202, 449] width 37 height 11
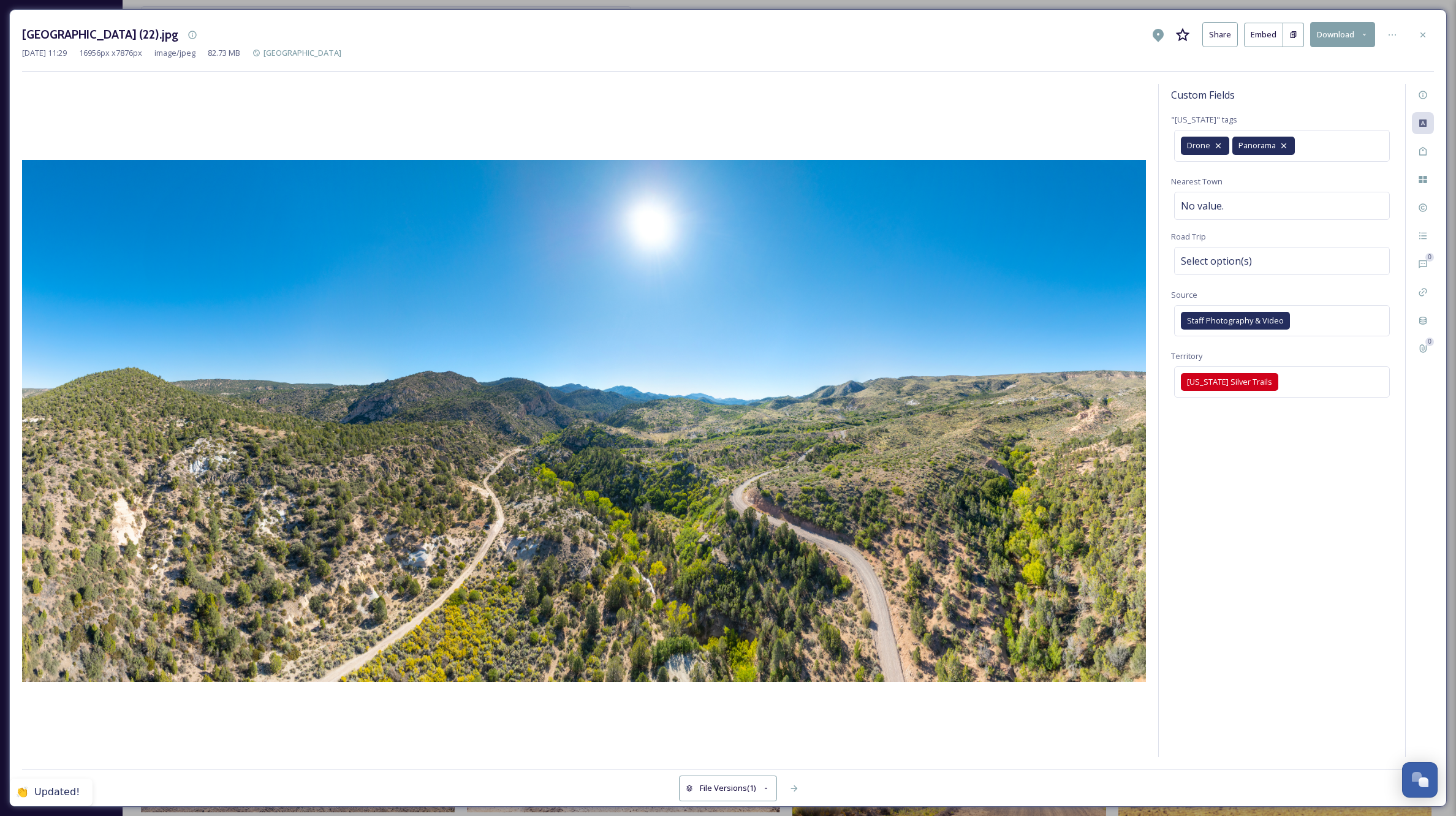
click at [1303, 629] on div "Custom Fields "[US_STATE]" tags Drone Panorama Nearest Town No value. Road Trip…" at bounding box center [1282, 420] width 247 height 673
click at [1288, 515] on div "Custom Fields "[US_STATE]" tags Drone Panorama Nearest Town No value. Road Trip…" at bounding box center [1282, 420] width 247 height 673
click at [1258, 260] on div "Select option(s)" at bounding box center [1281, 261] width 216 height 28
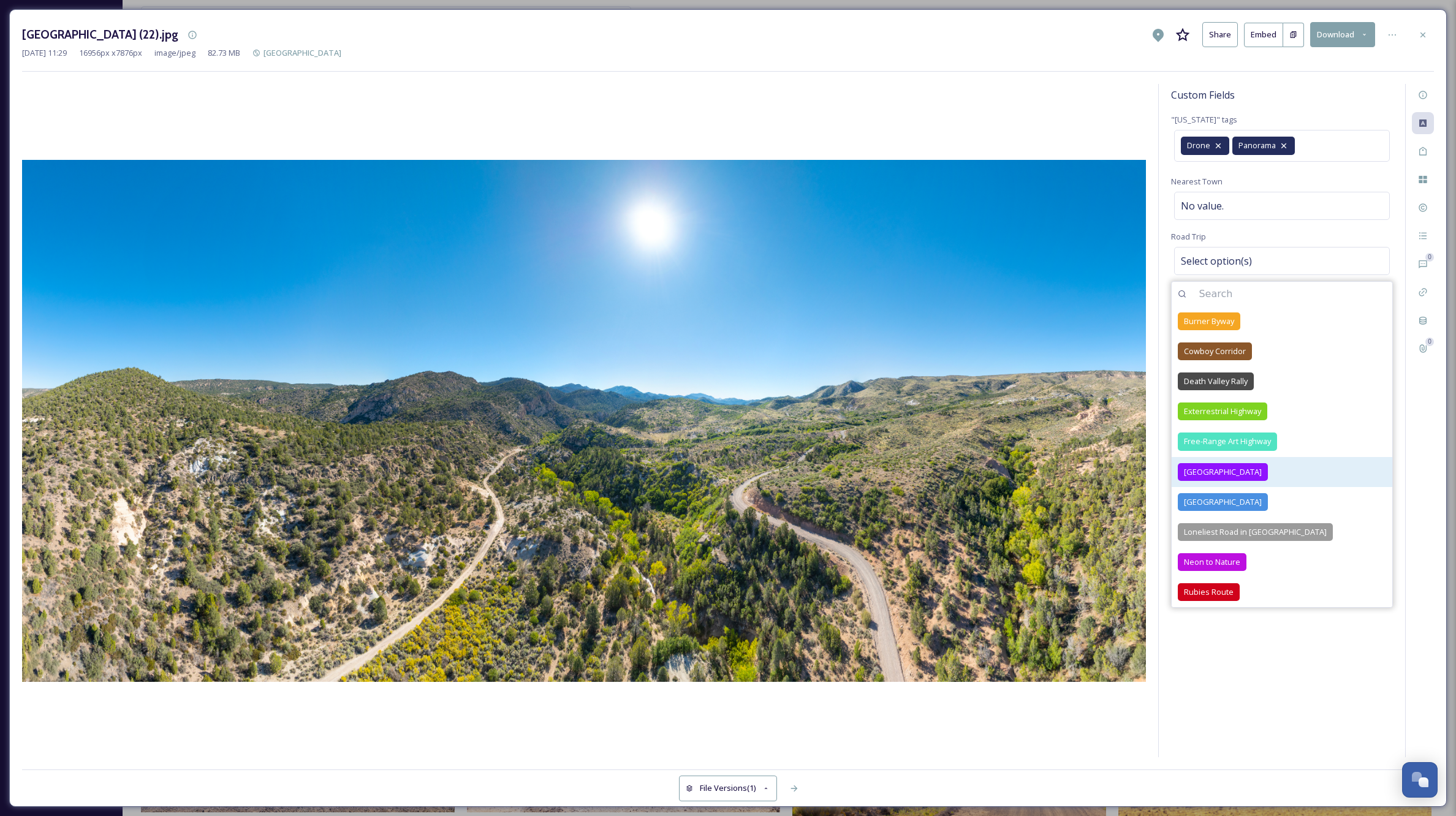
click at [1213, 473] on span "[GEOGRAPHIC_DATA]" at bounding box center [1223, 472] width 78 height 11
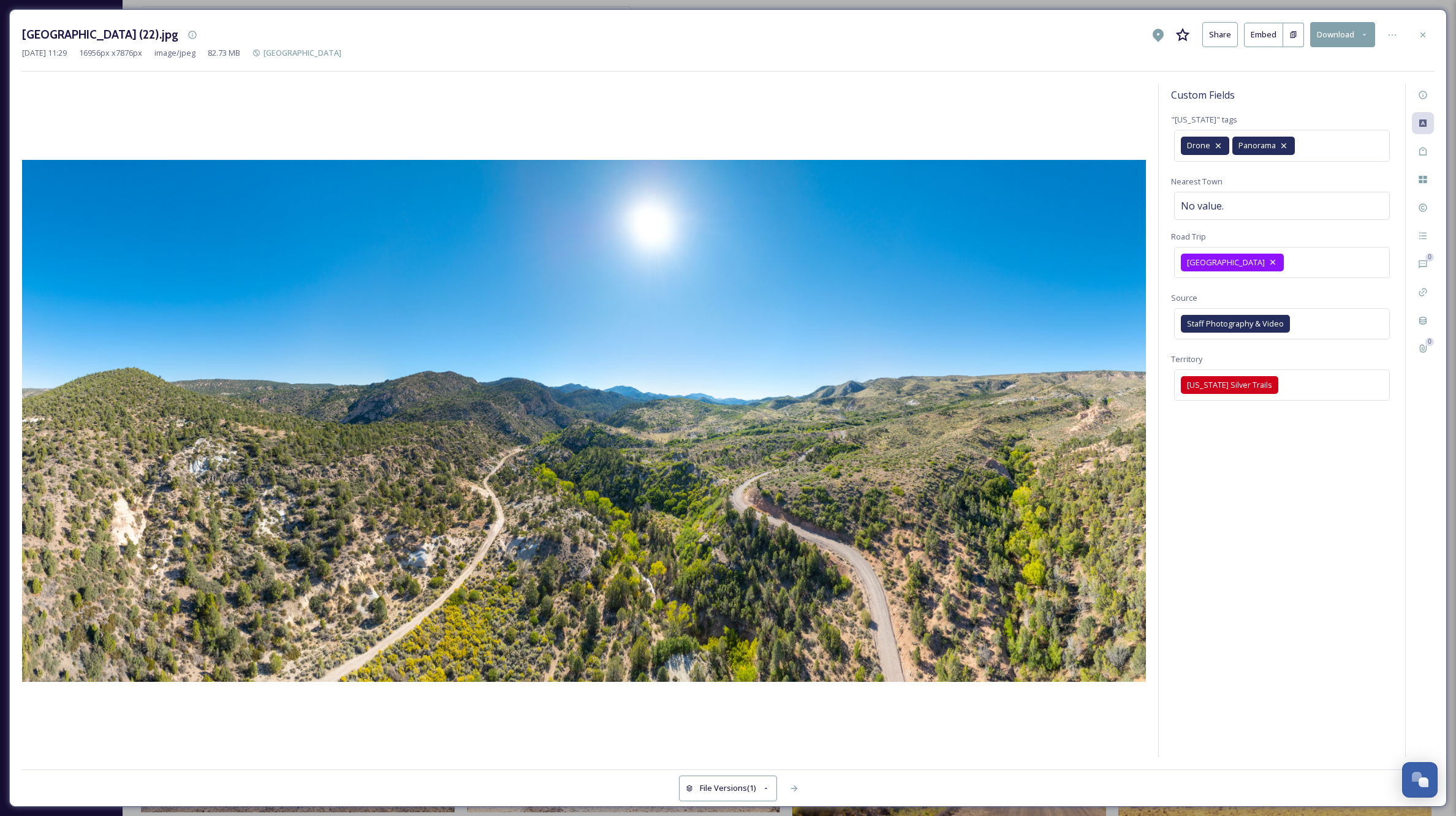
click at [1312, 688] on div "Custom Fields "[US_STATE]" tags Drone Panorama Nearest Town No value. Road Trip…" at bounding box center [1282, 420] width 247 height 673
click at [1208, 196] on div "No value." at bounding box center [1281, 206] width 216 height 28
type input "Caliente"
click at [1419, 32] on icon at bounding box center [1423, 35] width 10 height 10
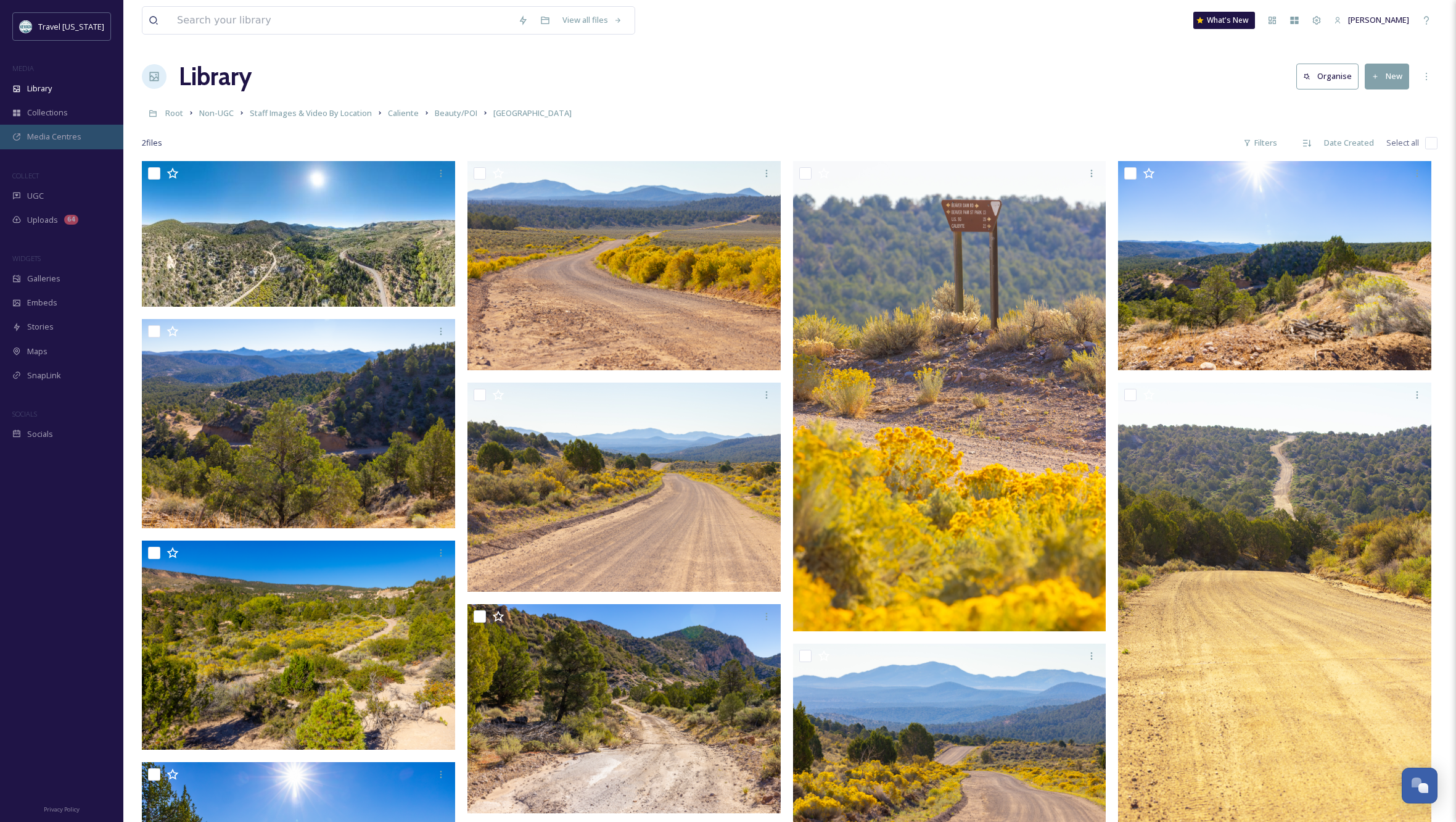
click at [55, 137] on span "Media Centres" at bounding box center [54, 137] width 54 height 11
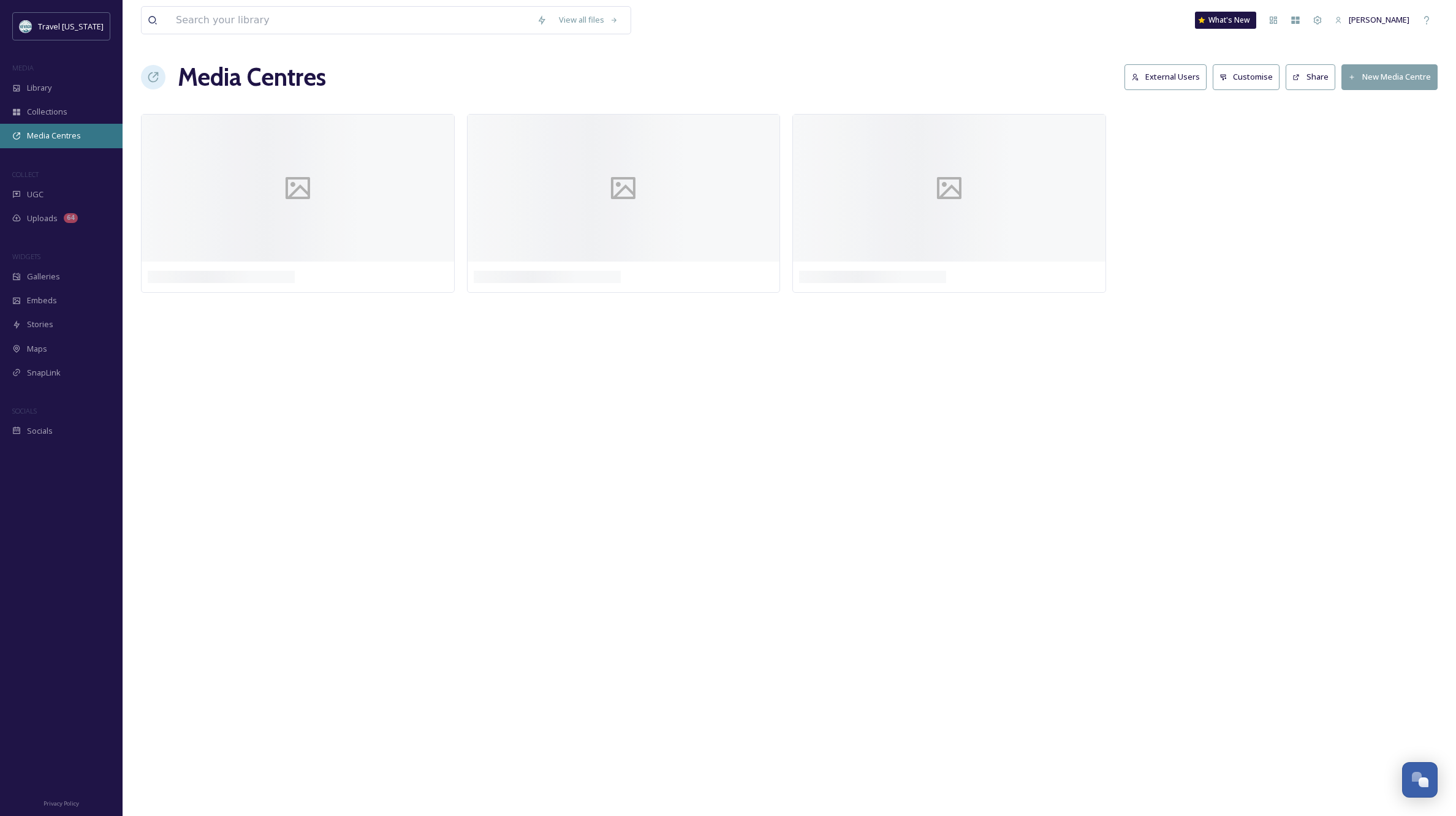
scroll to position [1, 0]
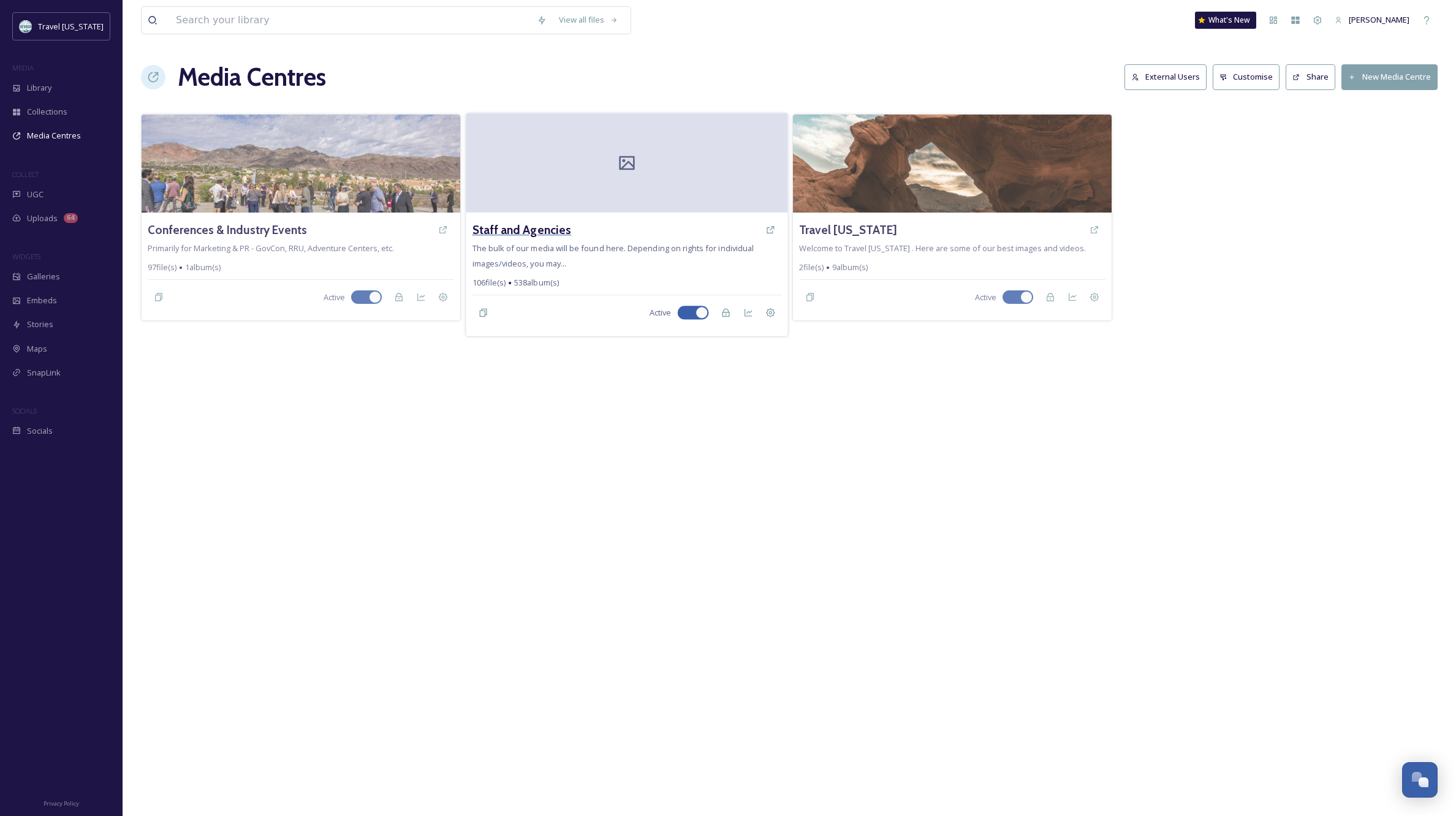
click at [551, 235] on h3 "Staff and Agencies" at bounding box center [522, 230] width 99 height 18
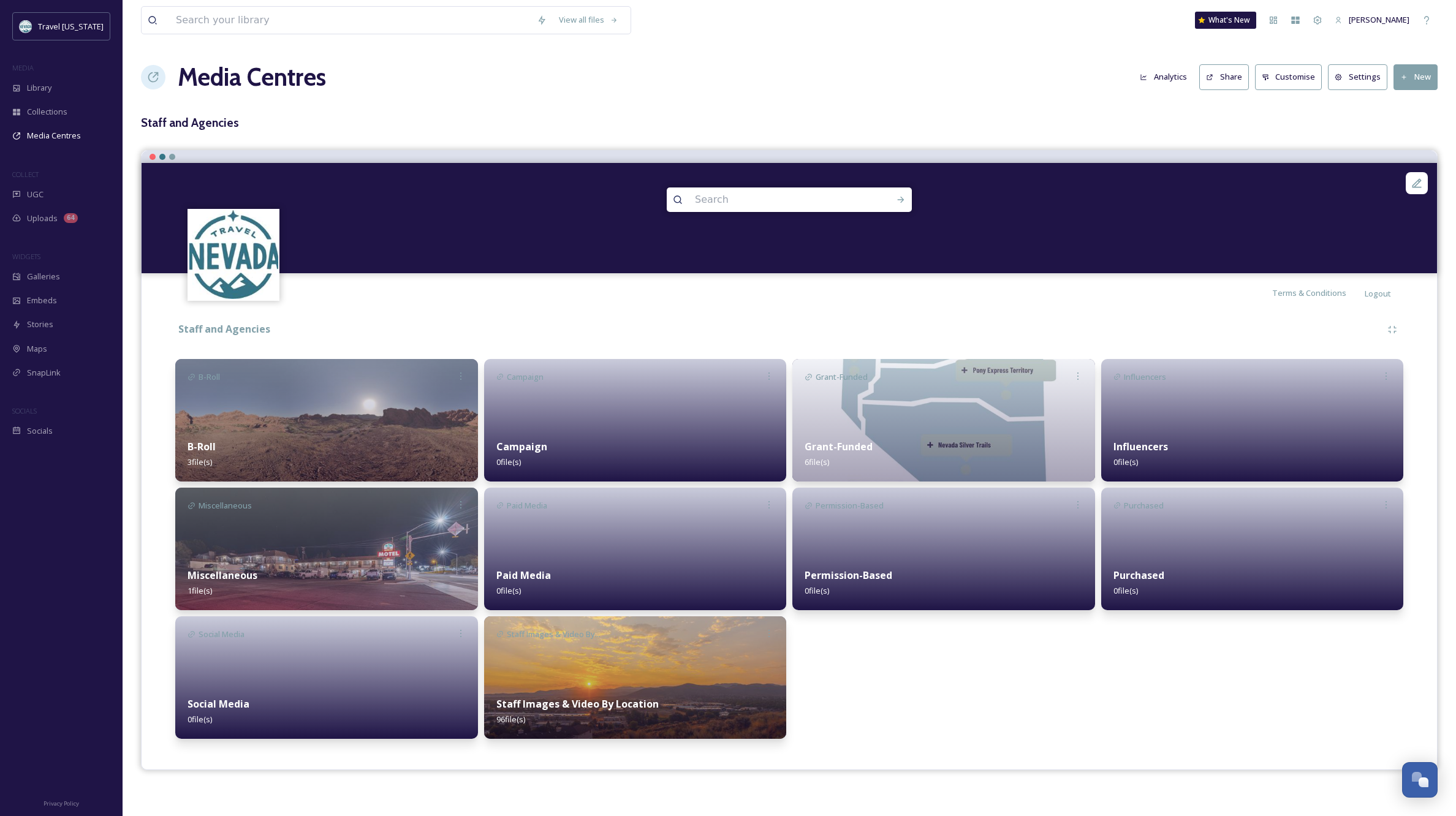
click at [662, 670] on img at bounding box center [635, 677] width 303 height 122
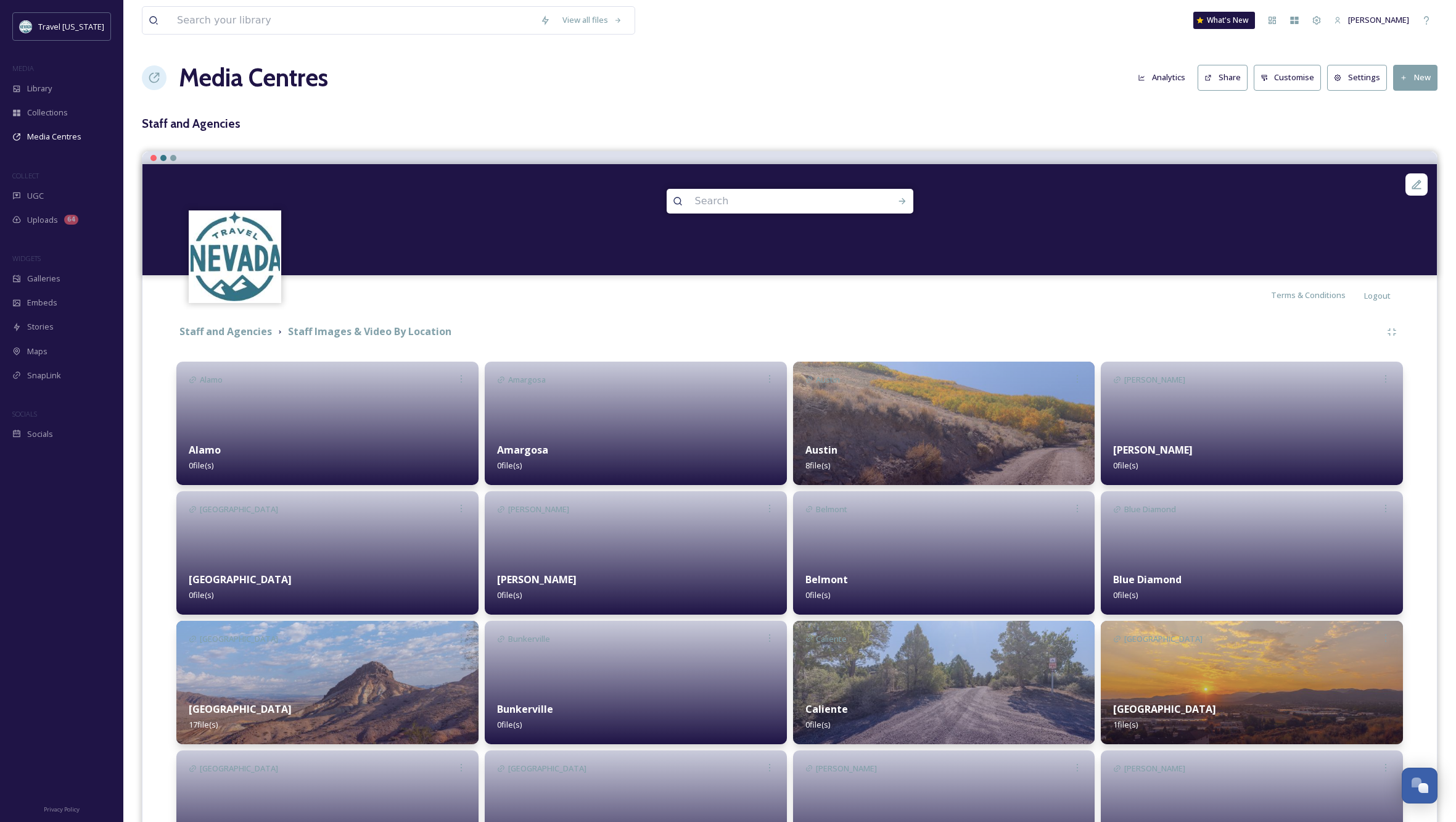
scroll to position [10, 0]
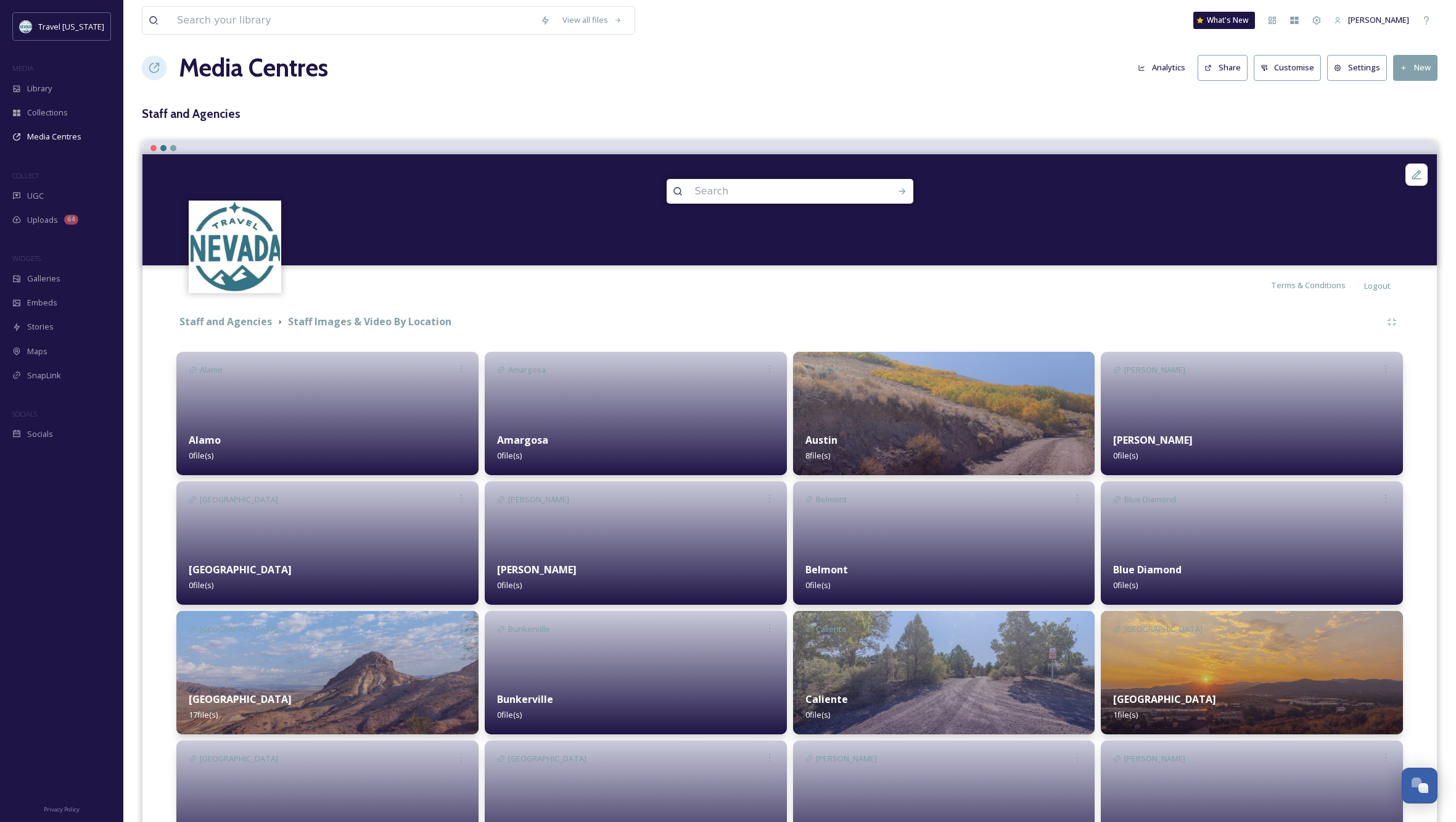
click at [978, 670] on img at bounding box center [944, 672] width 302 height 123
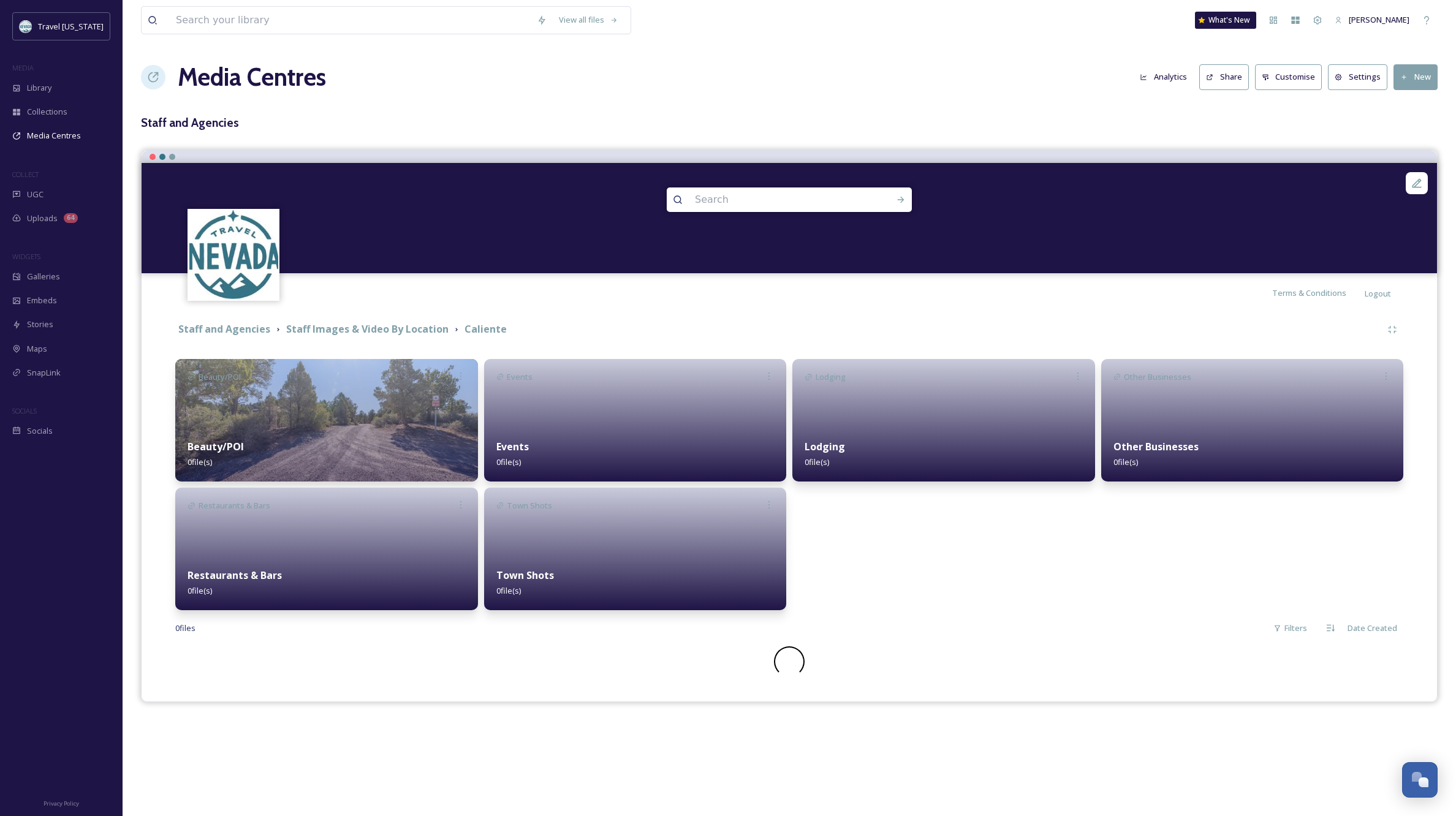
click at [323, 418] on img at bounding box center [327, 420] width 303 height 122
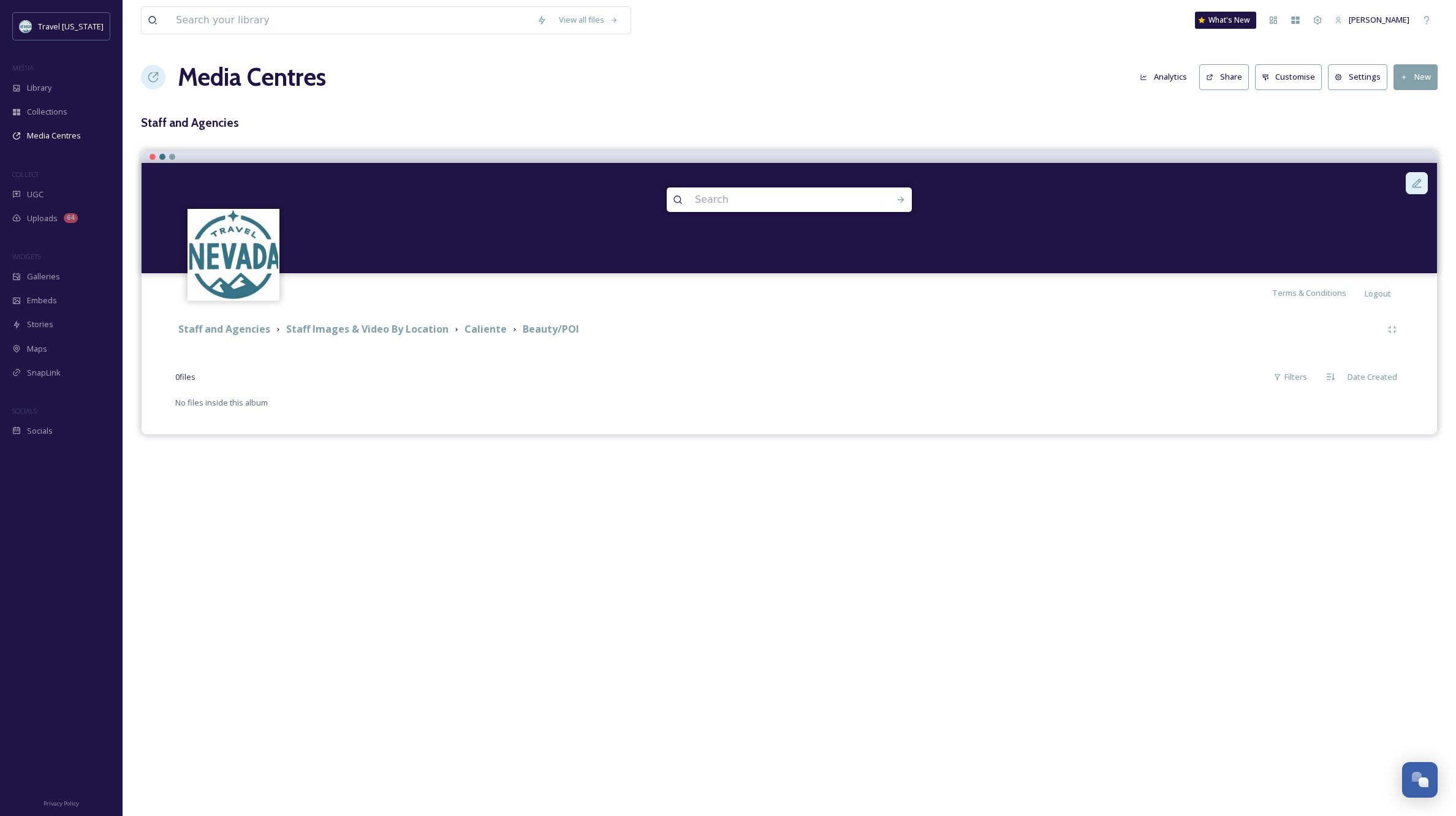
click at [1416, 177] on icon at bounding box center [1416, 183] width 12 height 12
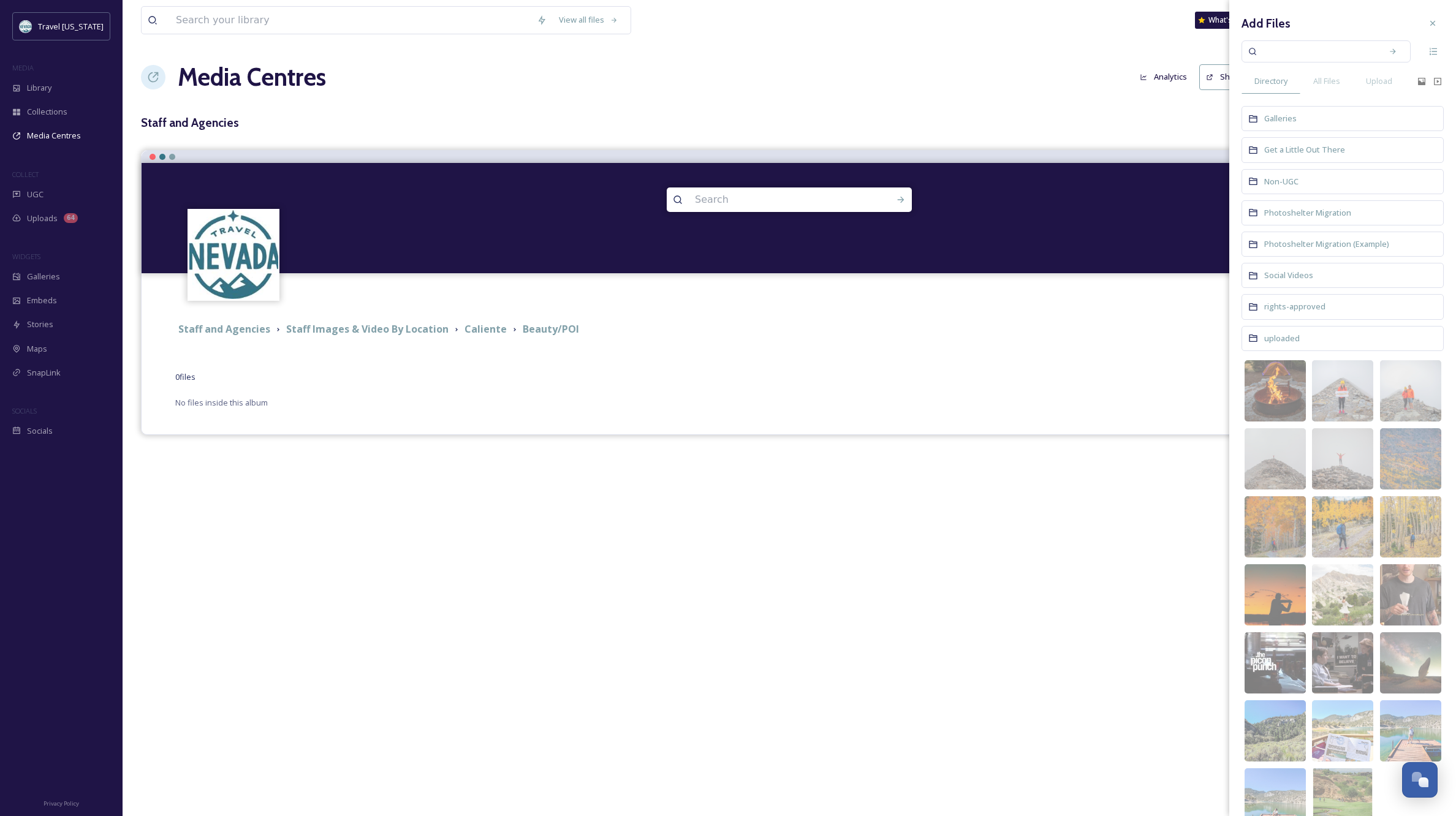
drag, startPoint x: 1424, startPoint y: 20, endPoint x: 1446, endPoint y: 28, distance: 23.4
click at [1428, 20] on icon at bounding box center [1433, 23] width 10 height 10
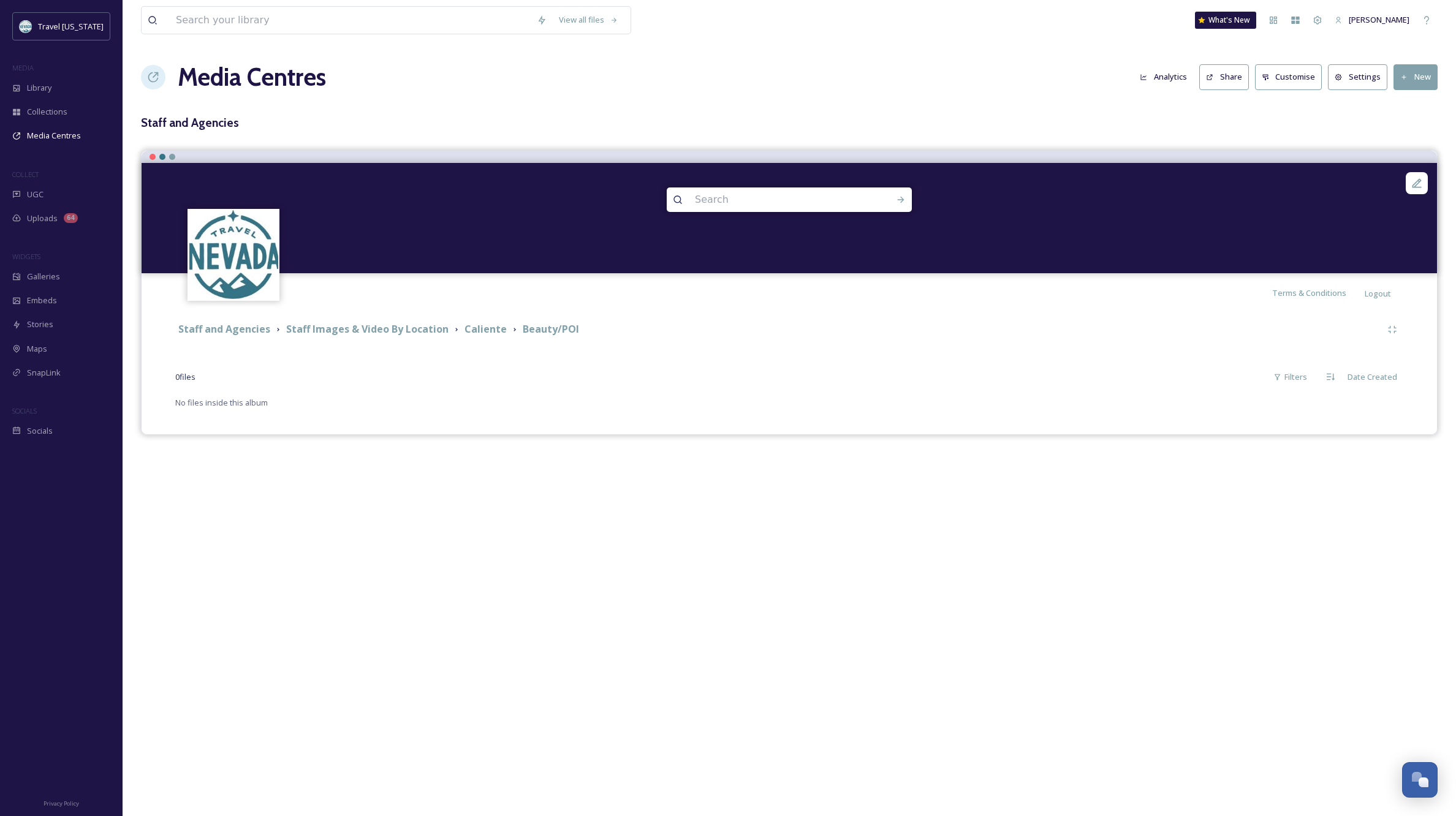
click at [1414, 77] on button "New" at bounding box center [1416, 77] width 44 height 25
click at [1423, 124] on span "Add Album" at bounding box center [1411, 129] width 40 height 11
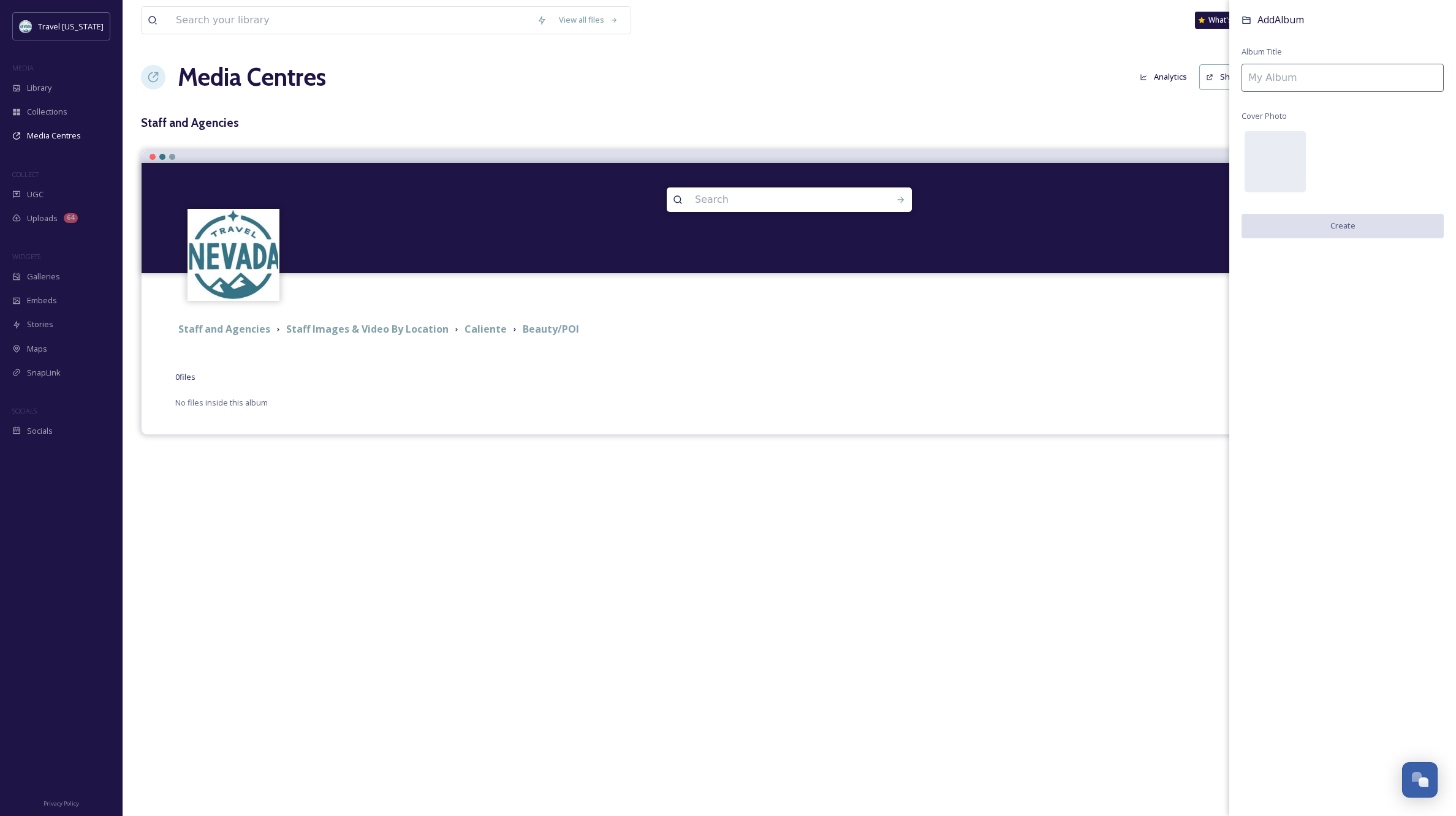
scroll to position [1, 2]
click at [1380, 79] on input at bounding box center [1343, 78] width 202 height 28
type input "[GEOGRAPHIC_DATA]"
click at [1362, 226] on button "Create" at bounding box center [1343, 227] width 202 height 25
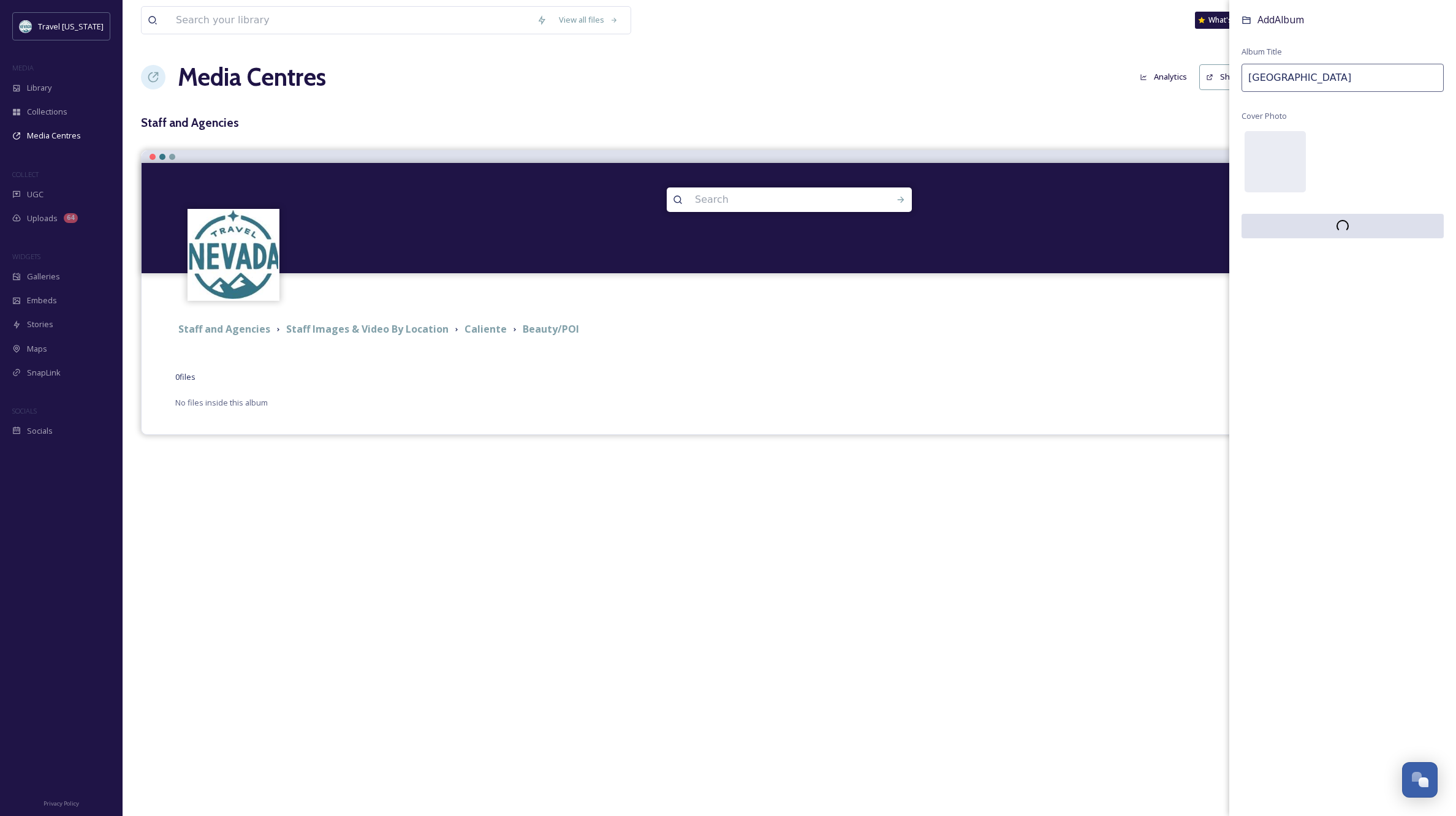
scroll to position [0, 0]
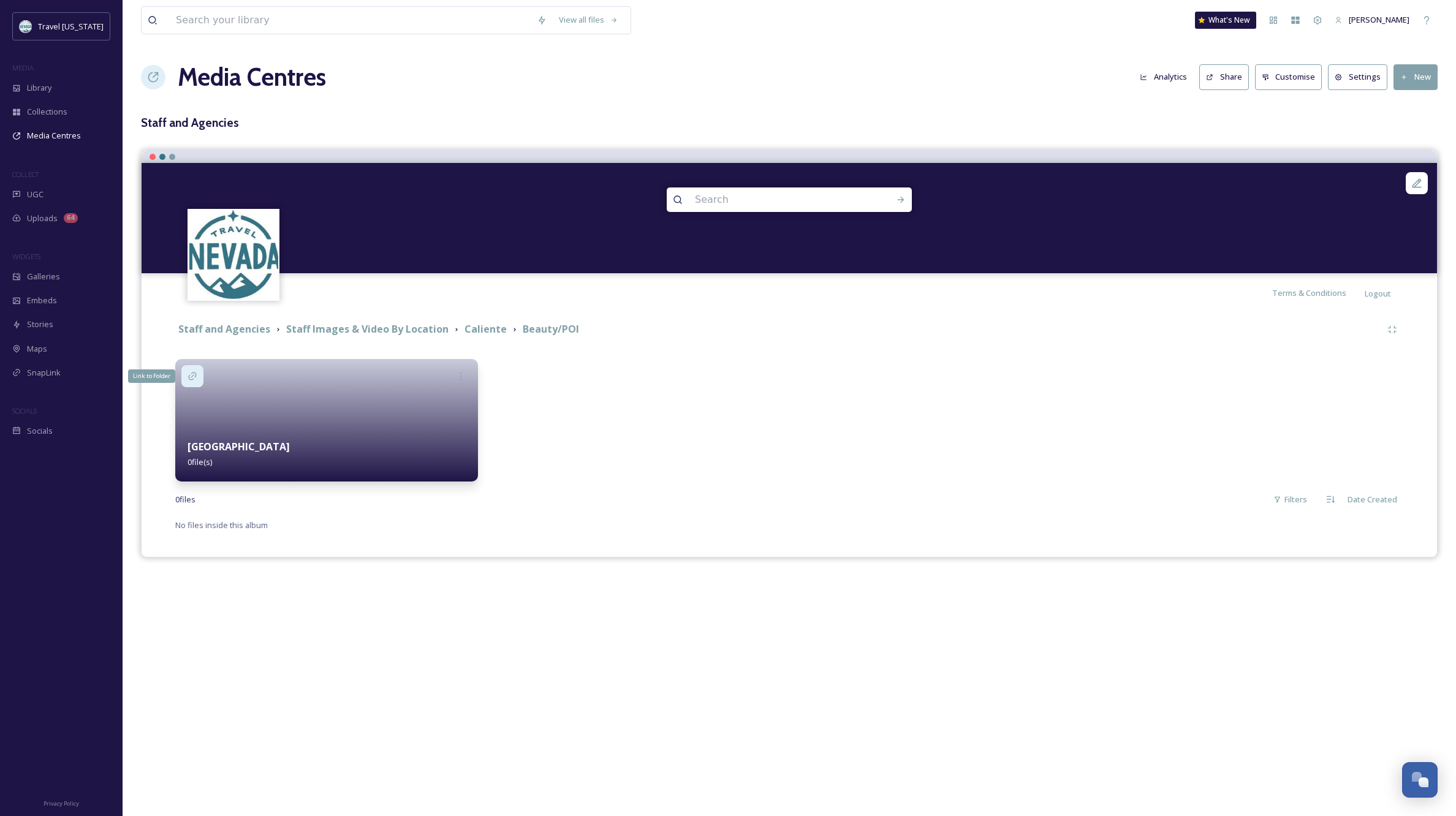
click at [193, 373] on icon at bounding box center [192, 376] width 10 height 10
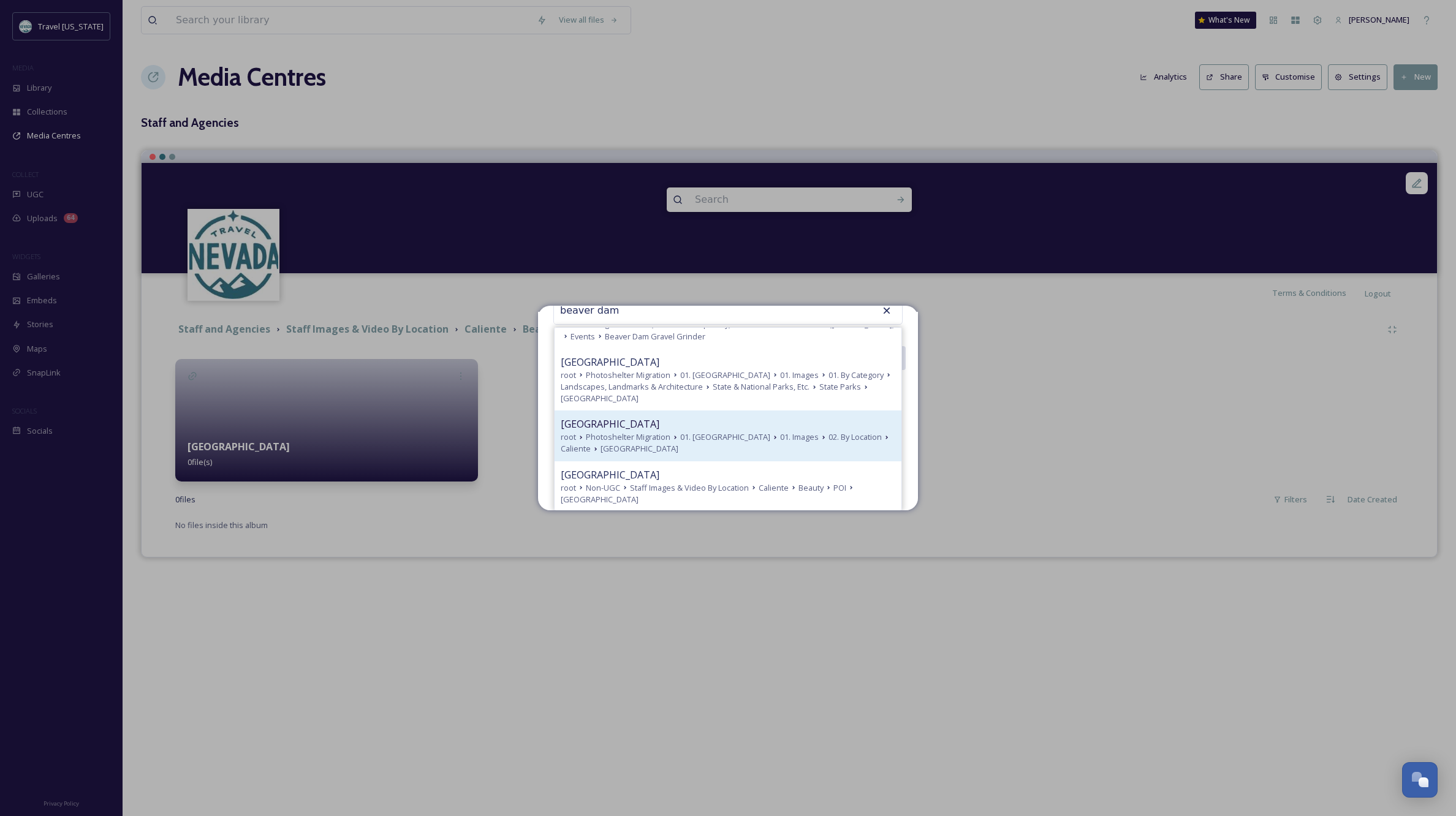
scroll to position [129, 0]
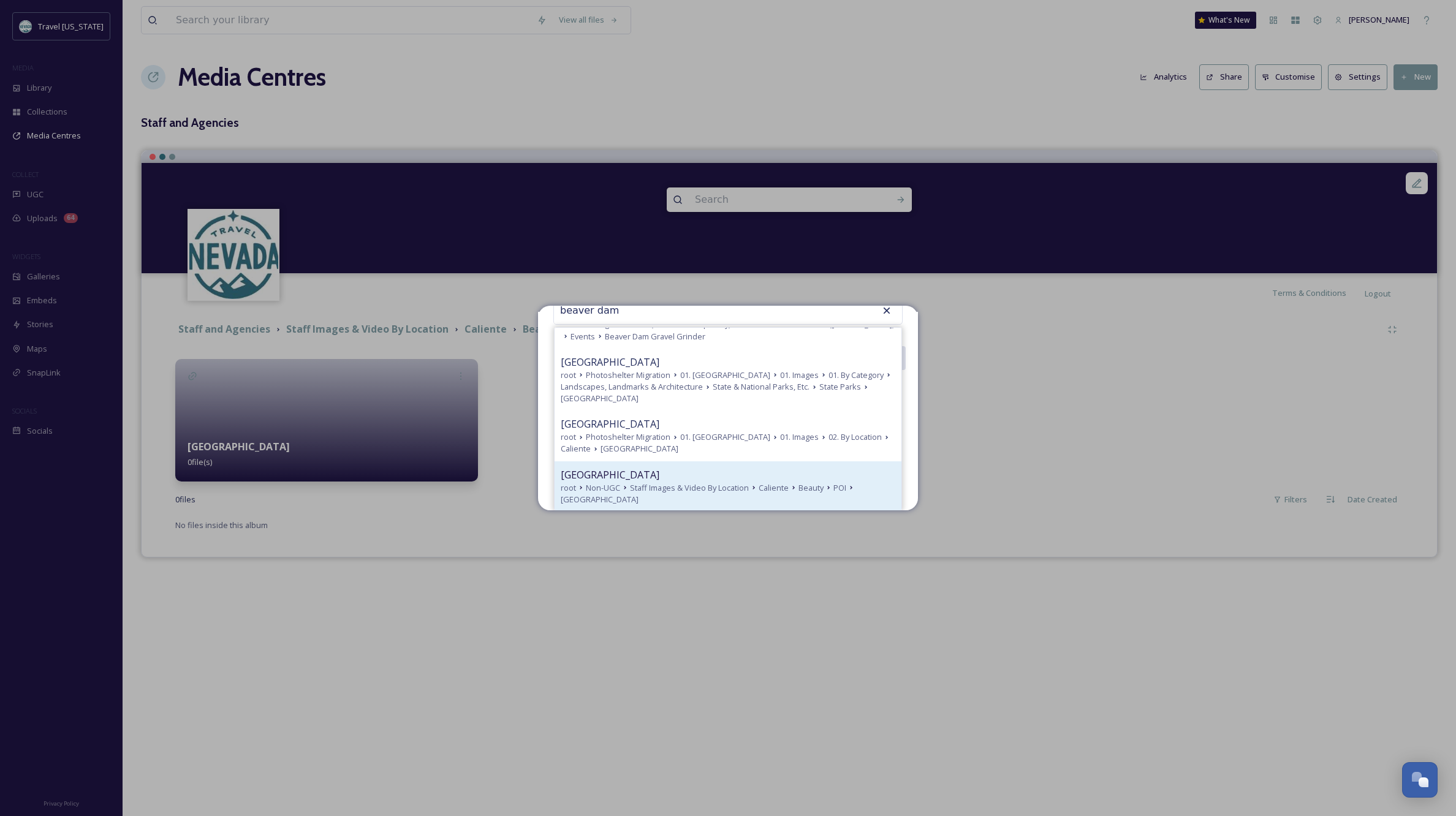
click at [636, 485] on span "Staff Images & Video By Location" at bounding box center [689, 487] width 119 height 11
type input "[GEOGRAPHIC_DATA]"
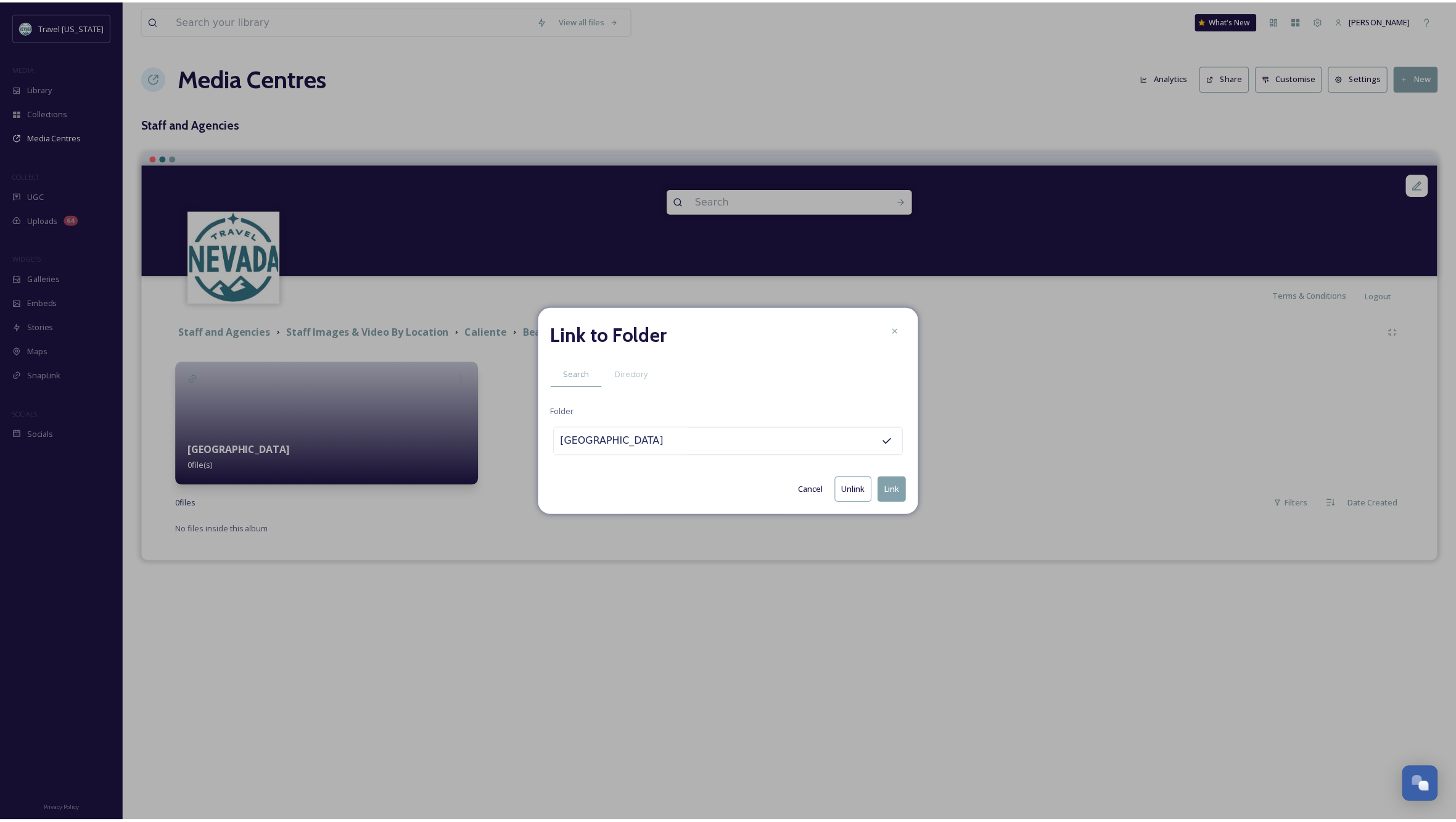
scroll to position [0, 0]
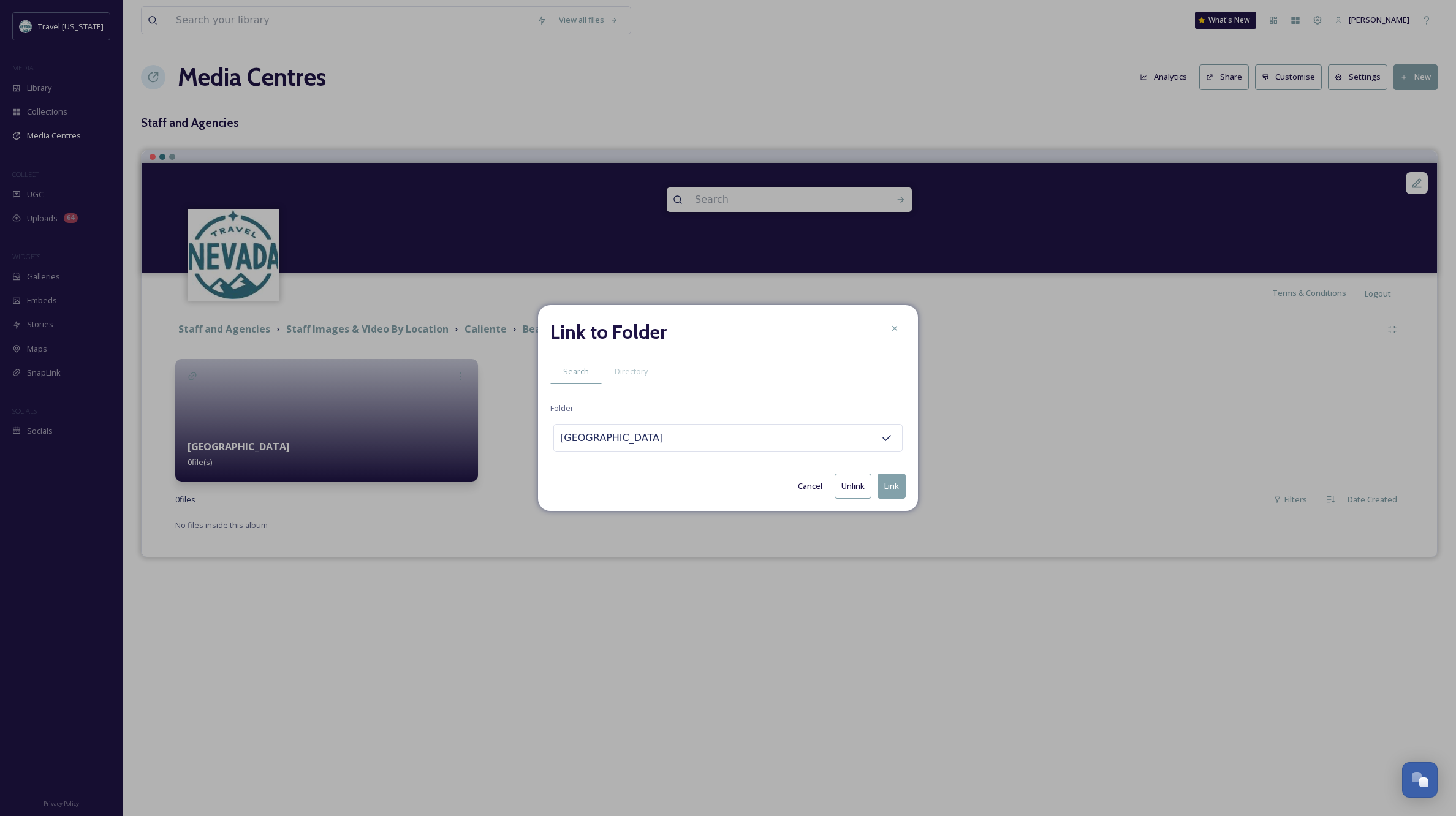
click at [892, 487] on button "Link" at bounding box center [892, 486] width 28 height 25
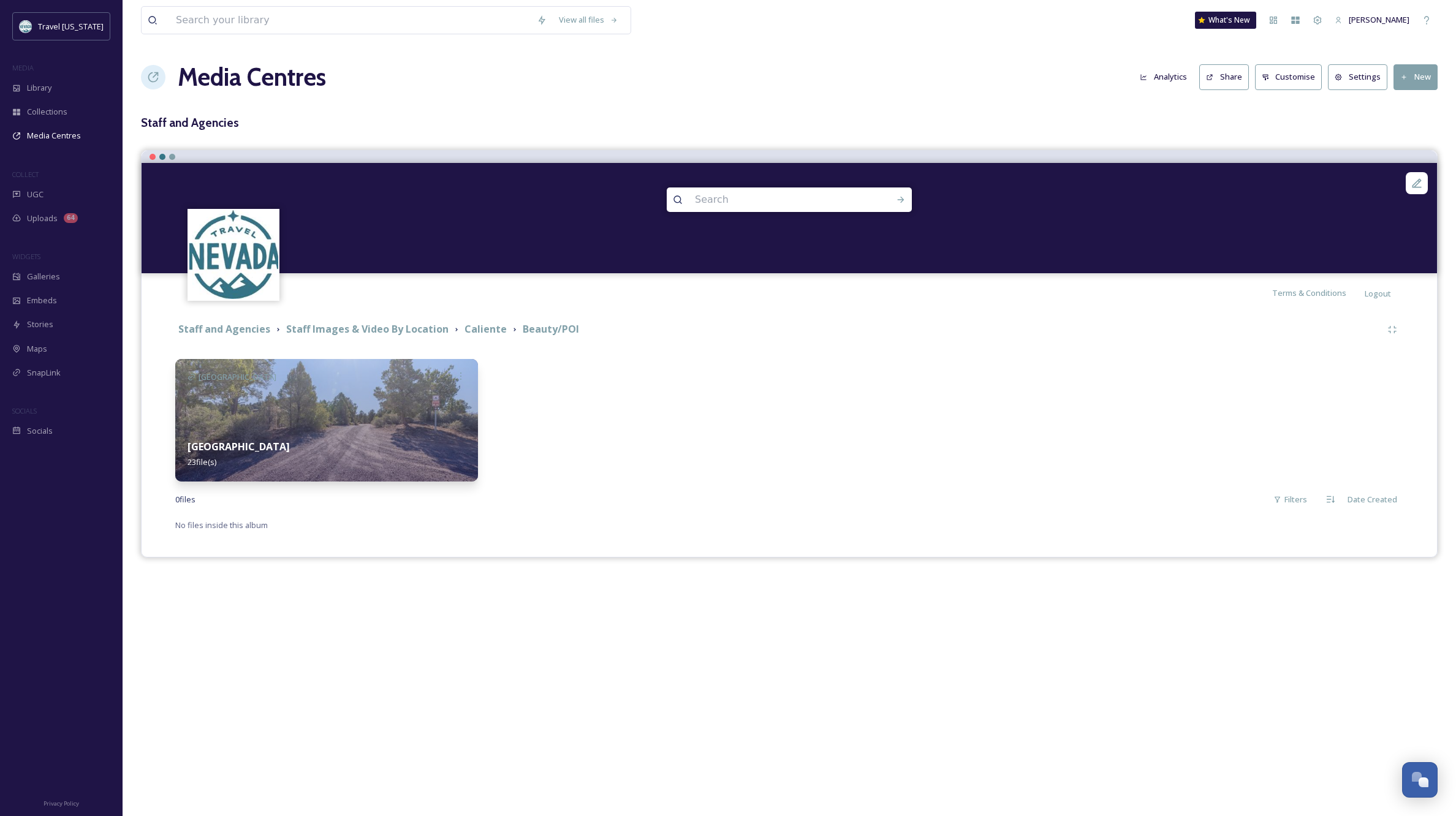
click at [855, 410] on div at bounding box center [944, 420] width 303 height 122
click at [45, 85] on span "Library" at bounding box center [39, 88] width 25 height 11
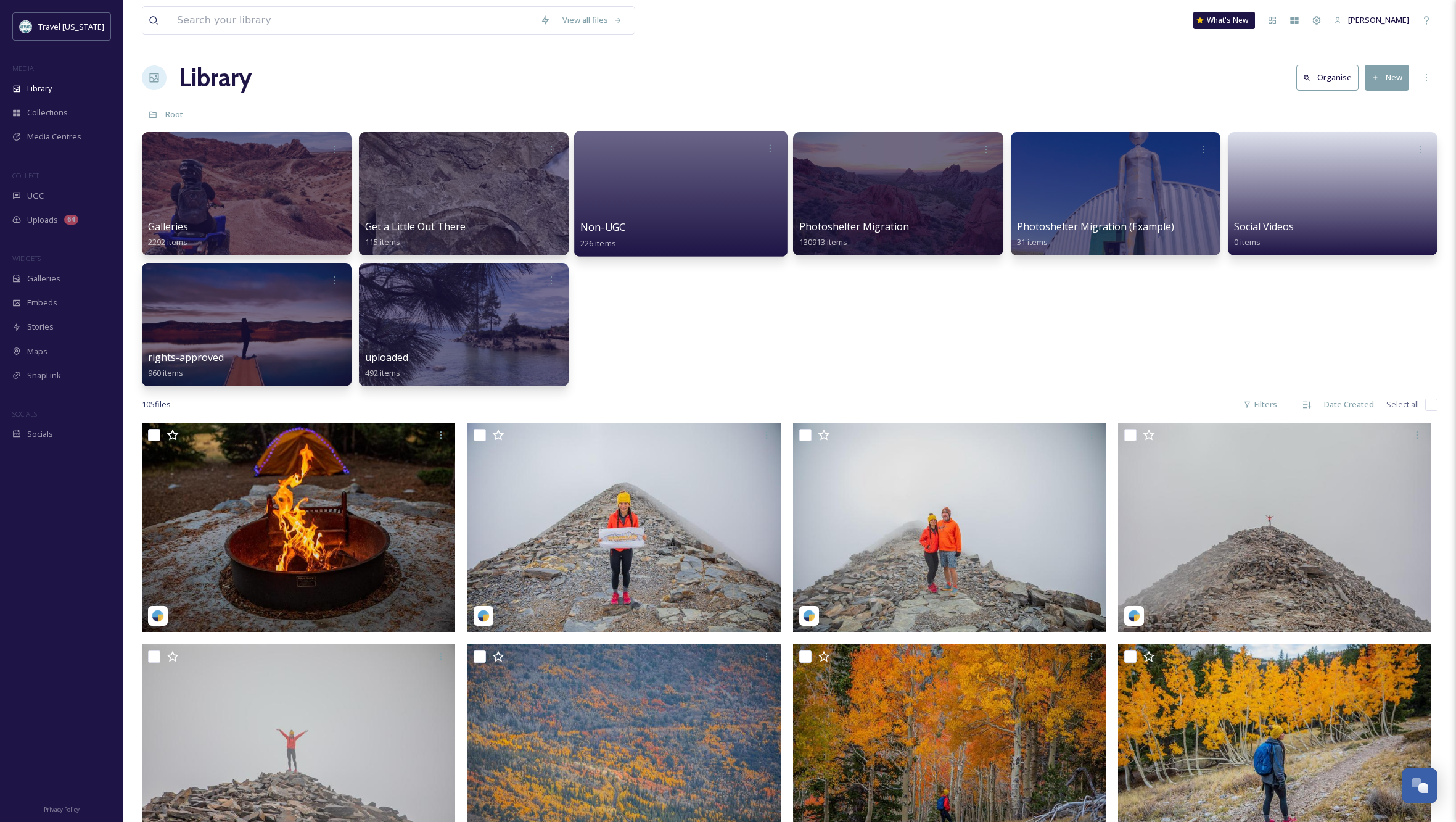
click at [691, 216] on div at bounding box center [681, 194] width 214 height 126
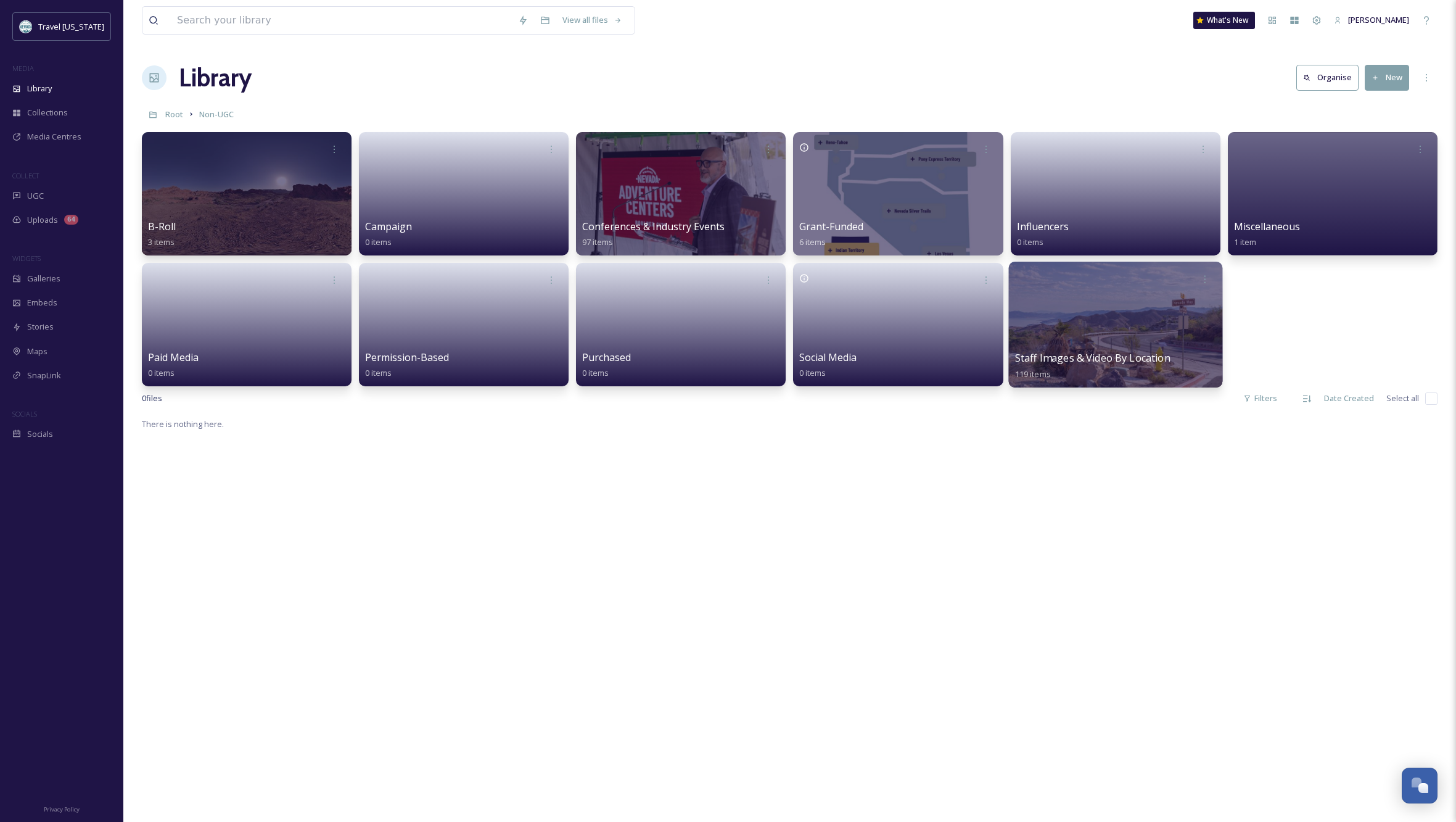
click at [1110, 338] on div at bounding box center [1115, 325] width 214 height 126
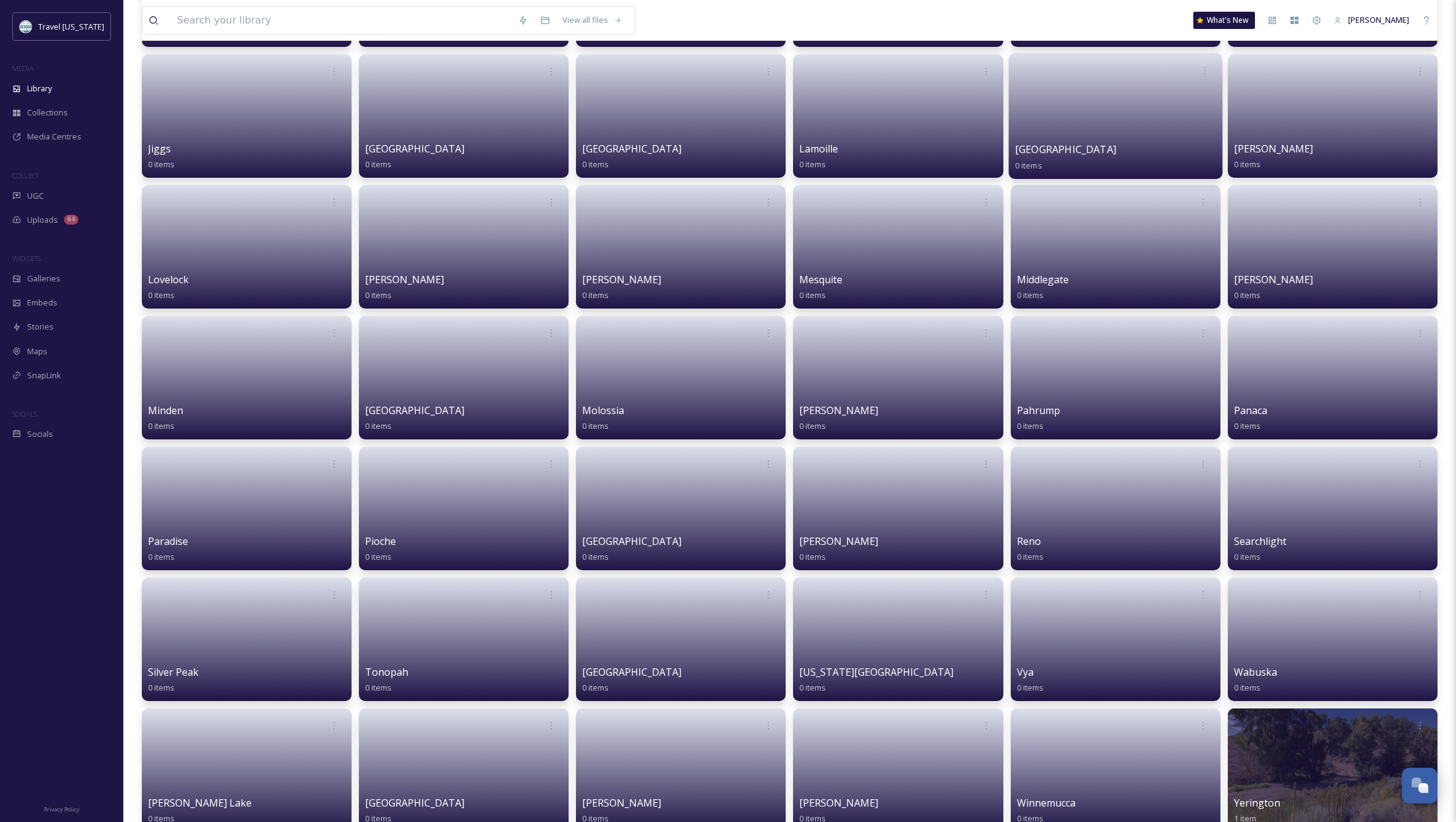
scroll to position [870, 0]
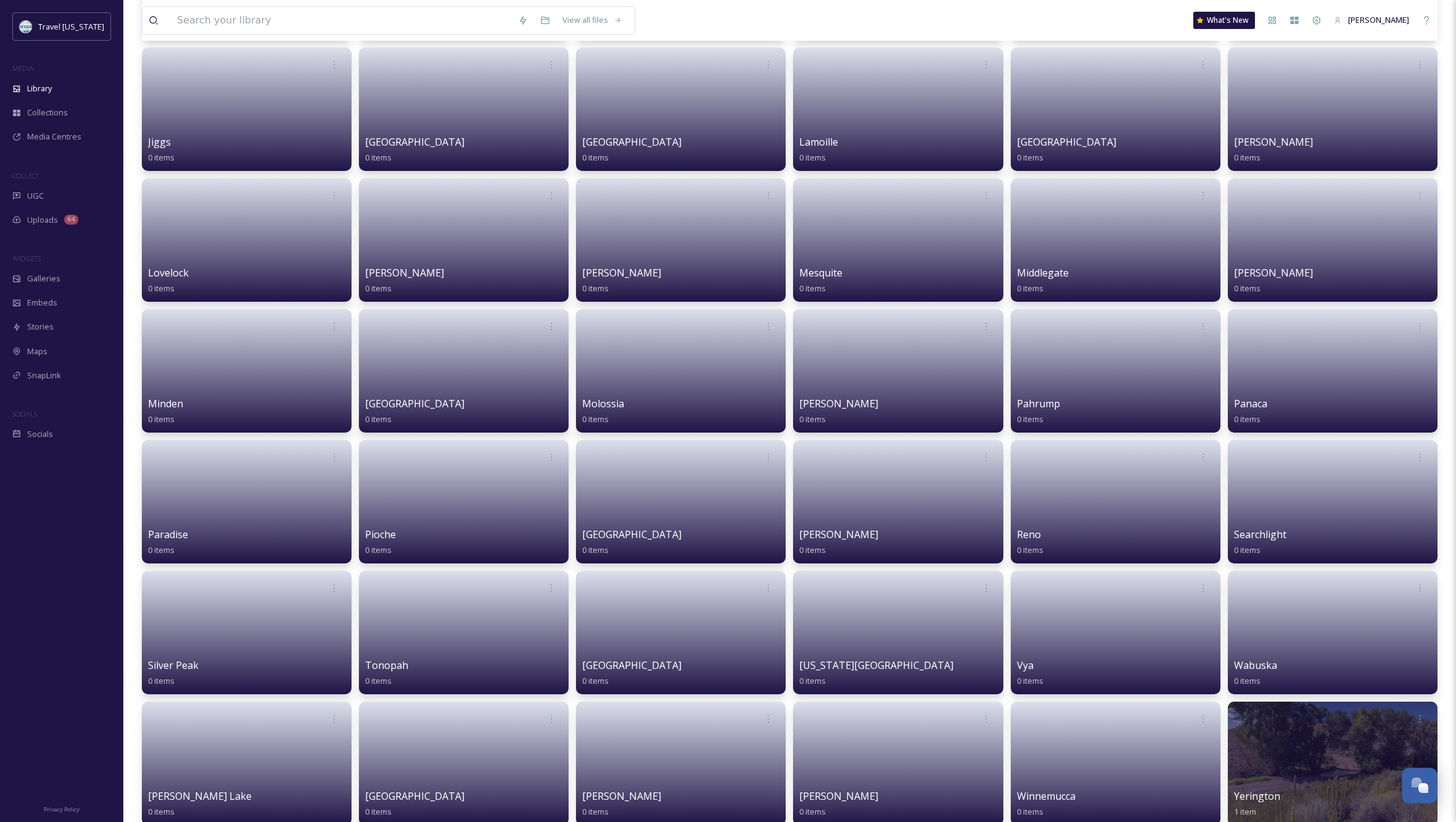
click at [437, 512] on link at bounding box center [463, 497] width 197 height 58
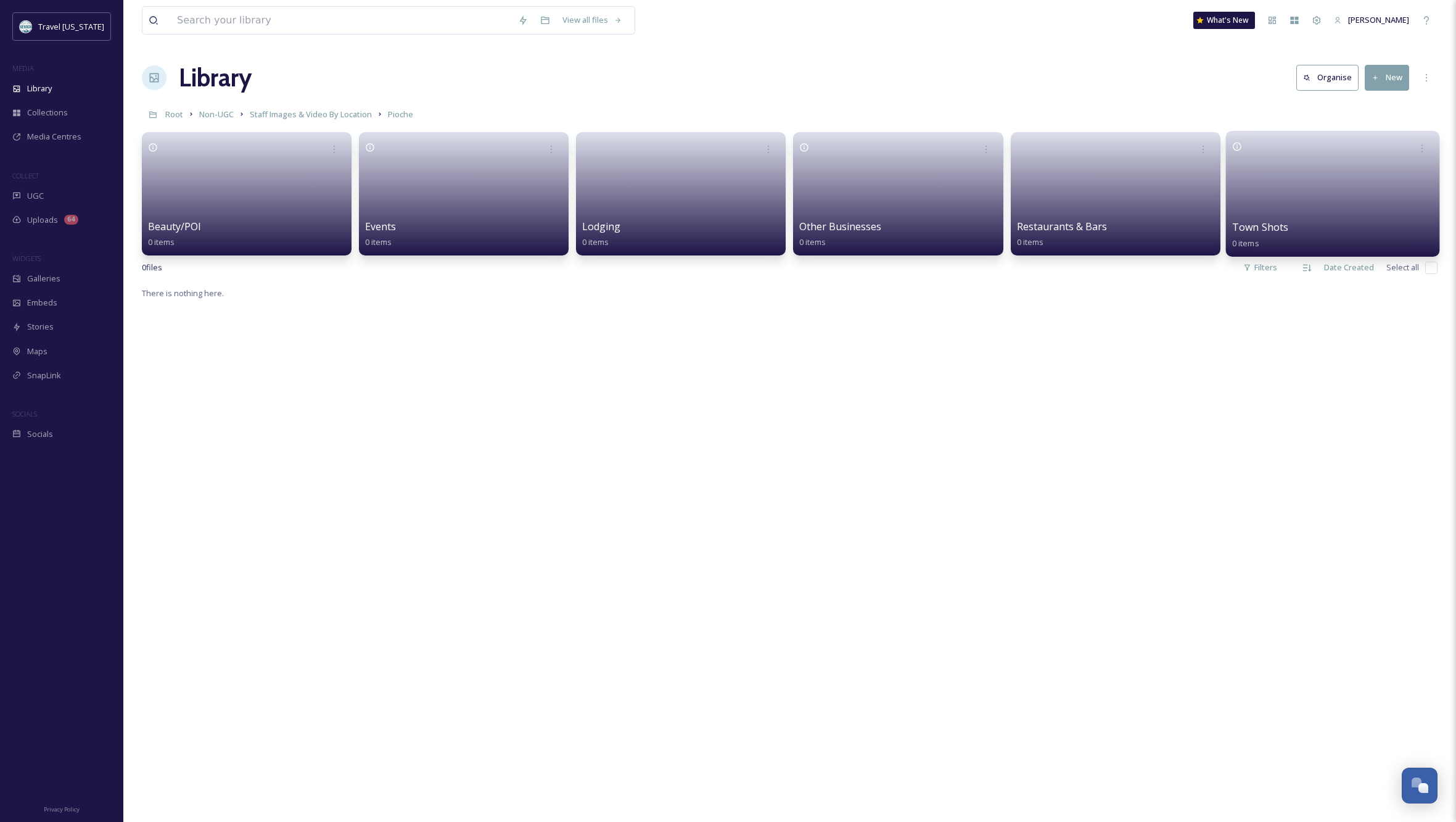
click at [1238, 199] on link at bounding box center [1333, 190] width 202 height 60
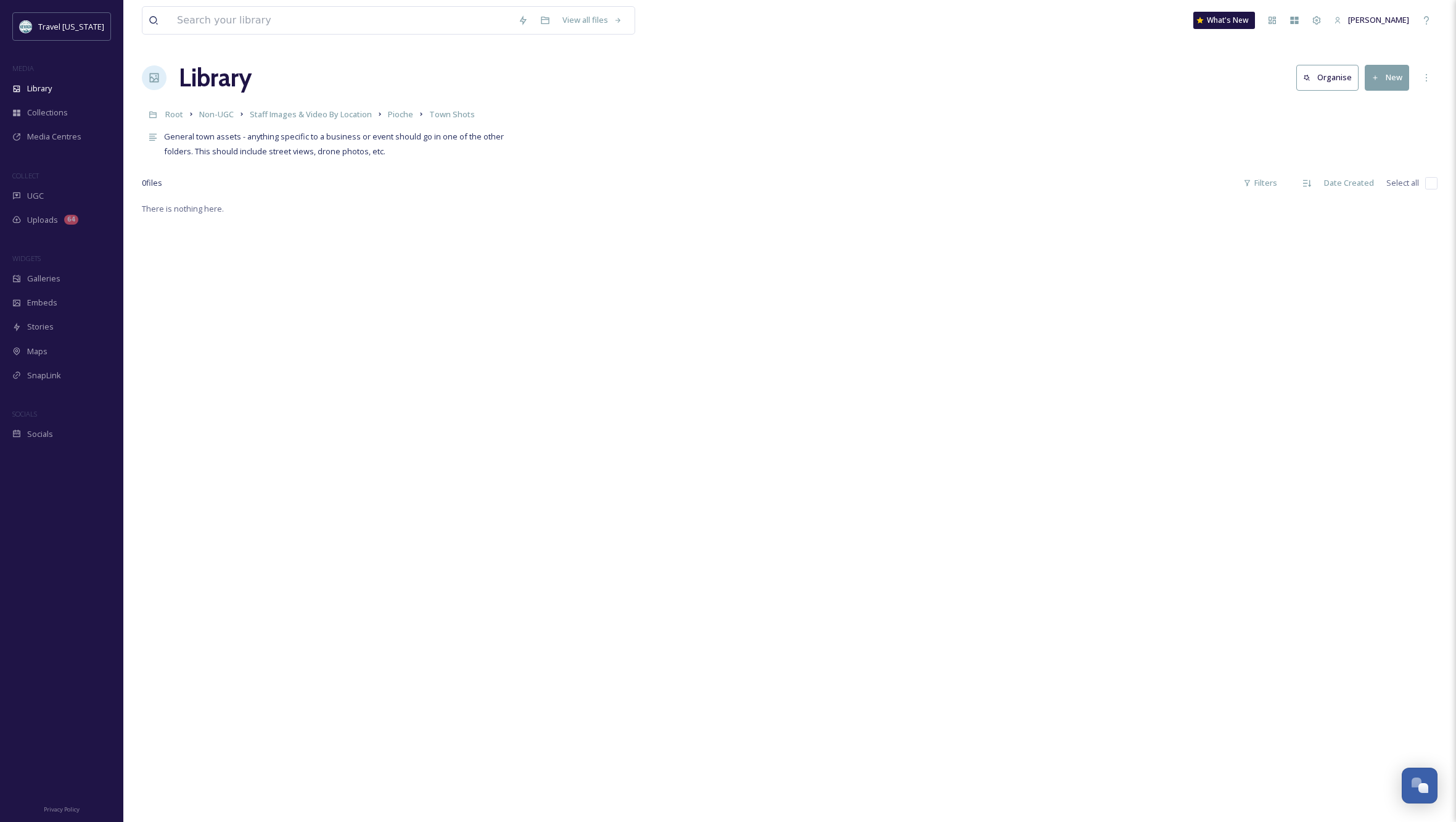
click at [1393, 75] on button "New" at bounding box center [1387, 78] width 44 height 26
click at [1383, 105] on span "File Upload" at bounding box center [1381, 106] width 41 height 11
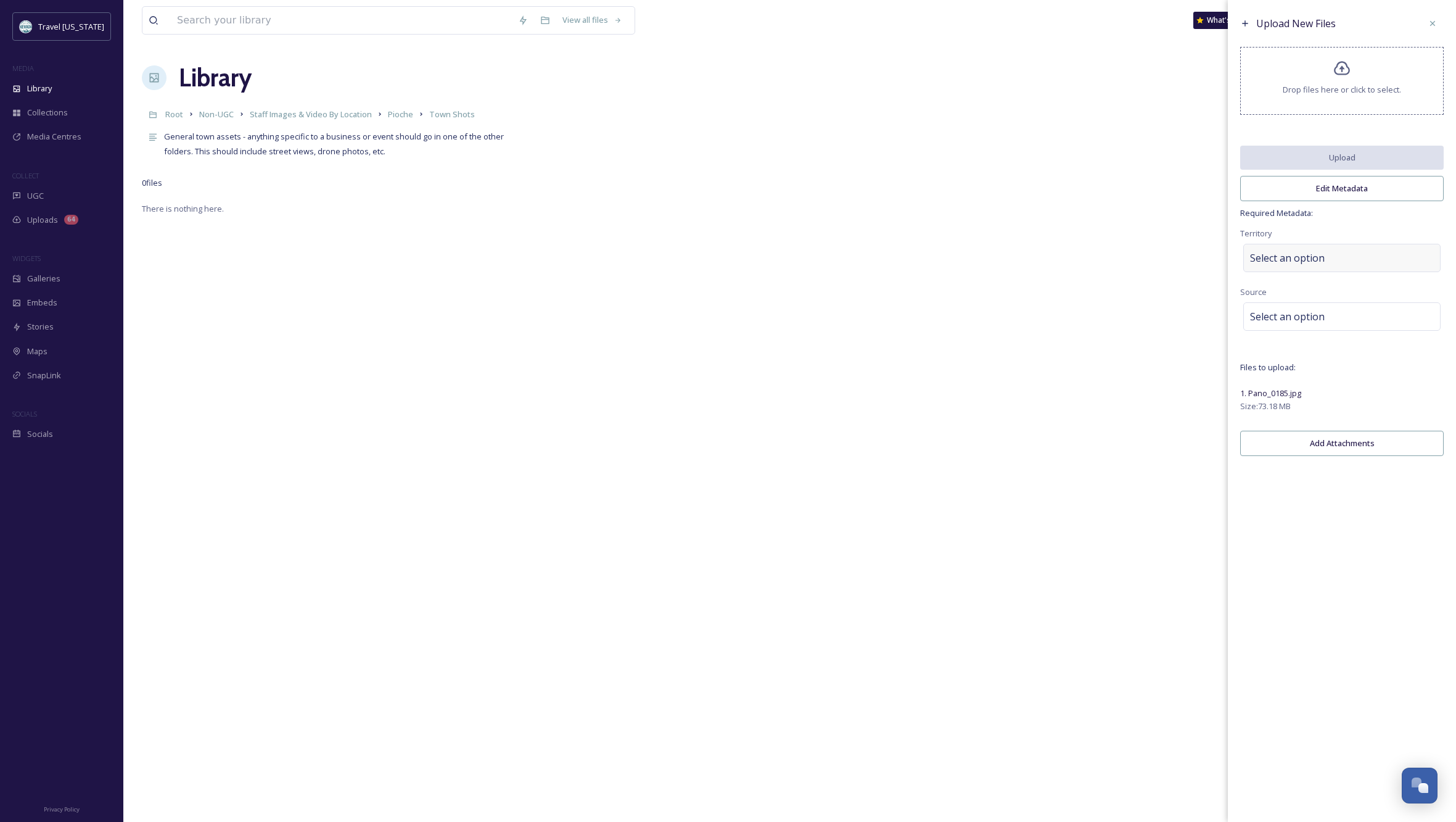
click at [1376, 266] on div "Select an option" at bounding box center [1341, 258] width 197 height 28
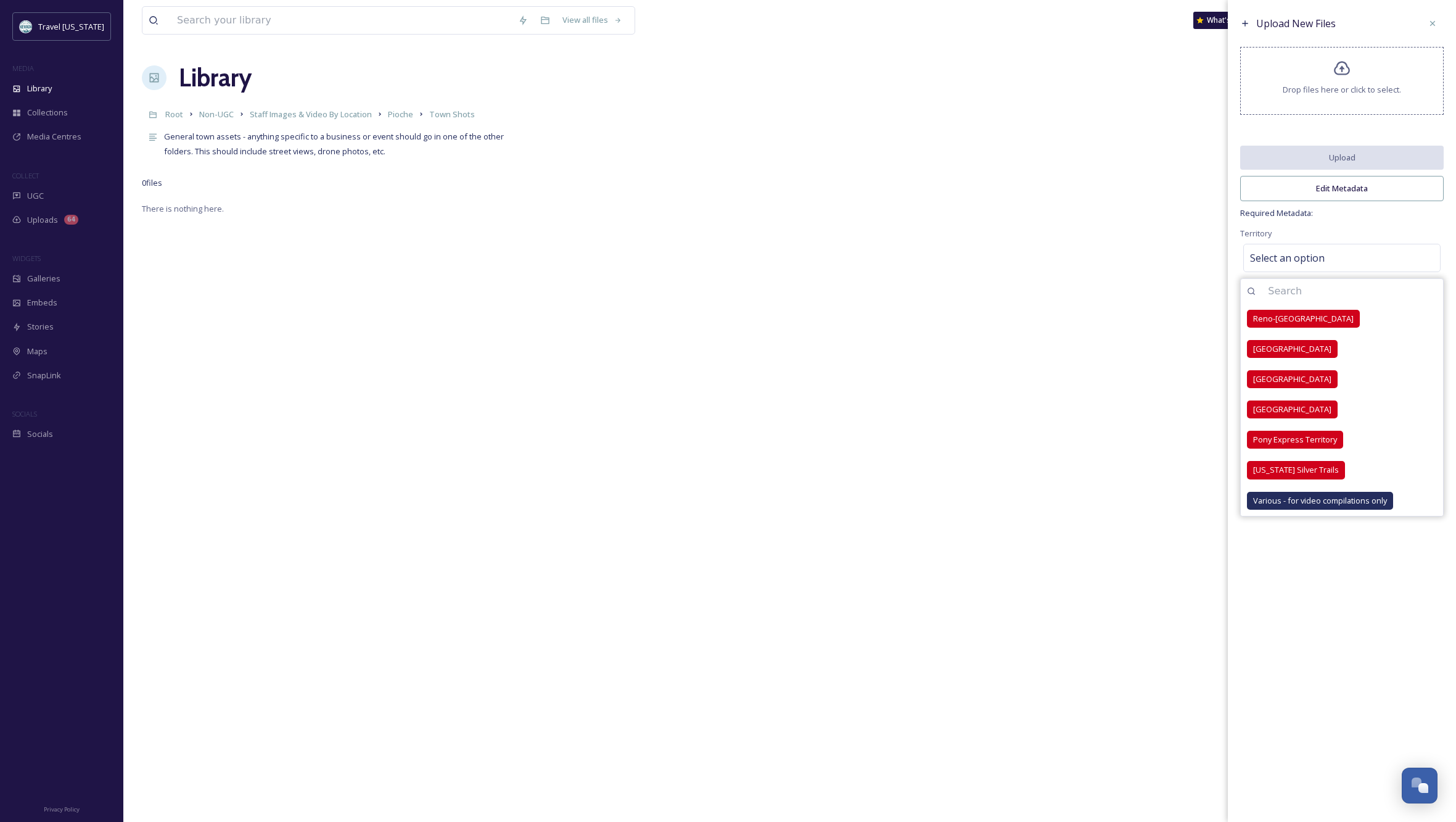
drag, startPoint x: 1302, startPoint y: 473, endPoint x: 1446, endPoint y: 378, distance: 172.5
click at [1303, 472] on span "[US_STATE] Silver Trails" at bounding box center [1296, 470] width 86 height 11
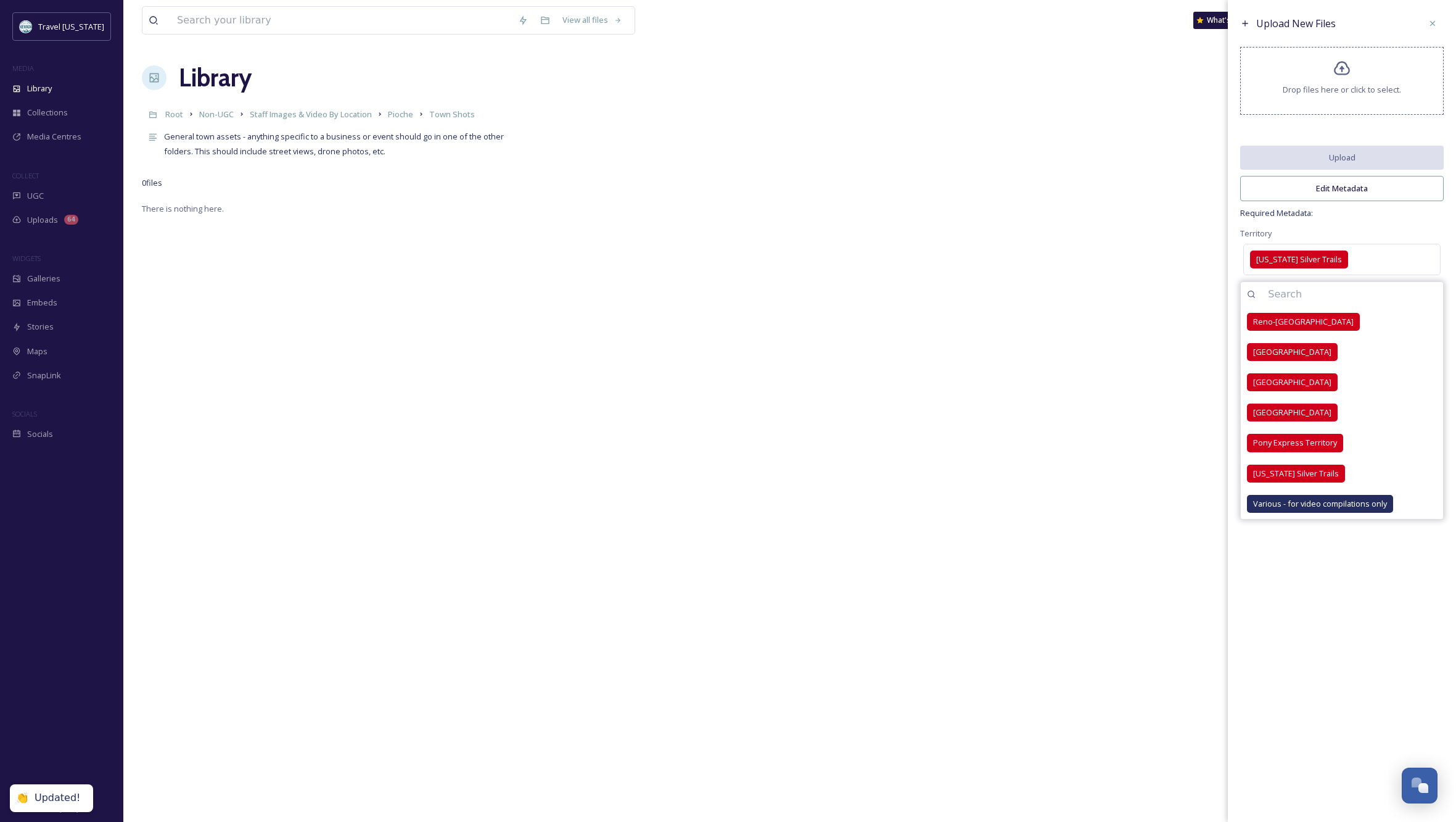
click at [1395, 234] on div "Territory [US_STATE] Silver Trails [GEOGRAPHIC_DATA]-[GEOGRAPHIC_DATA] [GEOGRAP…" at bounding box center [1342, 252] width 203 height 53
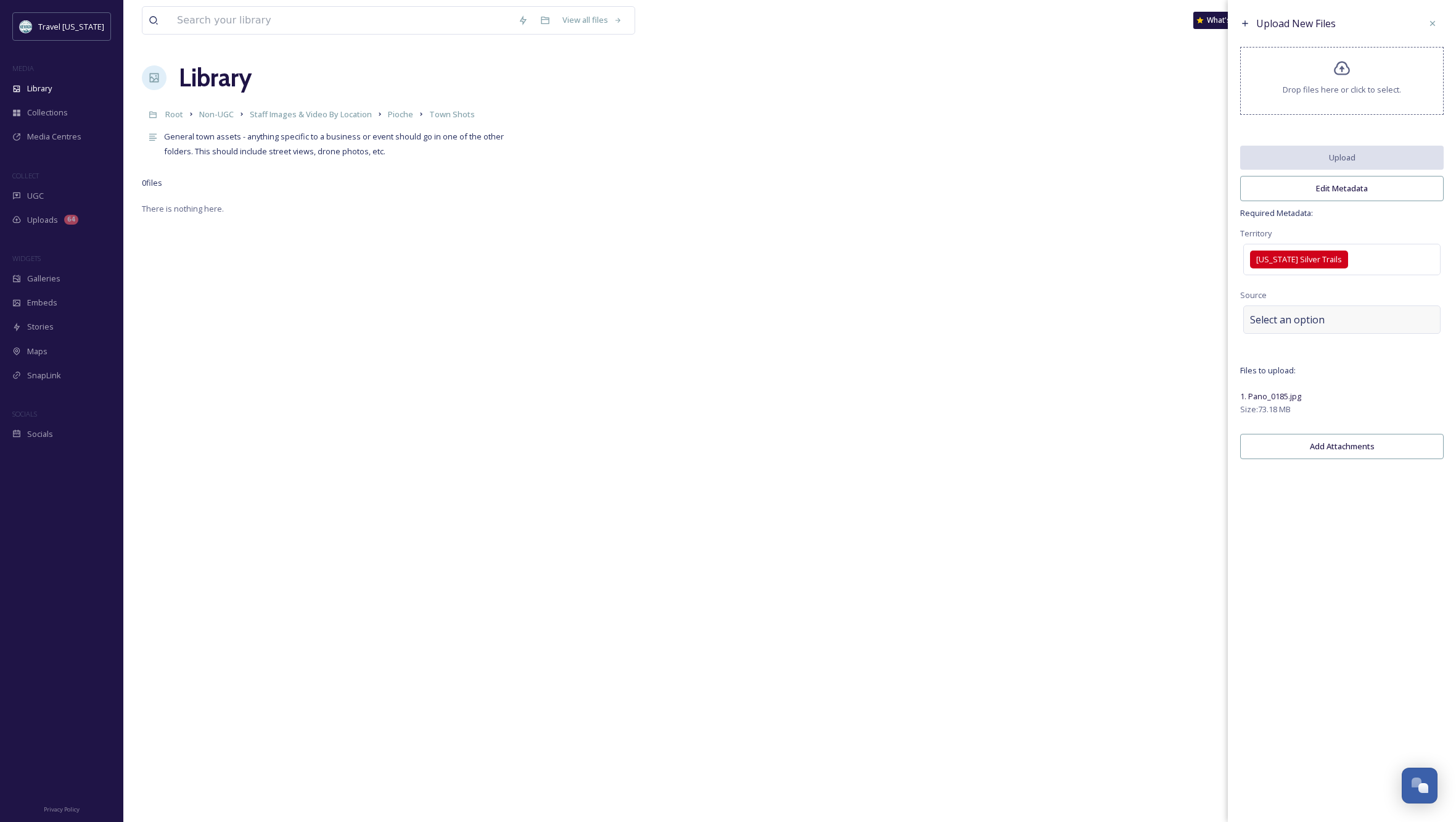
click at [1367, 333] on div "Select an option" at bounding box center [1341, 320] width 197 height 28
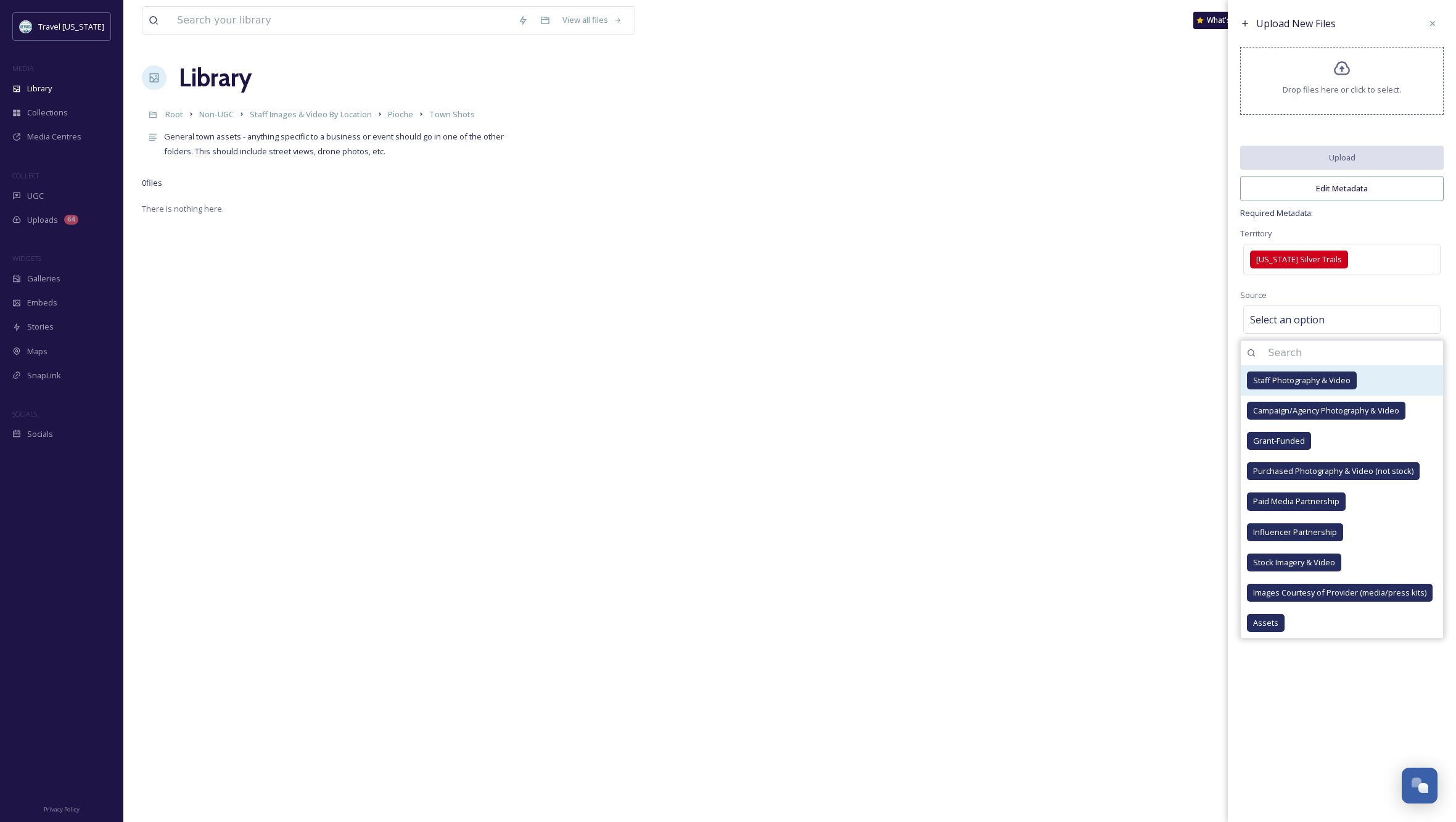
drag, startPoint x: 1334, startPoint y: 382, endPoint x: 1344, endPoint y: 388, distance: 11.7
click at [1334, 382] on span "Staff Photography & Video" at bounding box center [1302, 380] width 97 height 11
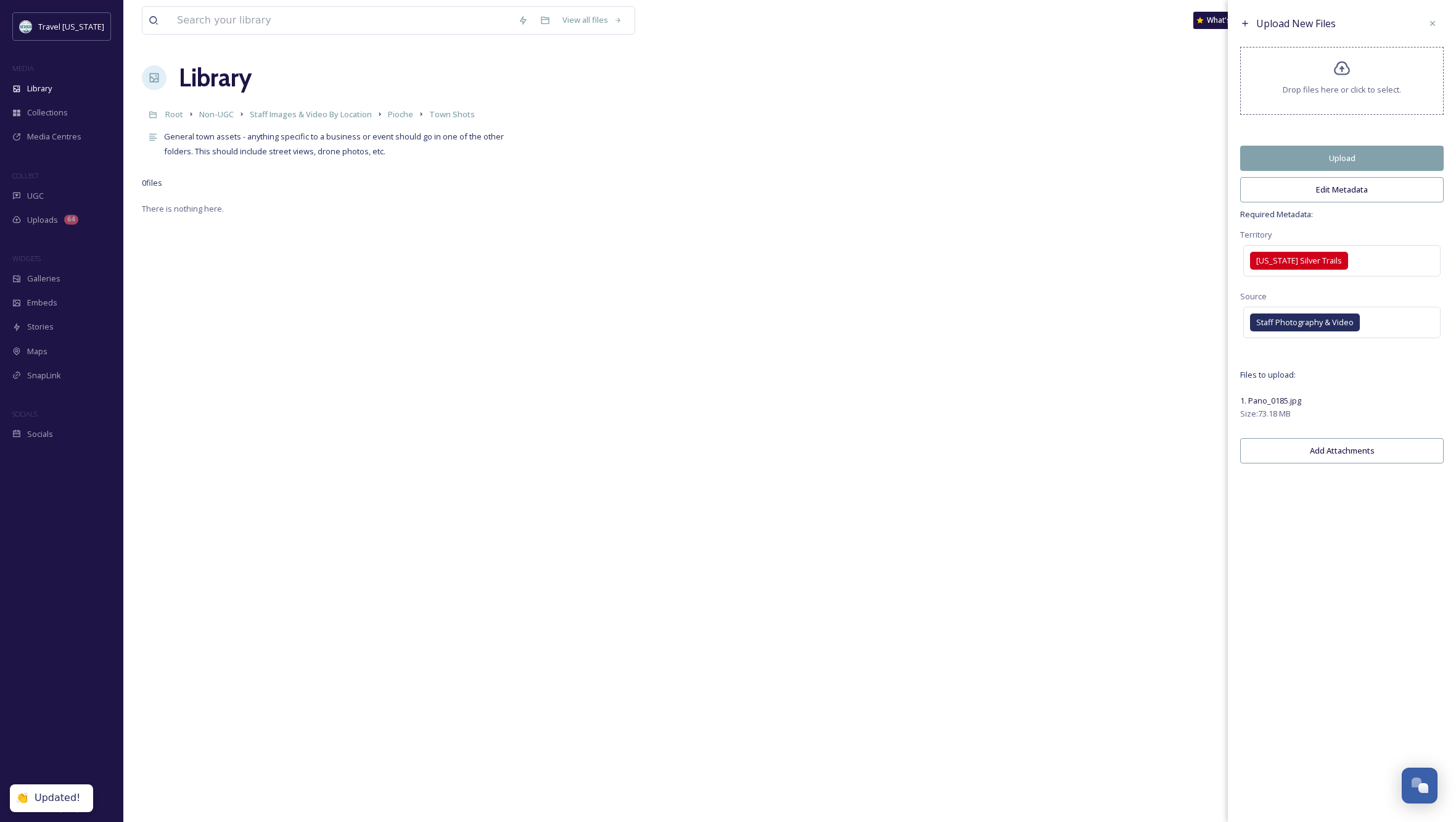
click at [1350, 714] on div "Upload New Files Drop files here or click to select. Upload Edit Metadata Requi…" at bounding box center [1341, 411] width 228 height 822
click at [1366, 196] on button "Edit Metadata" at bounding box center [1342, 190] width 203 height 26
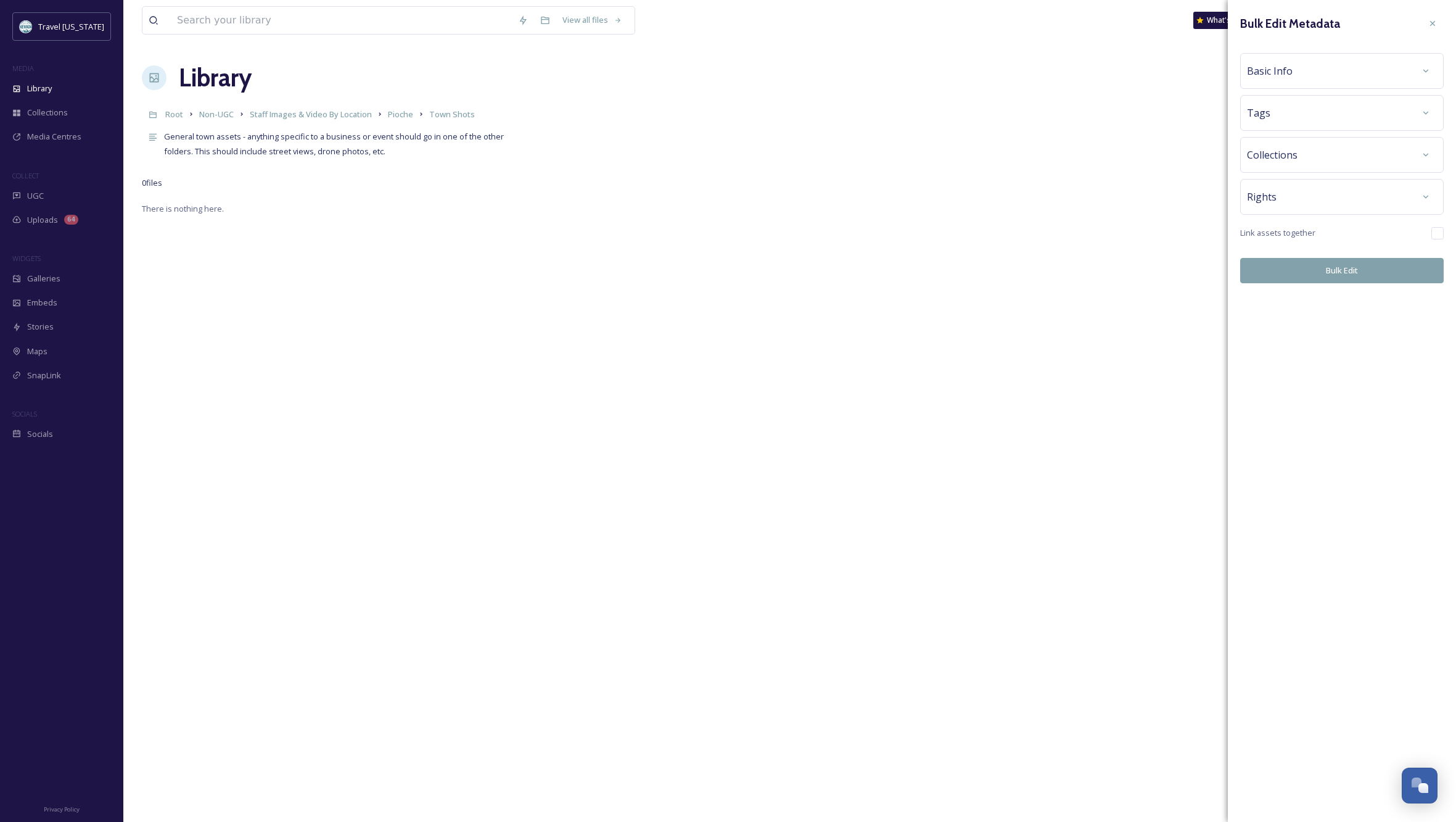
click at [1328, 72] on div "Basic Info" at bounding box center [1341, 70] width 190 height 22
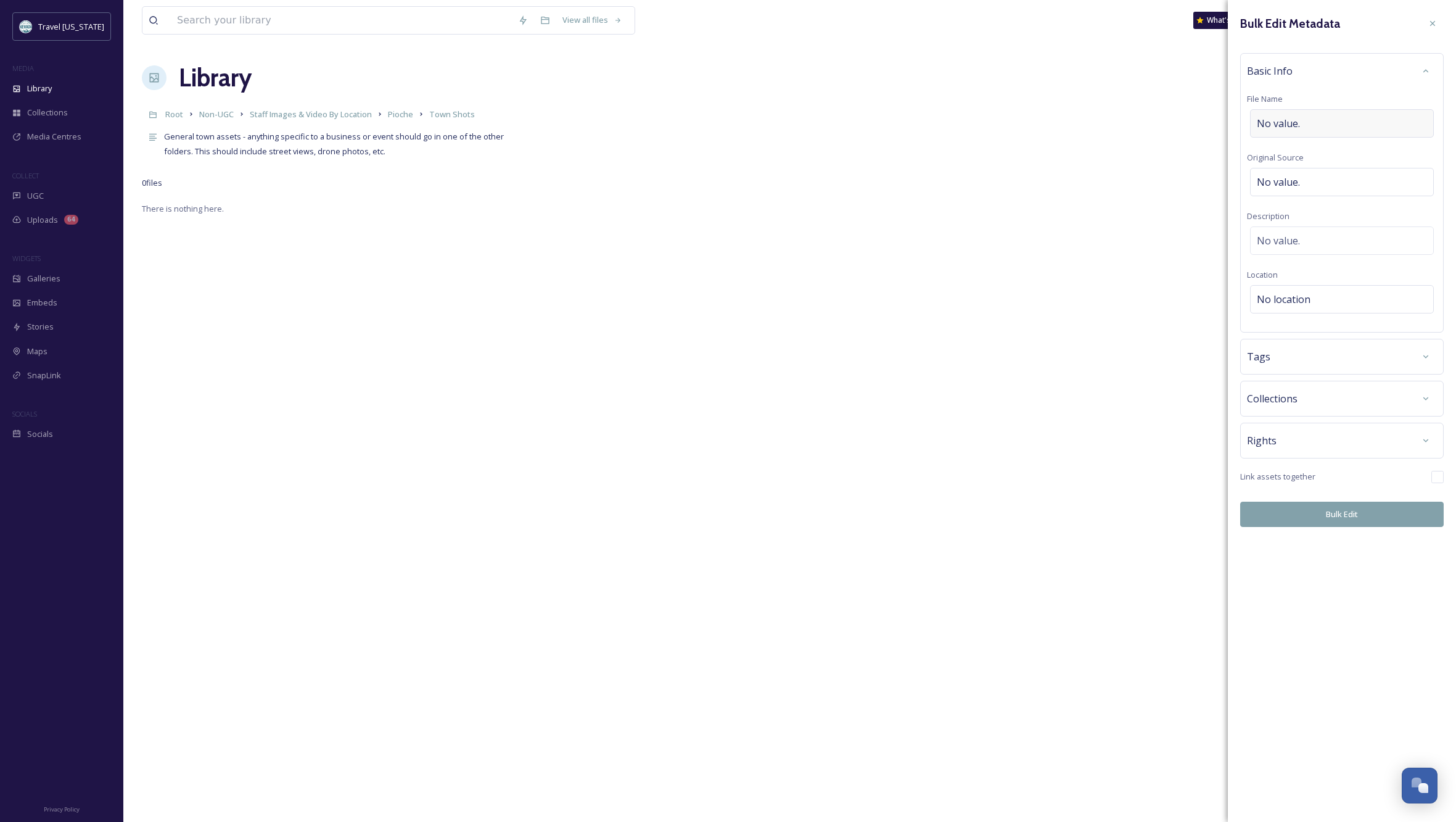
click at [1314, 120] on div "No value." at bounding box center [1342, 123] width 184 height 28
type input "Pioche"
click at [1313, 291] on div "No location" at bounding box center [1342, 300] width 184 height 28
click at [1312, 291] on input at bounding box center [1341, 299] width 183 height 27
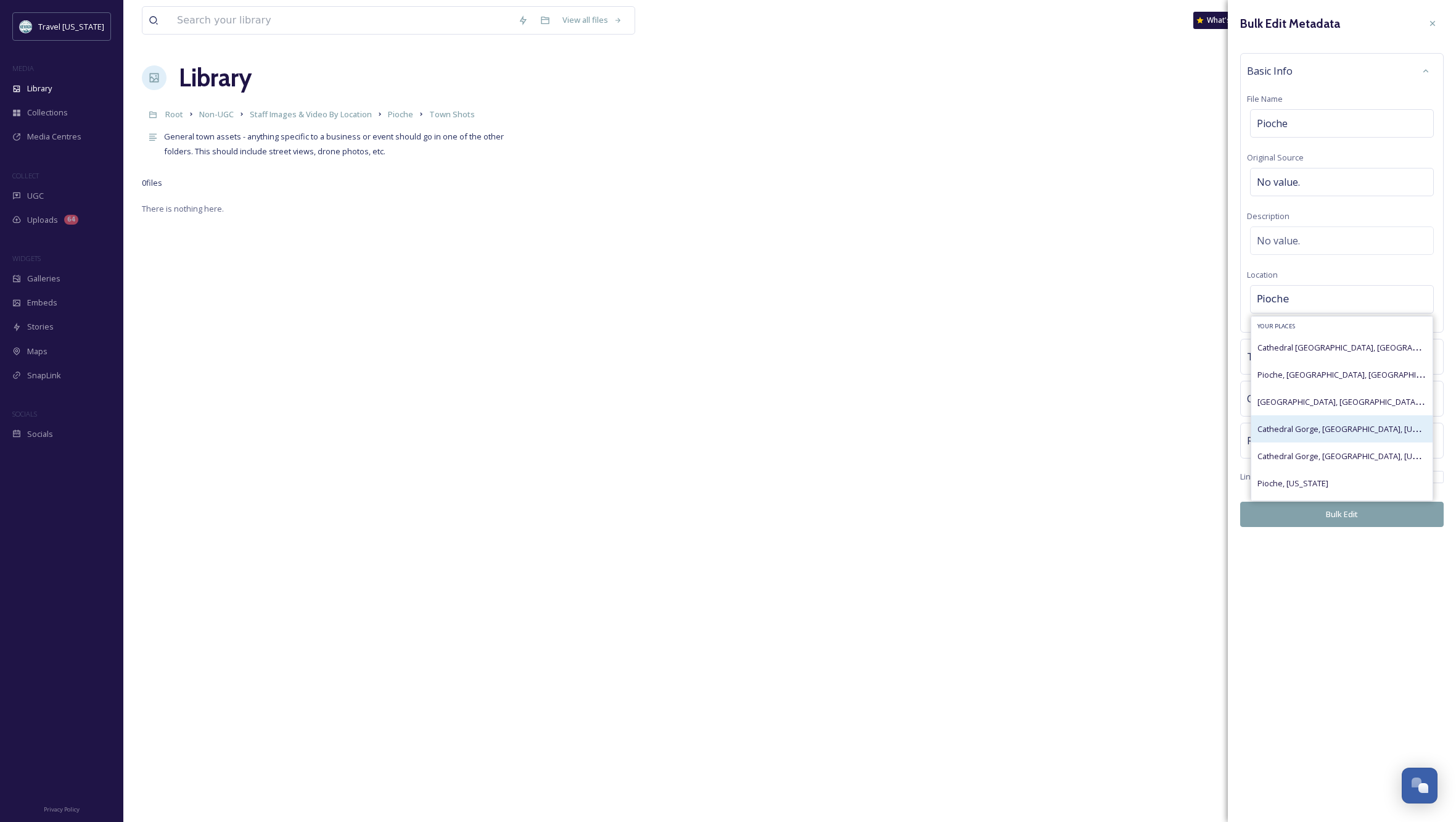
scroll to position [0, 0]
type input "Pioche"
click at [1284, 484] on span "Pioche, [US_STATE]" at bounding box center [1293, 482] width 71 height 11
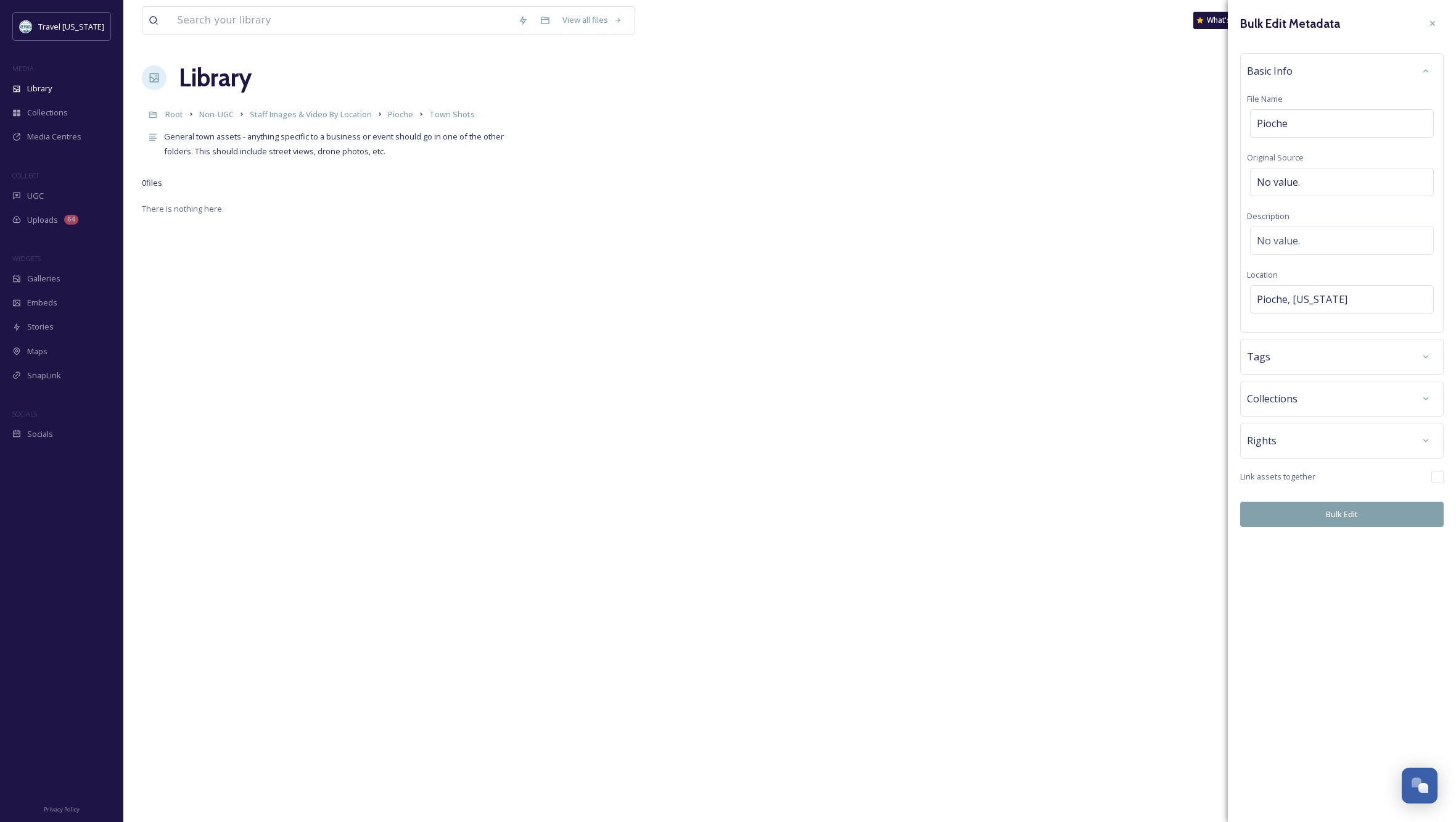
click at [1313, 440] on div "Rights" at bounding box center [1341, 440] width 190 height 22
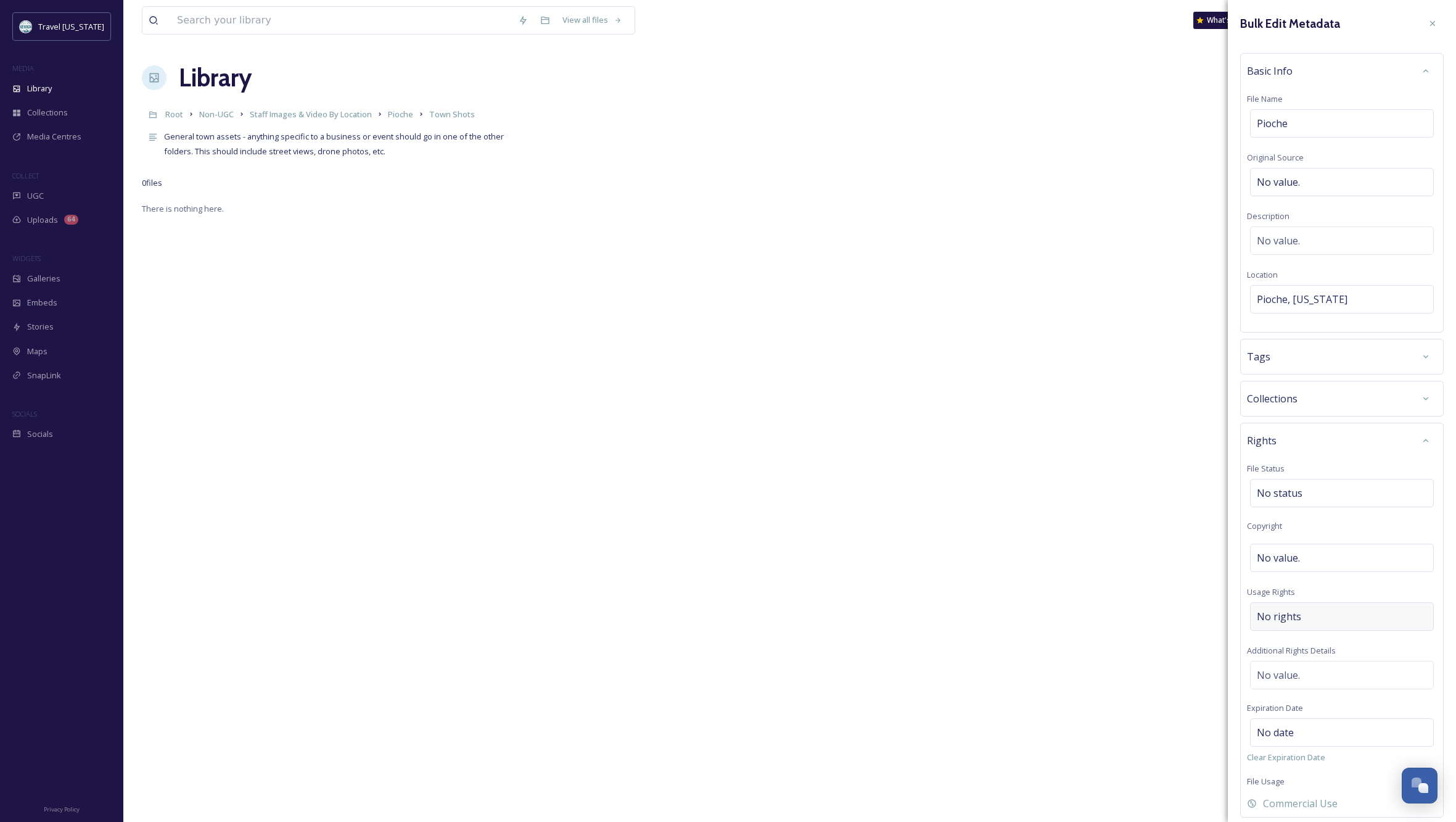
click at [1320, 618] on div "No rights" at bounding box center [1342, 616] width 184 height 28
click at [1321, 621] on input at bounding box center [1322, 619] width 136 height 27
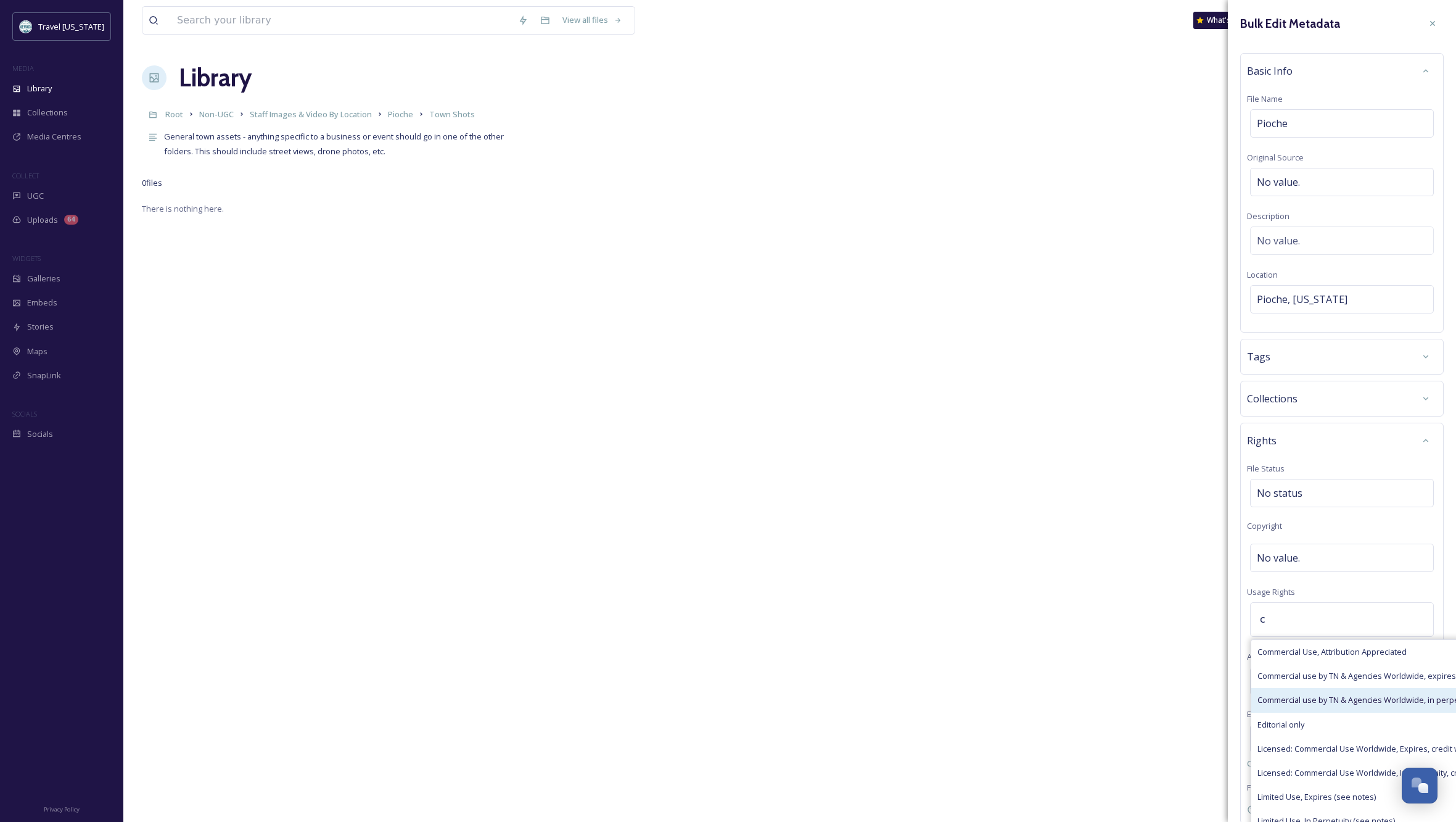
type input "c"
click at [1332, 693] on div "Commercial use by TN & Agencies Worldwide, in perpetuity" at bounding box center [1404, 700] width 307 height 24
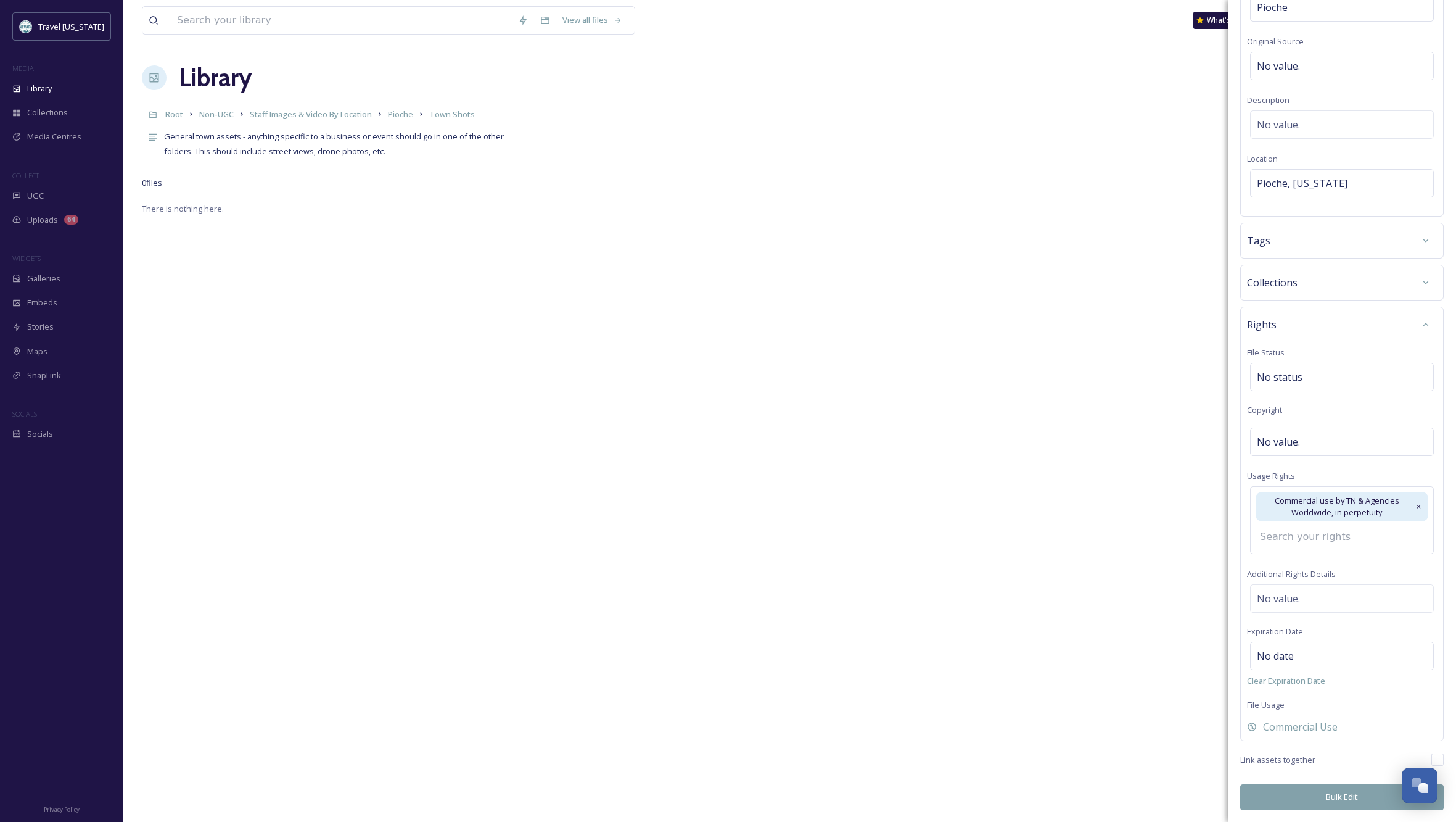
scroll to position [96, 0]
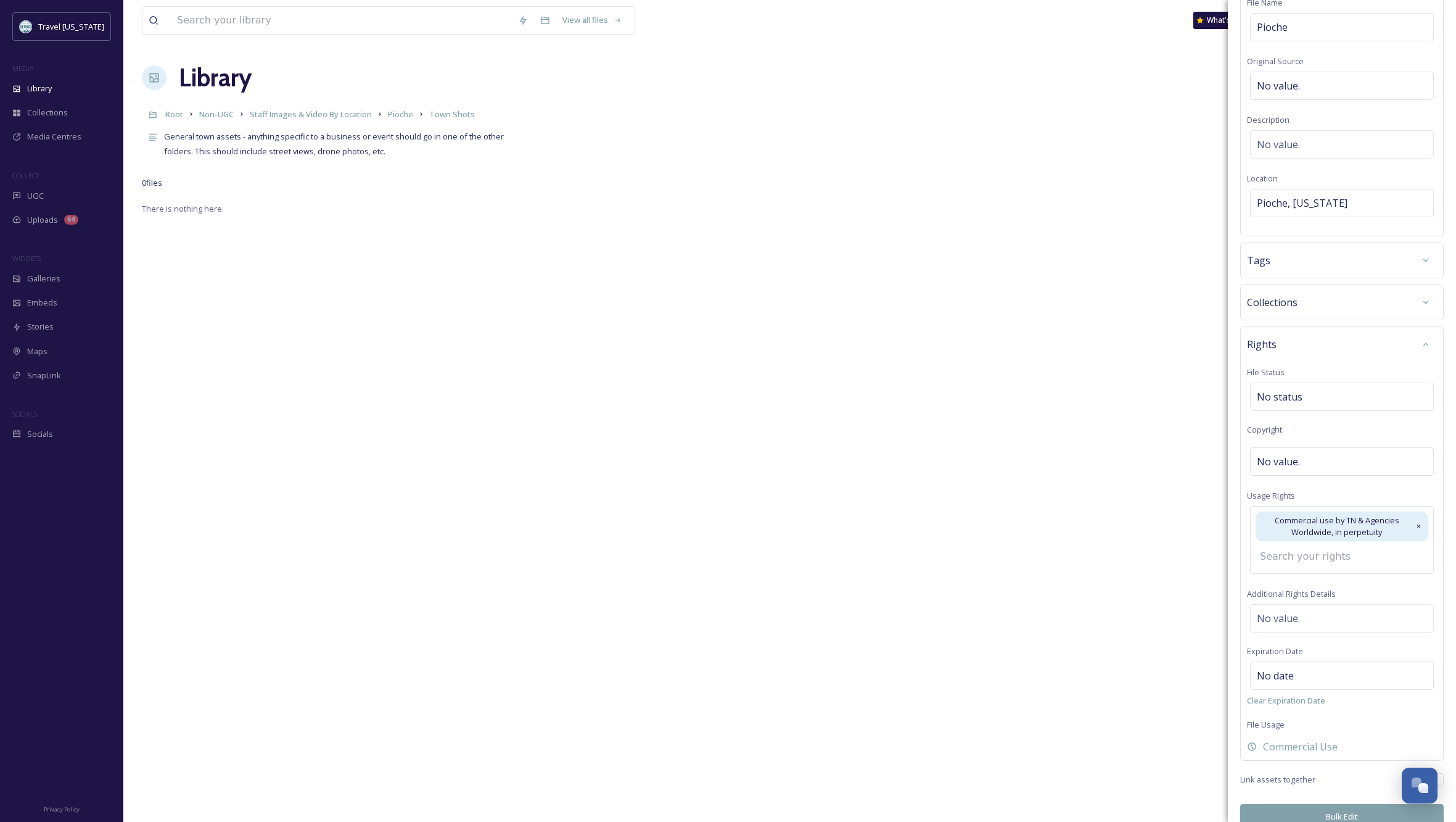
click at [1323, 804] on button "Bulk Edit" at bounding box center [1342, 817] width 203 height 26
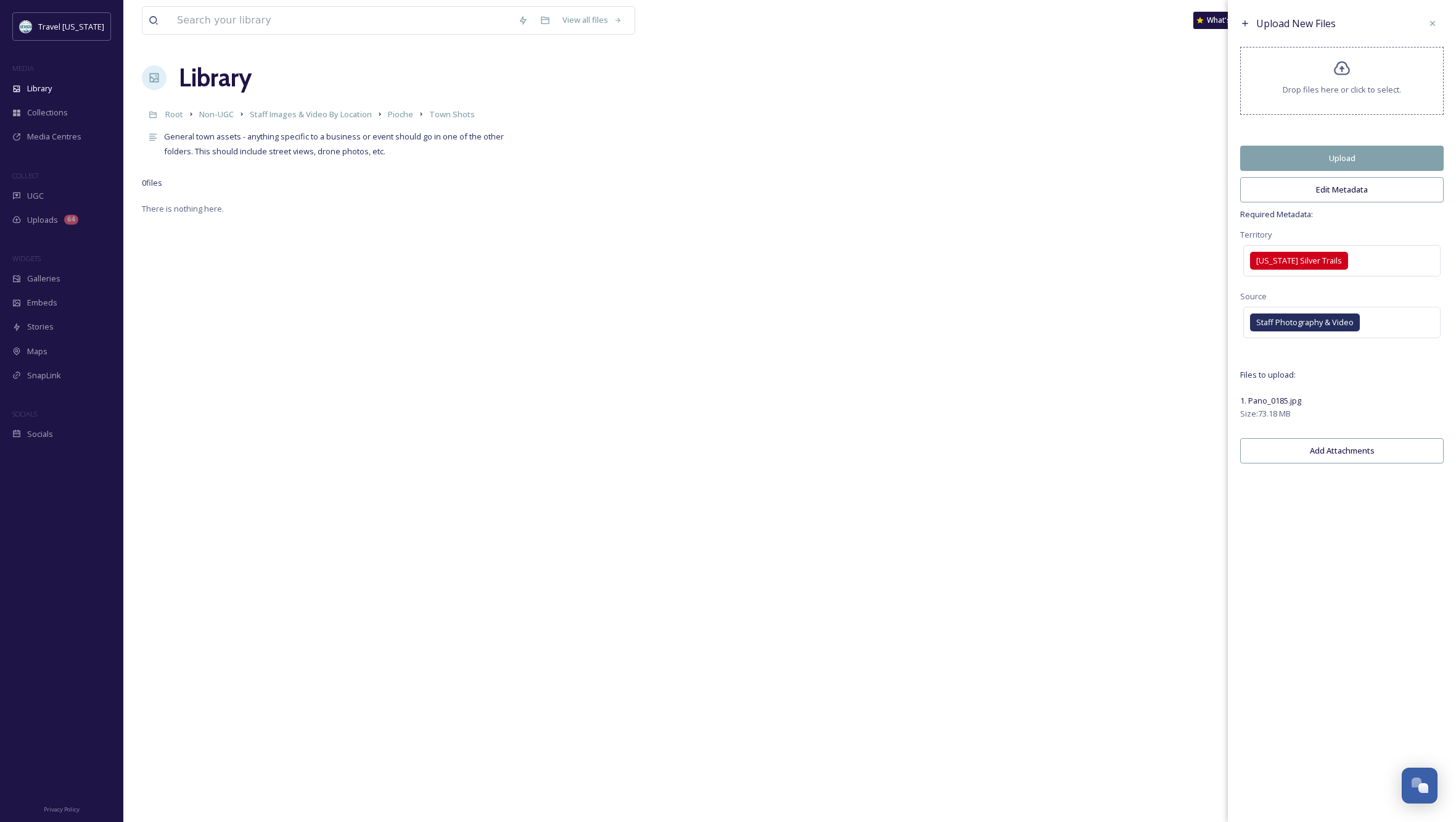
click at [1359, 167] on button "Upload" at bounding box center [1342, 159] width 203 height 26
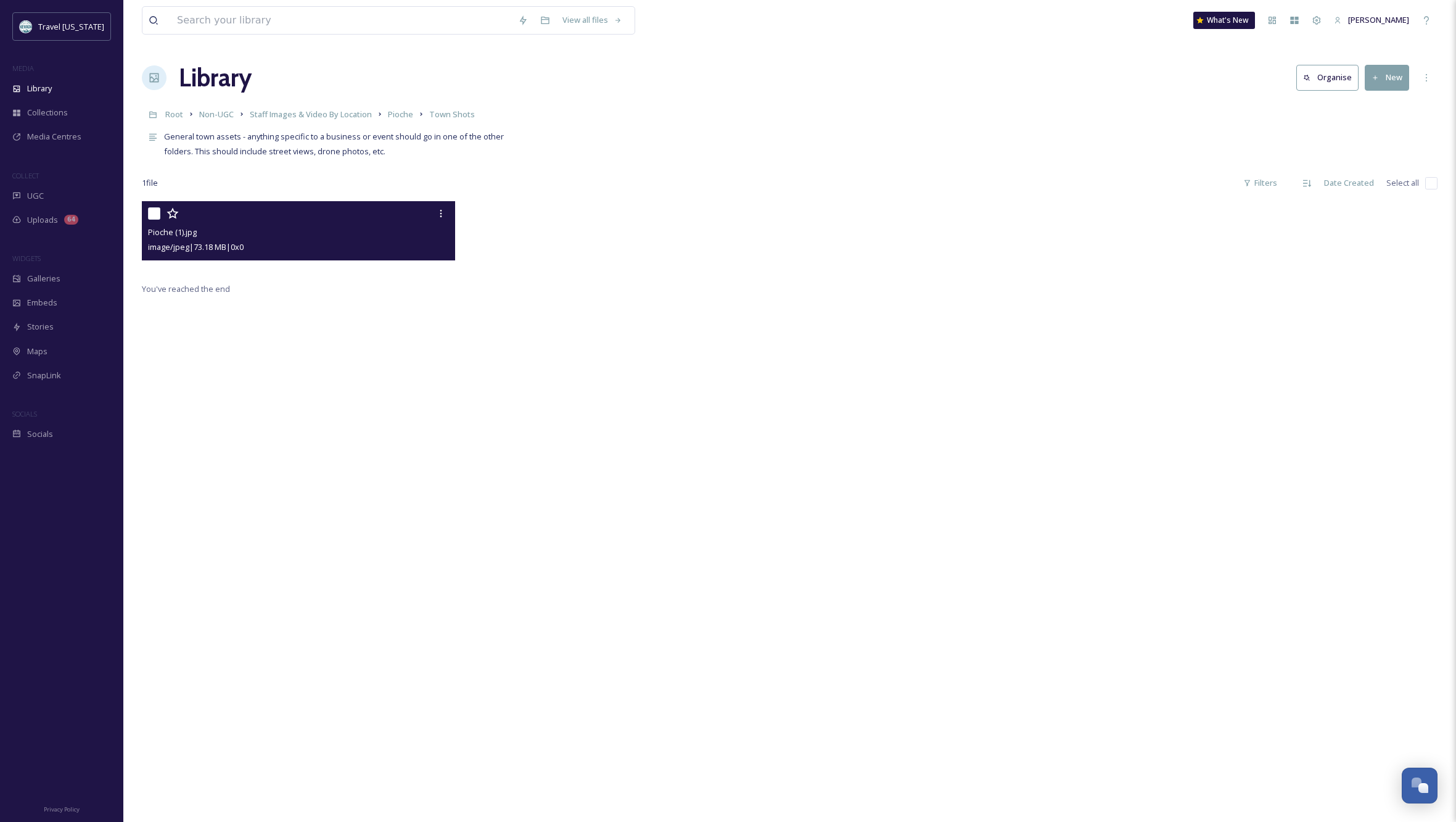
click at [281, 252] on div "image/jpeg | 73.18 MB | 0 x 0" at bounding box center [299, 246] width 304 height 15
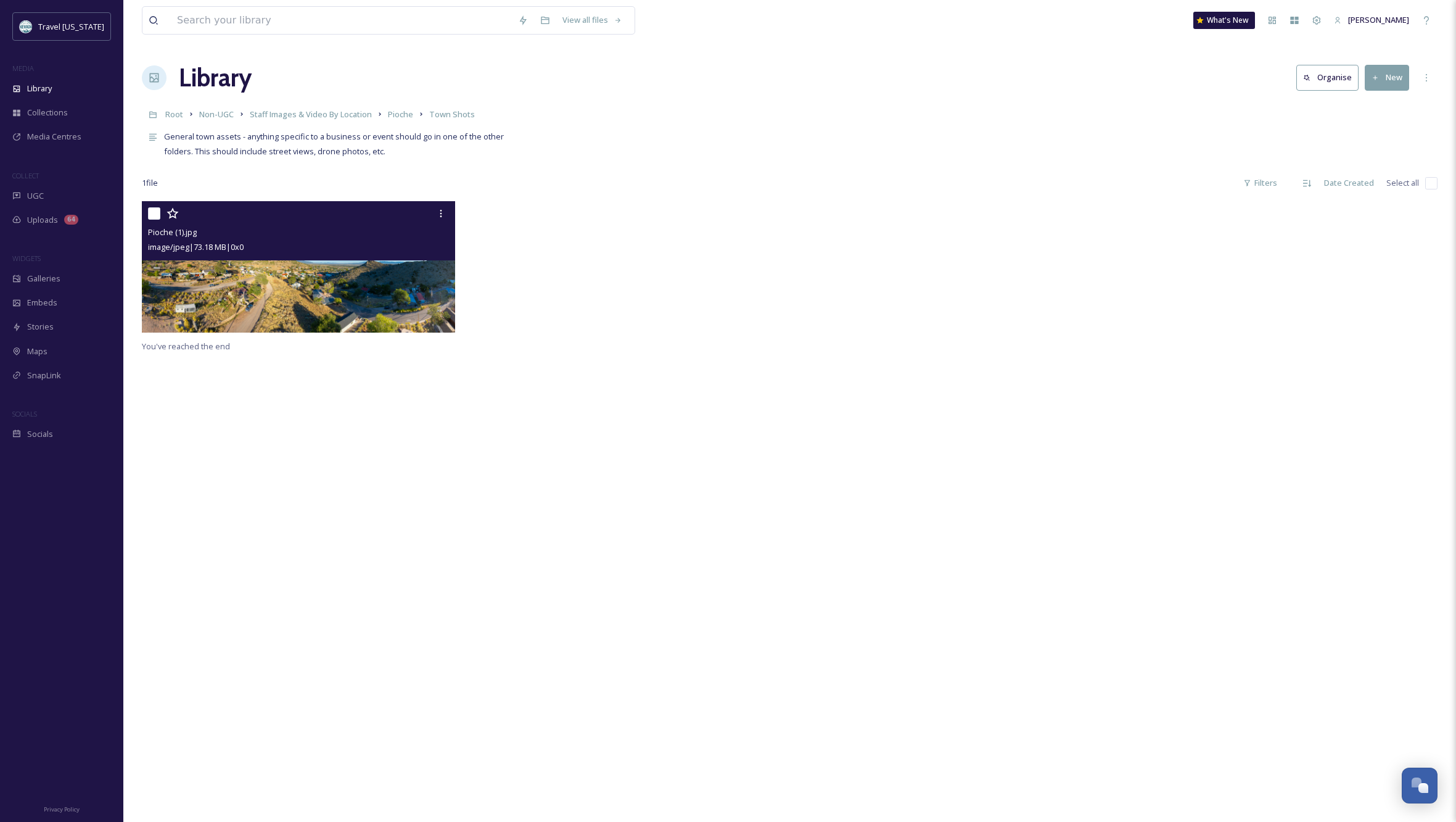
click at [314, 297] on img at bounding box center [298, 267] width 313 height 132
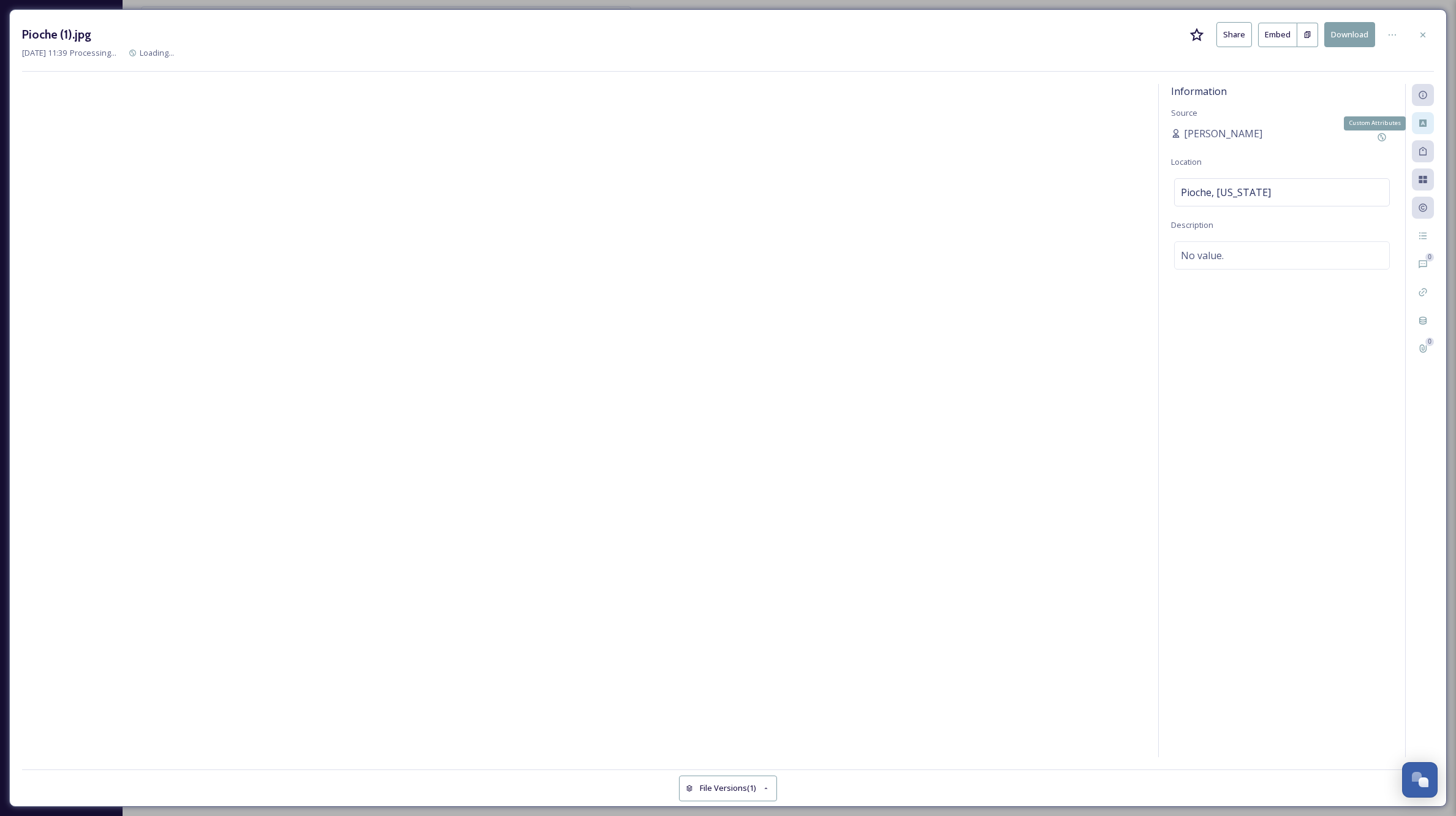
click at [1425, 119] on icon at bounding box center [1423, 123] width 7 height 7
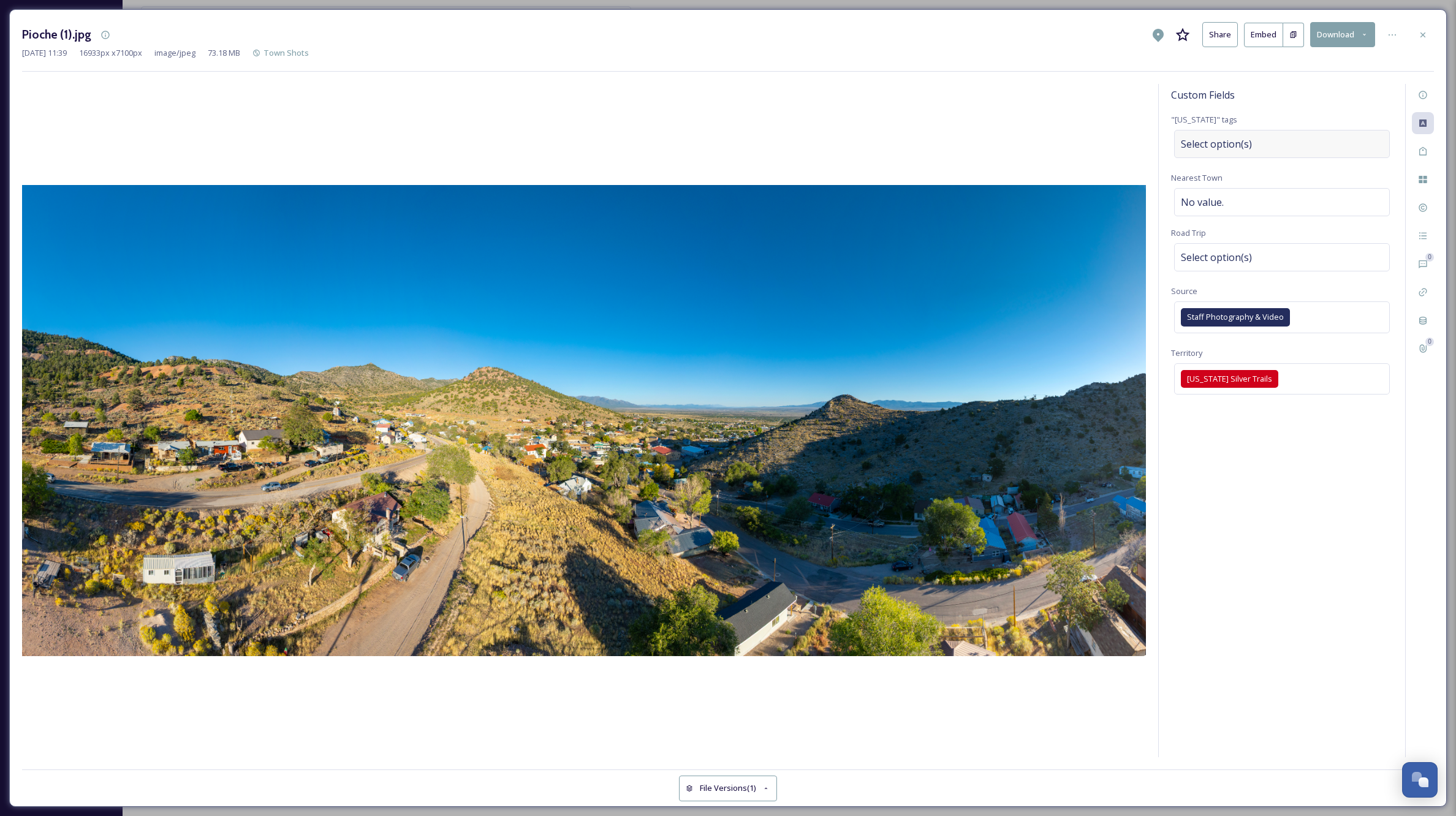
click at [1285, 146] on div "Select option(s)" at bounding box center [1281, 144] width 216 height 28
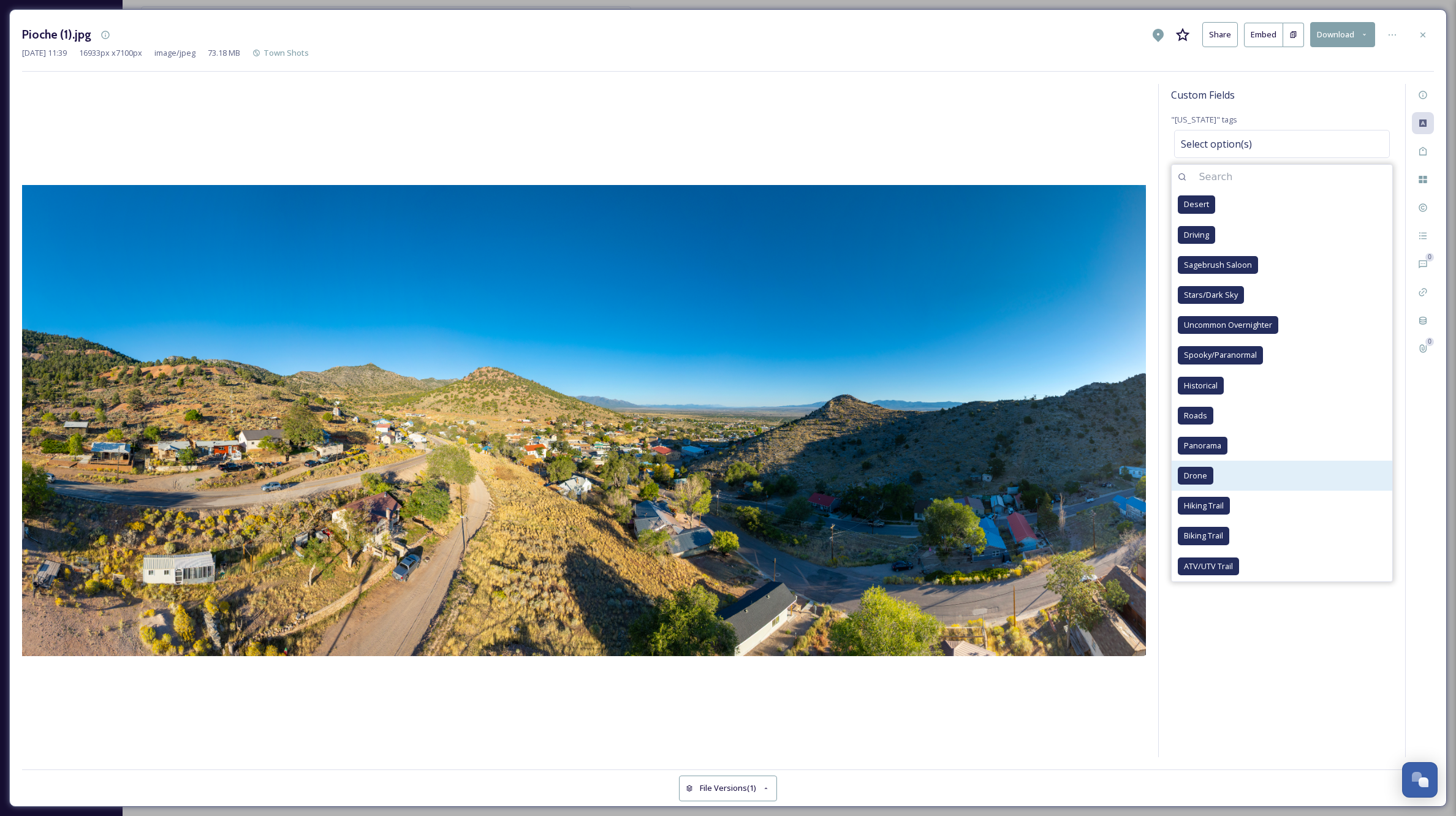
click at [1203, 475] on span "Drone" at bounding box center [1195, 475] width 23 height 11
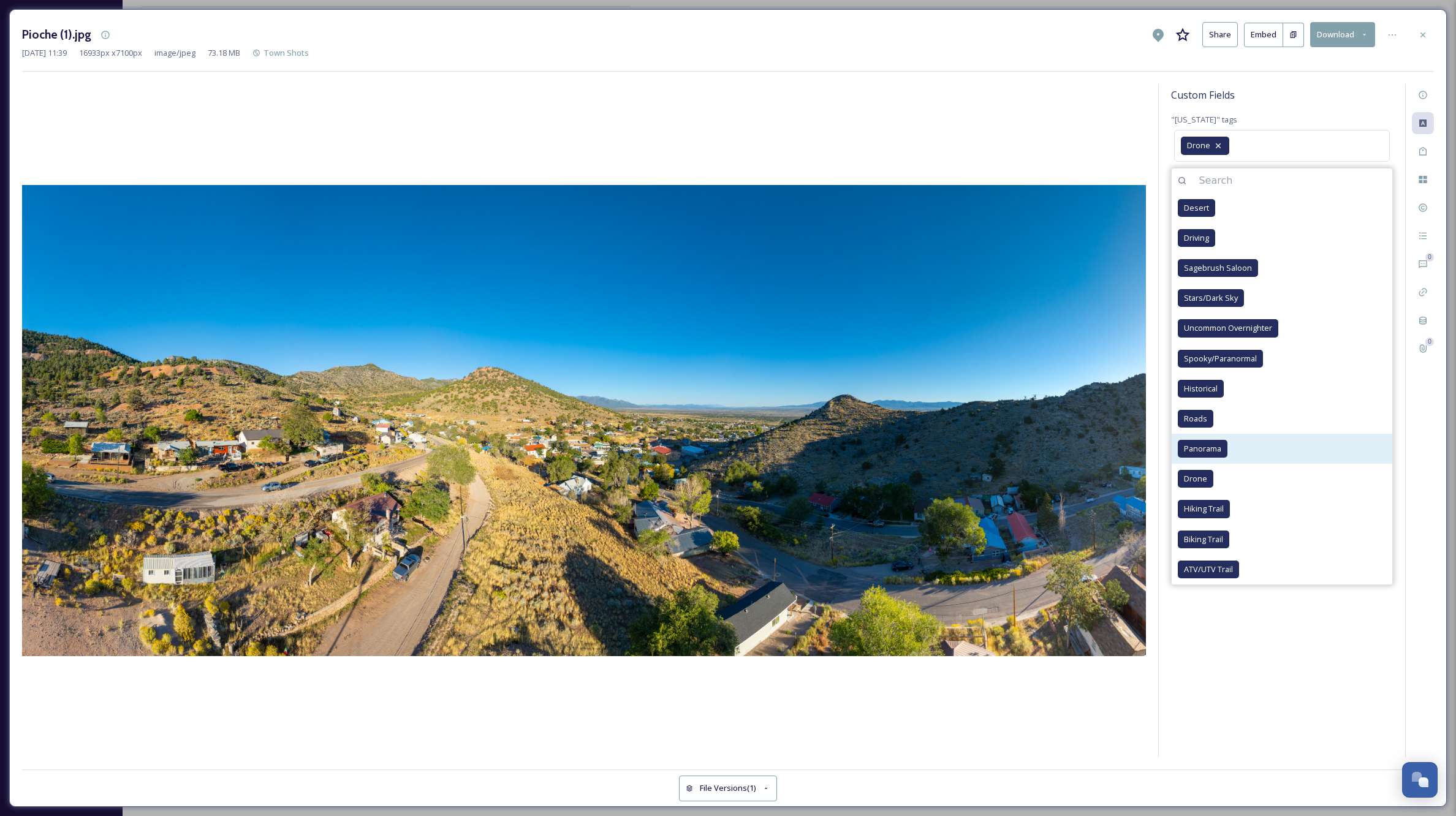
click at [1210, 447] on span "Panorama" at bounding box center [1202, 449] width 37 height 11
click at [1340, 85] on div "Custom Fields" at bounding box center [1282, 95] width 222 height 22
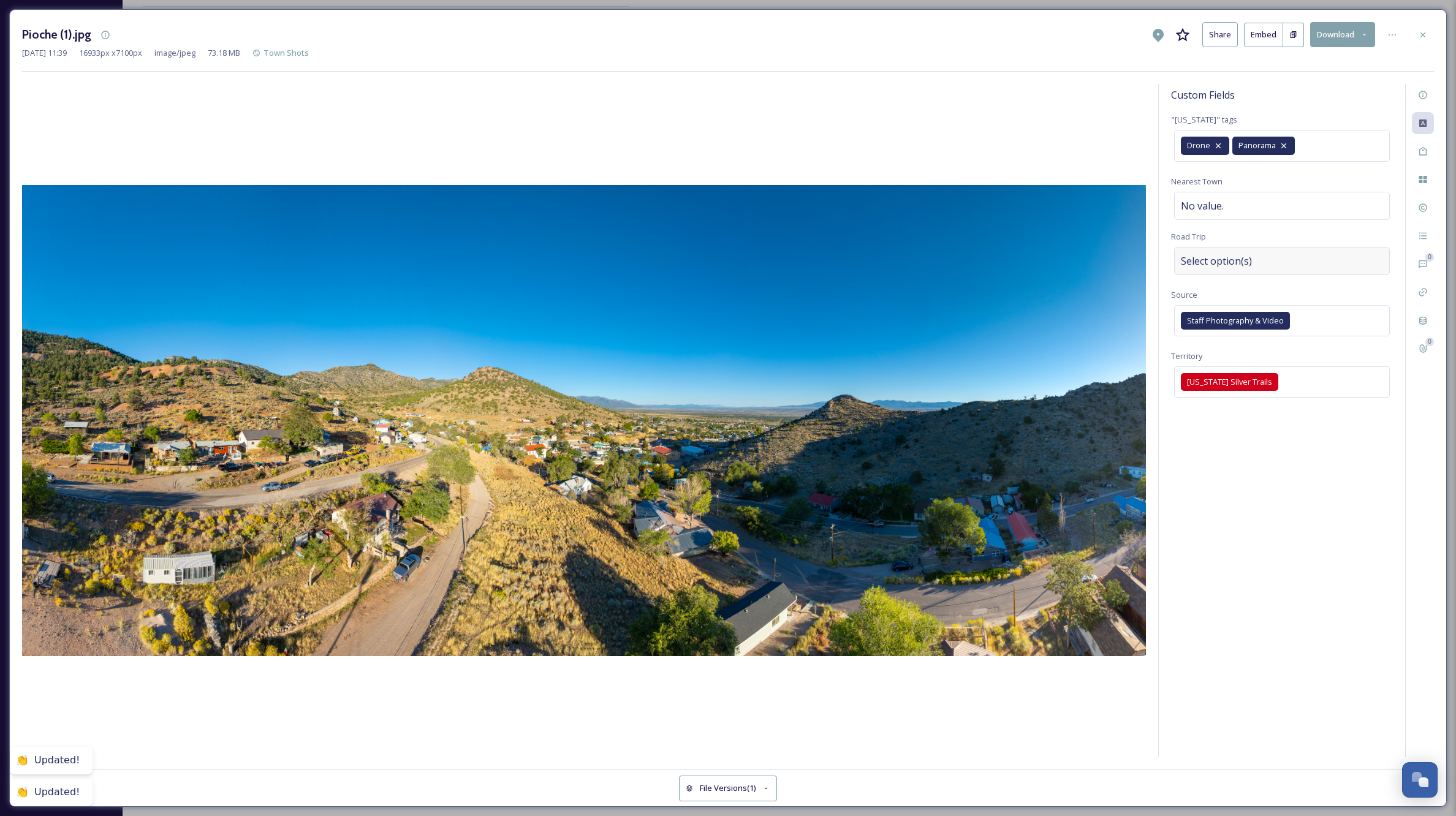
click at [1276, 259] on div "Select option(s)" at bounding box center [1281, 261] width 216 height 28
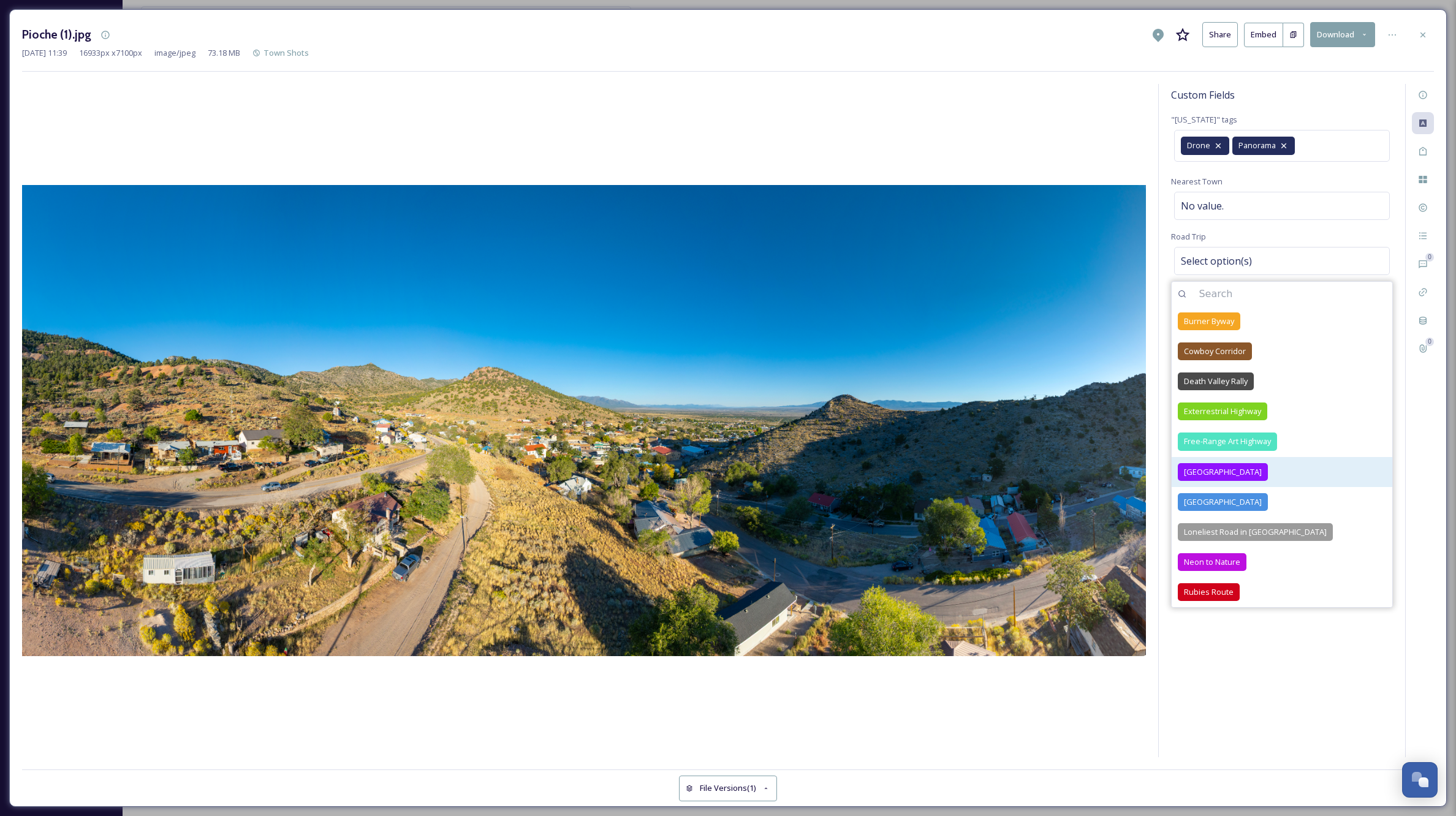
click at [1226, 467] on span "[GEOGRAPHIC_DATA]" at bounding box center [1223, 472] width 78 height 11
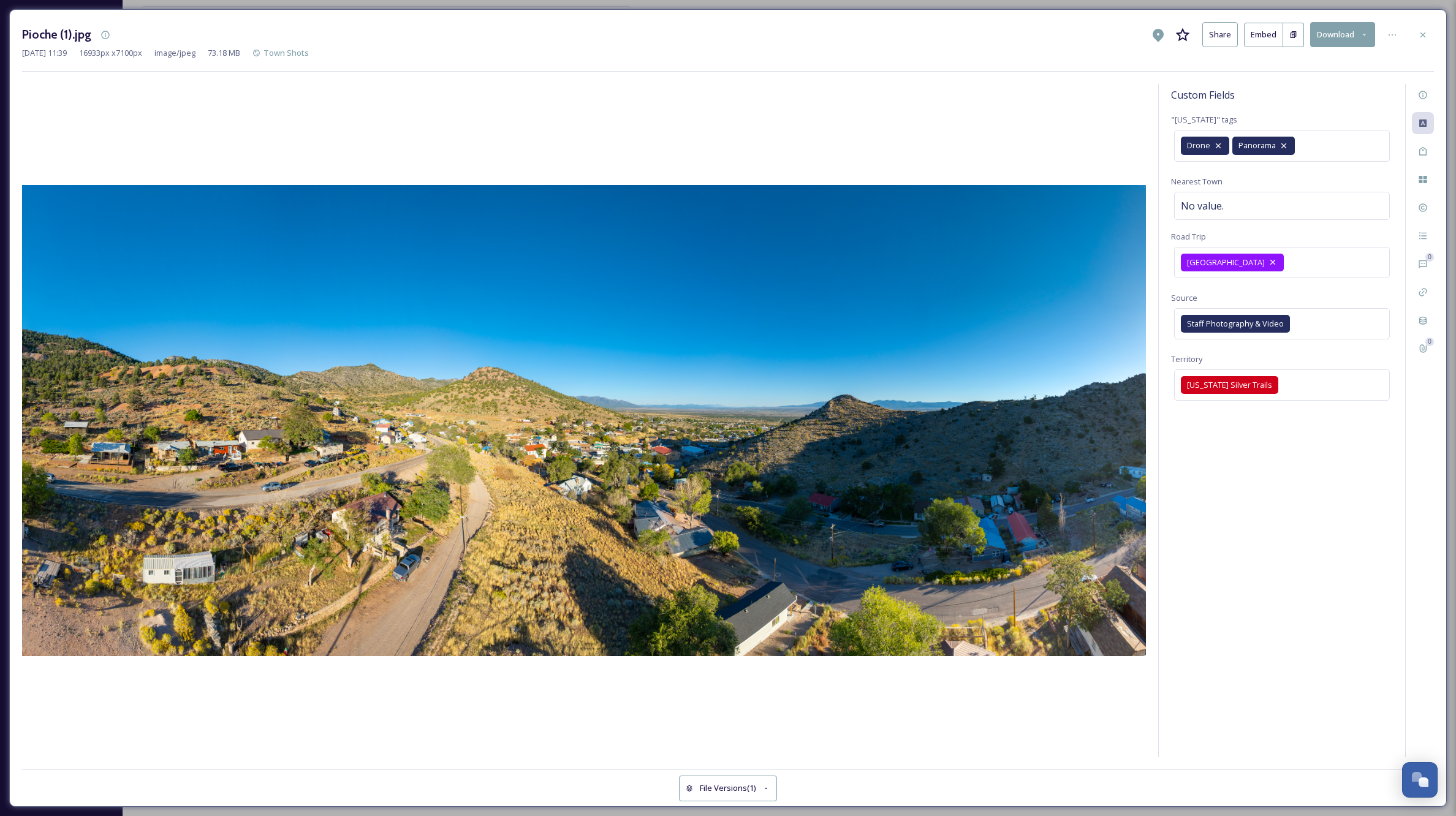
click at [1312, 695] on div "Custom Fields "[US_STATE]" tags Drone Panorama Nearest Town No value. Road Trip…" at bounding box center [1282, 420] width 247 height 673
click at [1423, 33] on icon at bounding box center [1423, 35] width 10 height 10
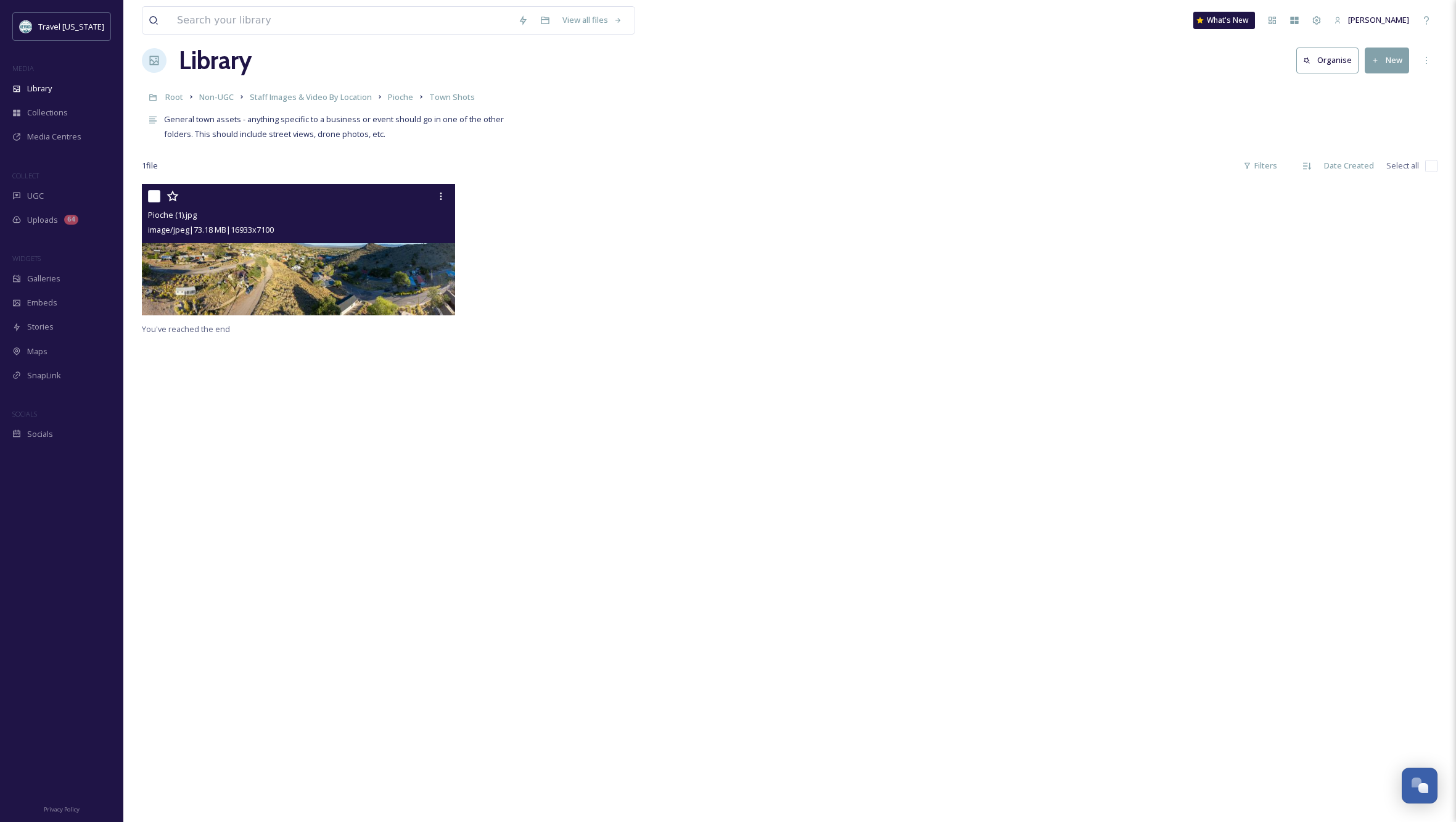
click at [271, 455] on div "Pioche (1).jpg image/jpeg | 73.18 MB | 16933 x 7100 You've reached the end" at bounding box center [790, 594] width 1296 height 822
click at [359, 100] on span "Staff Images & Video By Location" at bounding box center [311, 98] width 122 height 11
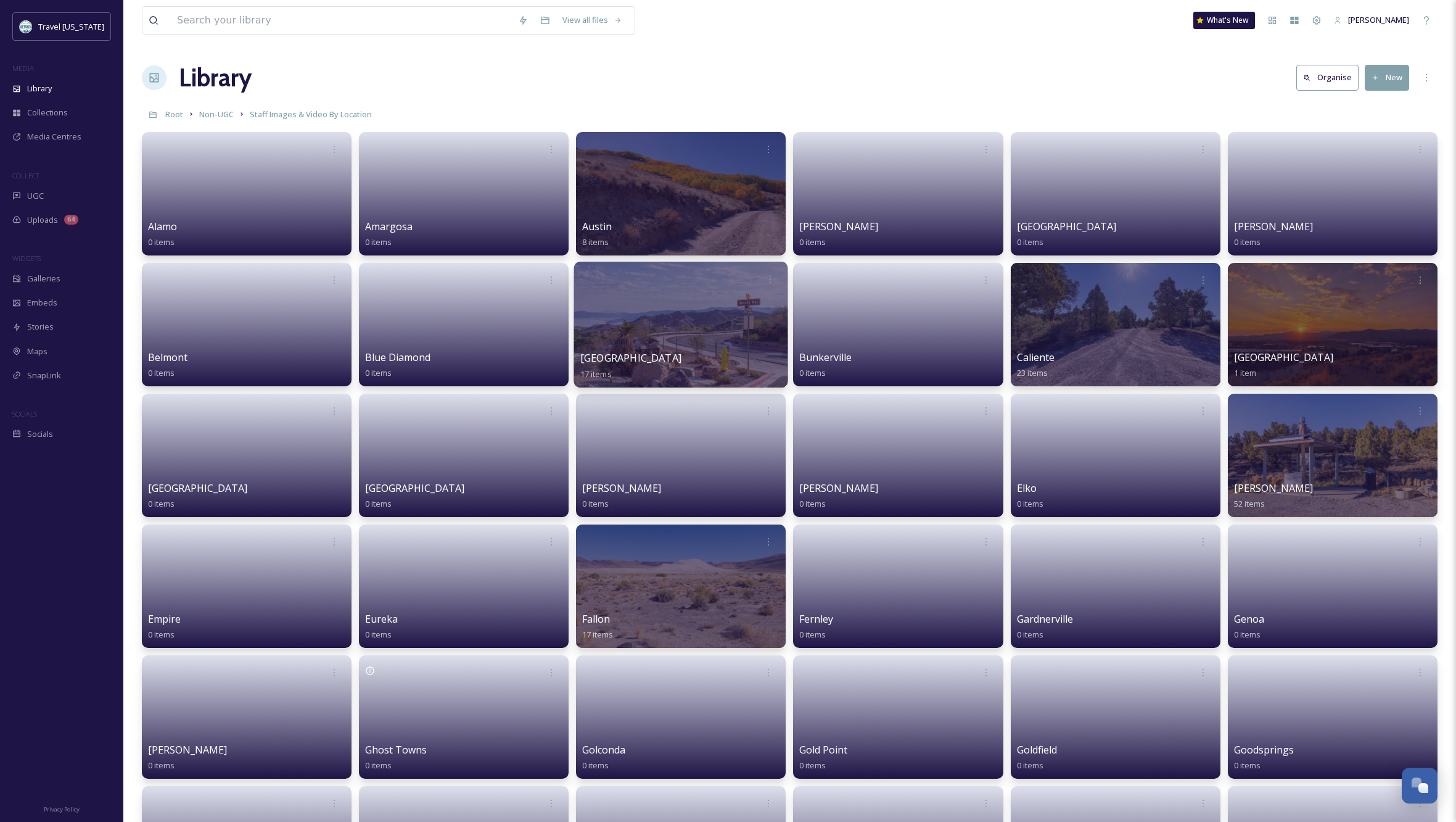
click at [697, 344] on div at bounding box center [681, 325] width 214 height 126
